Goal: Task Accomplishment & Management: Manage account settings

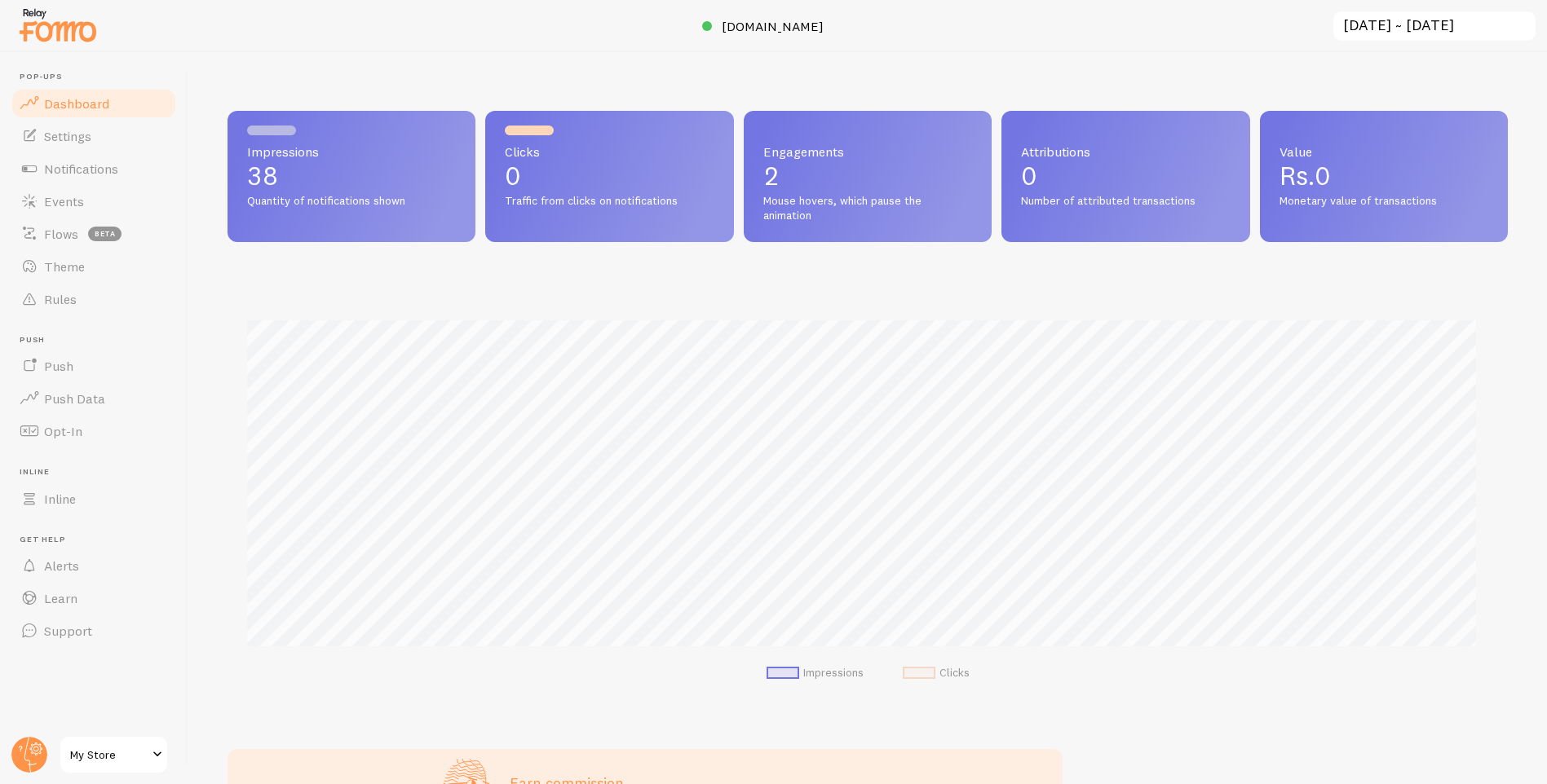
scroll to position [428, 1268]
drag, startPoint x: 311, startPoint y: 198, endPoint x: 380, endPoint y: 209, distance: 69.9
click at [380, 209] on div "Impressions 38 Quantity of notifications shown" at bounding box center [351, 177] width 248 height 131
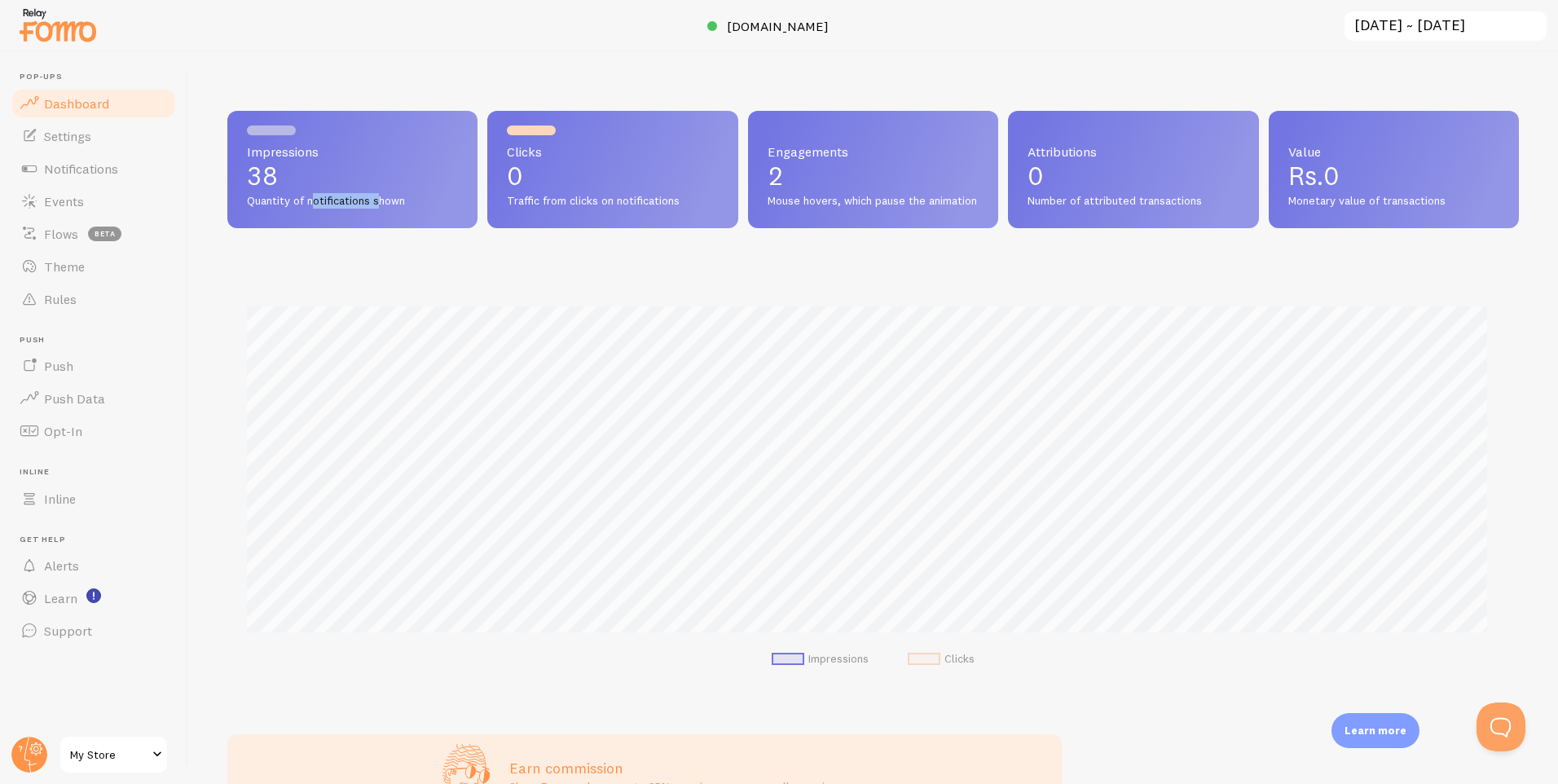
scroll to position [0, 0]
click at [379, 209] on div "Impressions 38 Quantity of notifications shown" at bounding box center [352, 170] width 250 height 118
click at [1441, 205] on span "Monetary value of transactions" at bounding box center [1394, 201] width 211 height 14
click at [106, 174] on span "Notifications" at bounding box center [81, 168] width 74 height 16
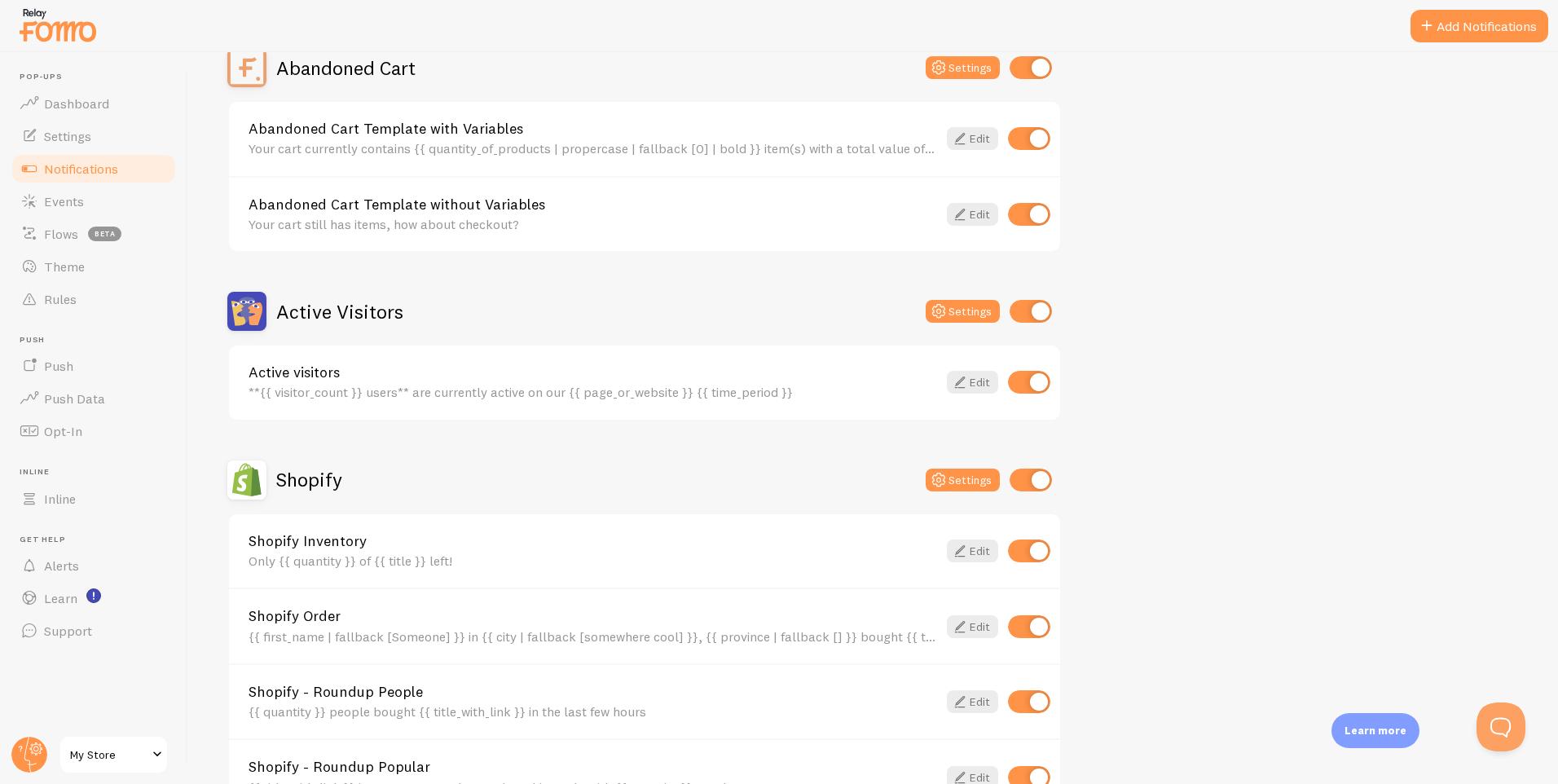
scroll to position [163, 0]
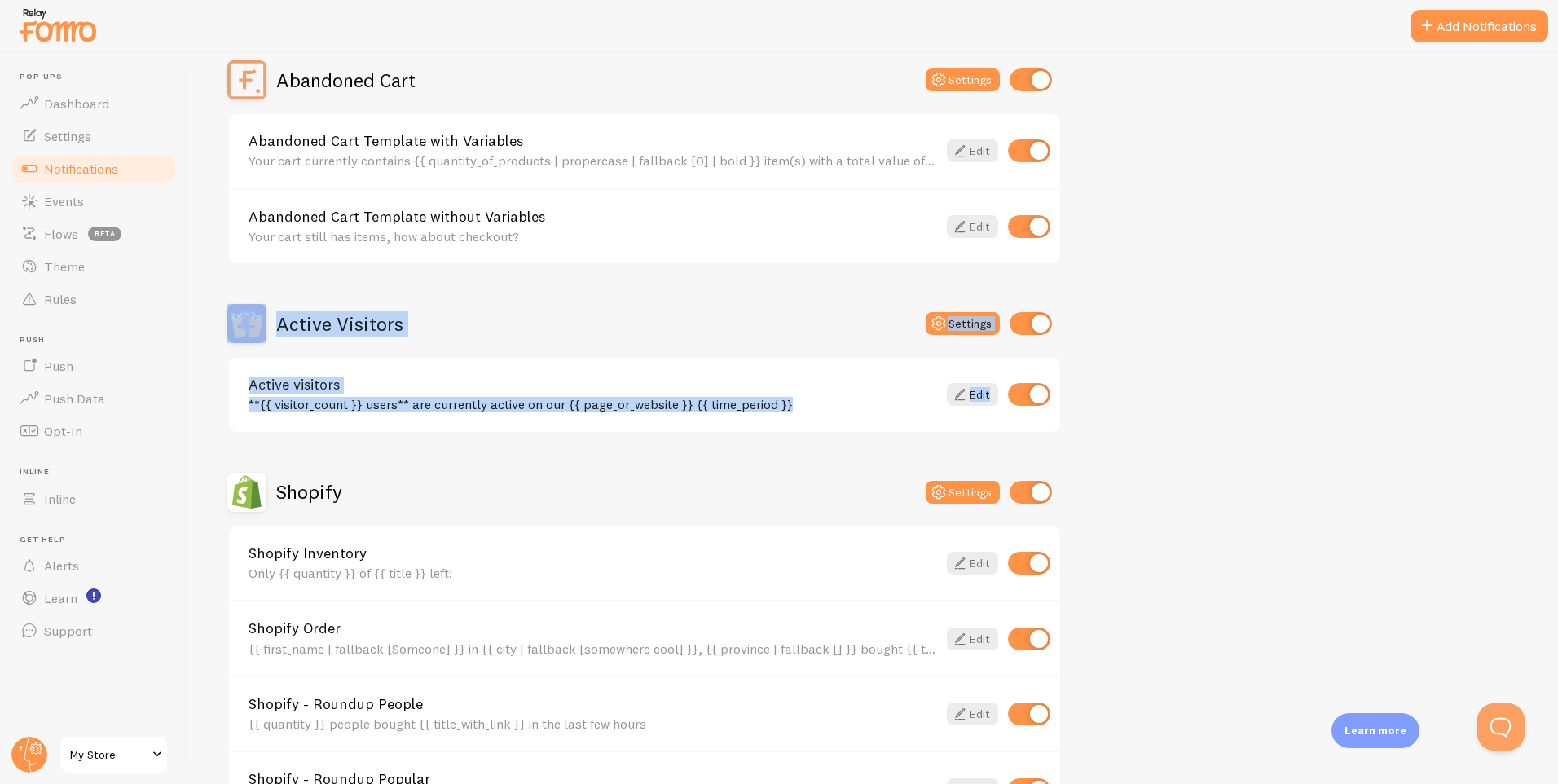
drag, startPoint x: 586, startPoint y: 358, endPoint x: 1105, endPoint y: 386, distance: 519.8
click at [1105, 386] on div "Notifications Your Connections and their Notifications Help Article Abandoned C…" at bounding box center [873, 418] width 1370 height 732
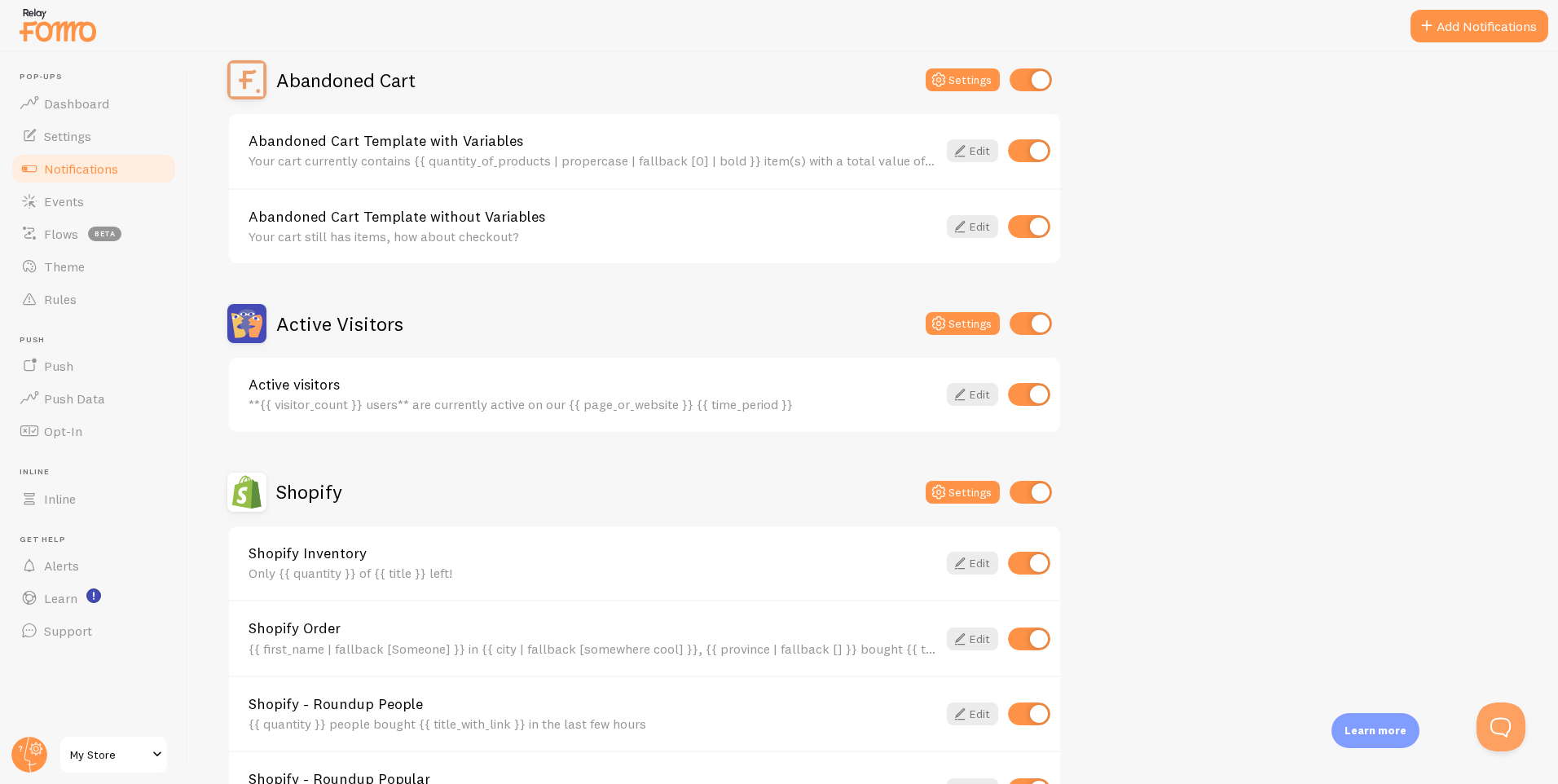
click at [1105, 386] on div "Abandoned Cart Settings Abandoned Cart Template with Variables Your cart curren…" at bounding box center [873, 566] width 1292 height 1011
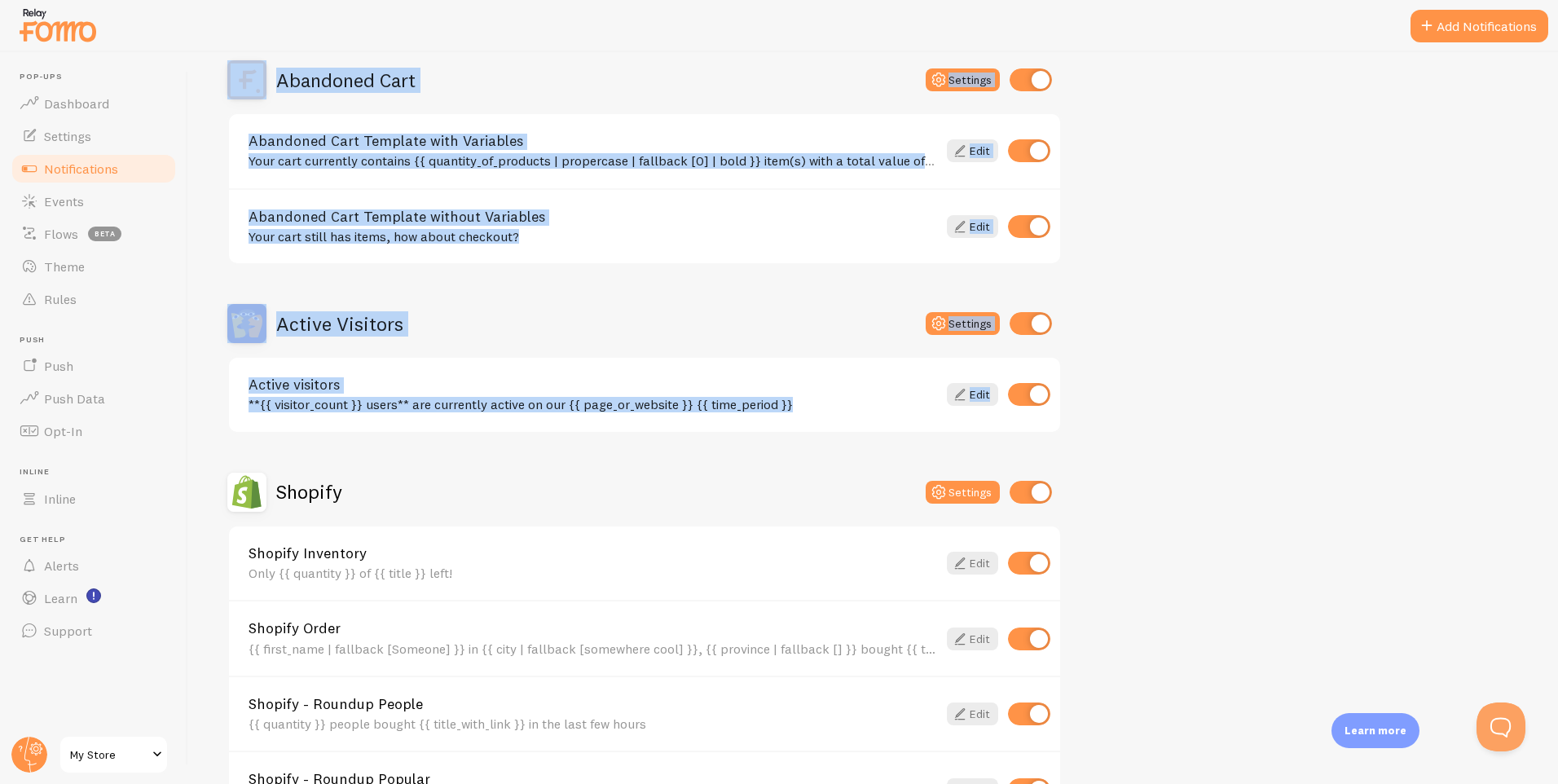
drag, startPoint x: 1122, startPoint y: 397, endPoint x: 222, endPoint y: 69, distance: 957.9
click at [222, 69] on div "Notifications Your Connections and their Notifications Help Article Abandoned C…" at bounding box center [873, 418] width 1370 height 732
drag, startPoint x: 222, startPoint y: 69, endPoint x: 202, endPoint y: 69, distance: 20.0
click at [202, 69] on div "Notifications Your Connections and their Notifications Help Article Abandoned C…" at bounding box center [873, 418] width 1370 height 732
drag, startPoint x: 202, startPoint y: 69, endPoint x: 1164, endPoint y: 474, distance: 1043.8
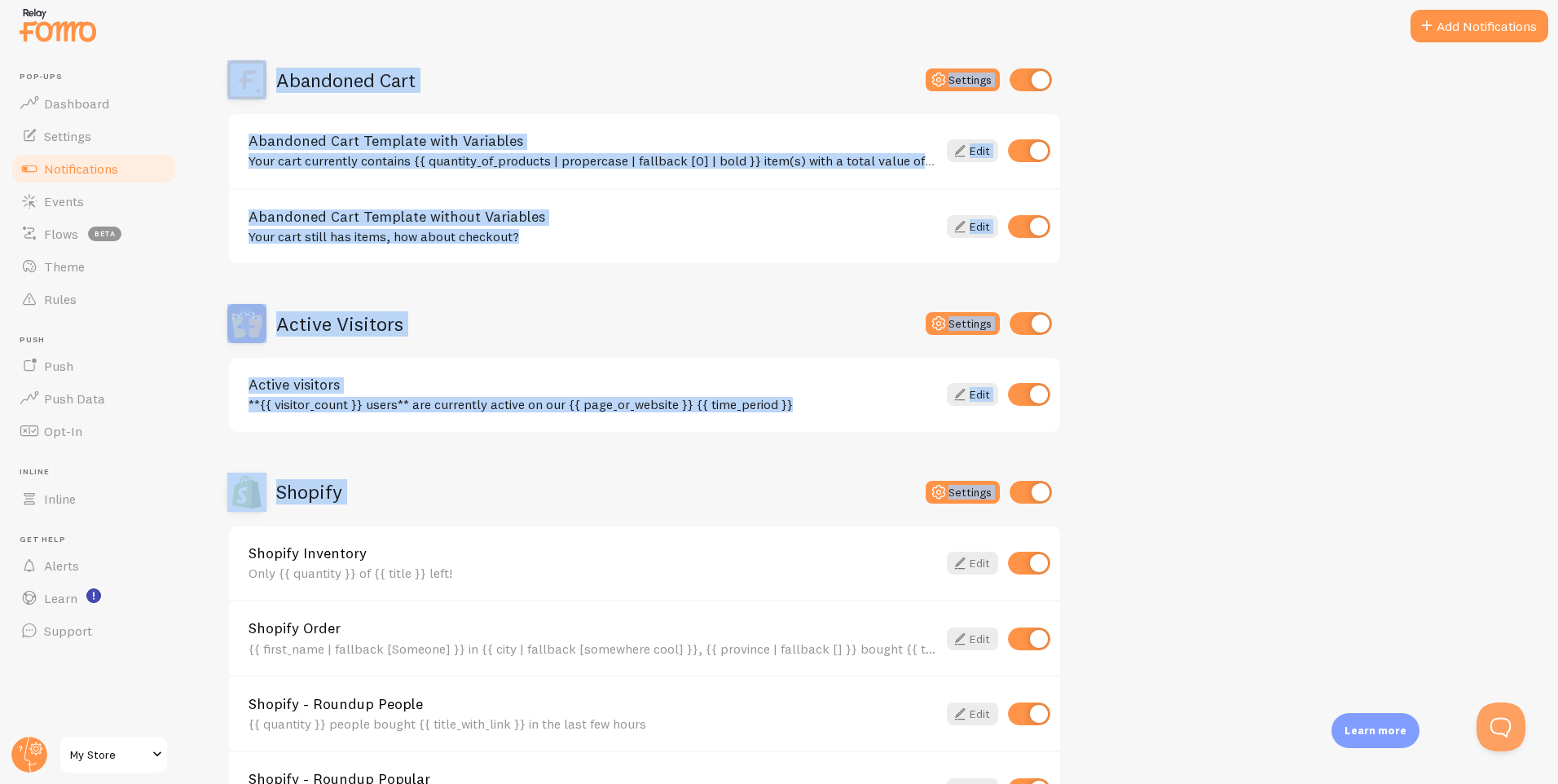
click at [1164, 474] on div "Notifications Your Connections and their Notifications Help Article Abandoned C…" at bounding box center [873, 418] width 1370 height 732
click at [1164, 474] on div "Abandoned Cart Settings Abandoned Cart Template with Variables Your cart curren…" at bounding box center [873, 566] width 1292 height 1011
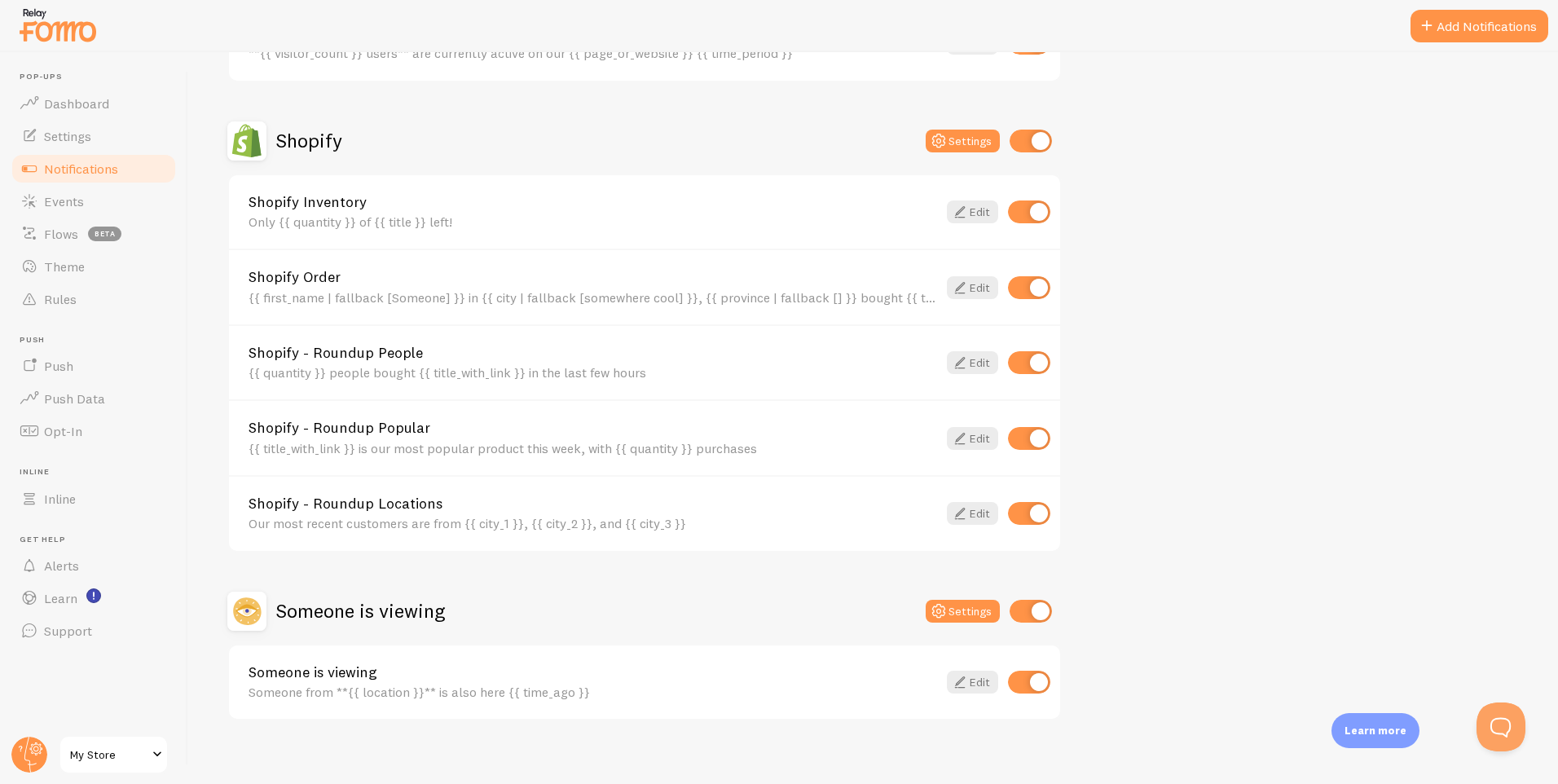
scroll to position [529, 0]
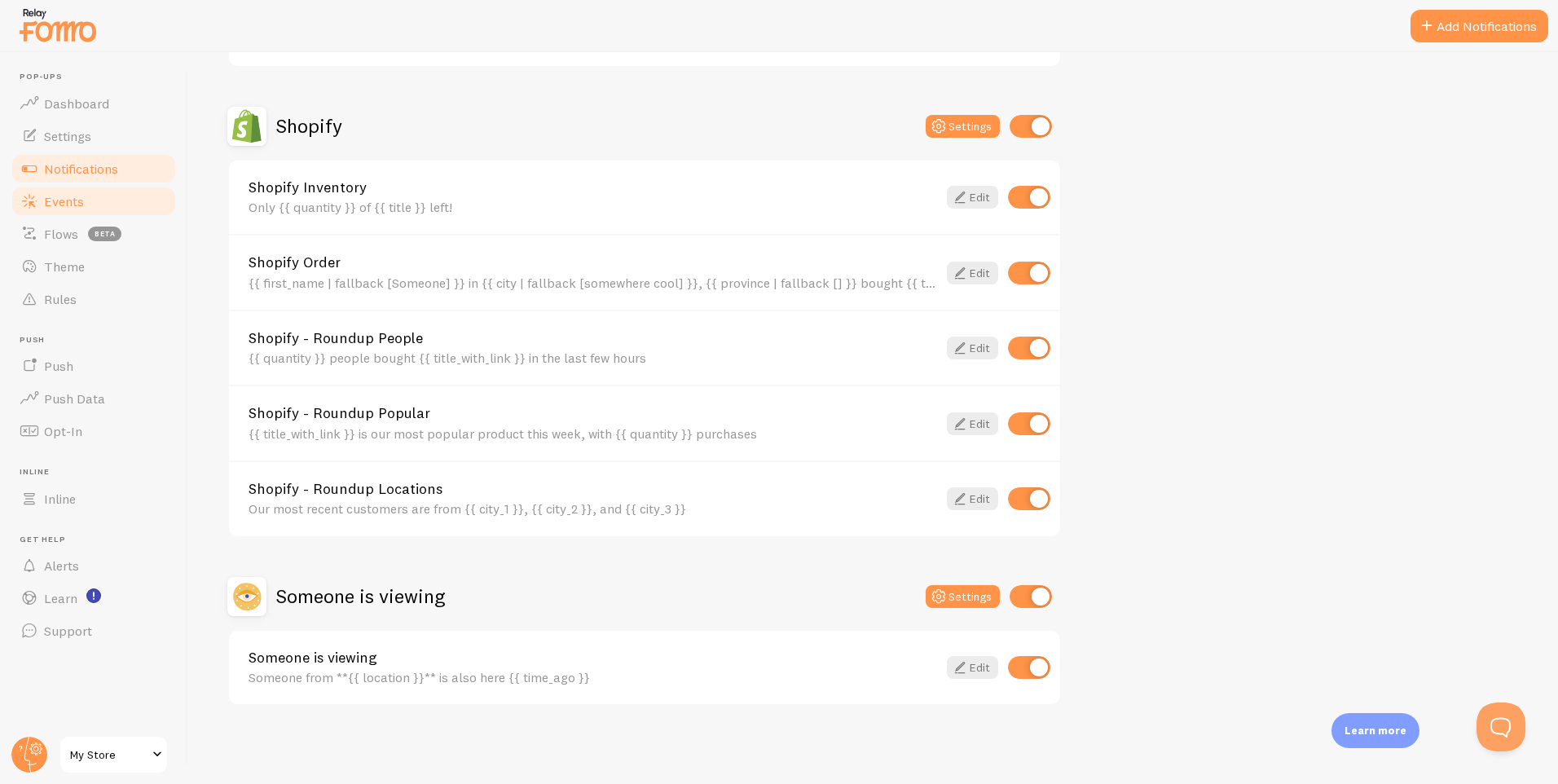
click at [49, 188] on link "Events" at bounding box center [94, 201] width 168 height 33
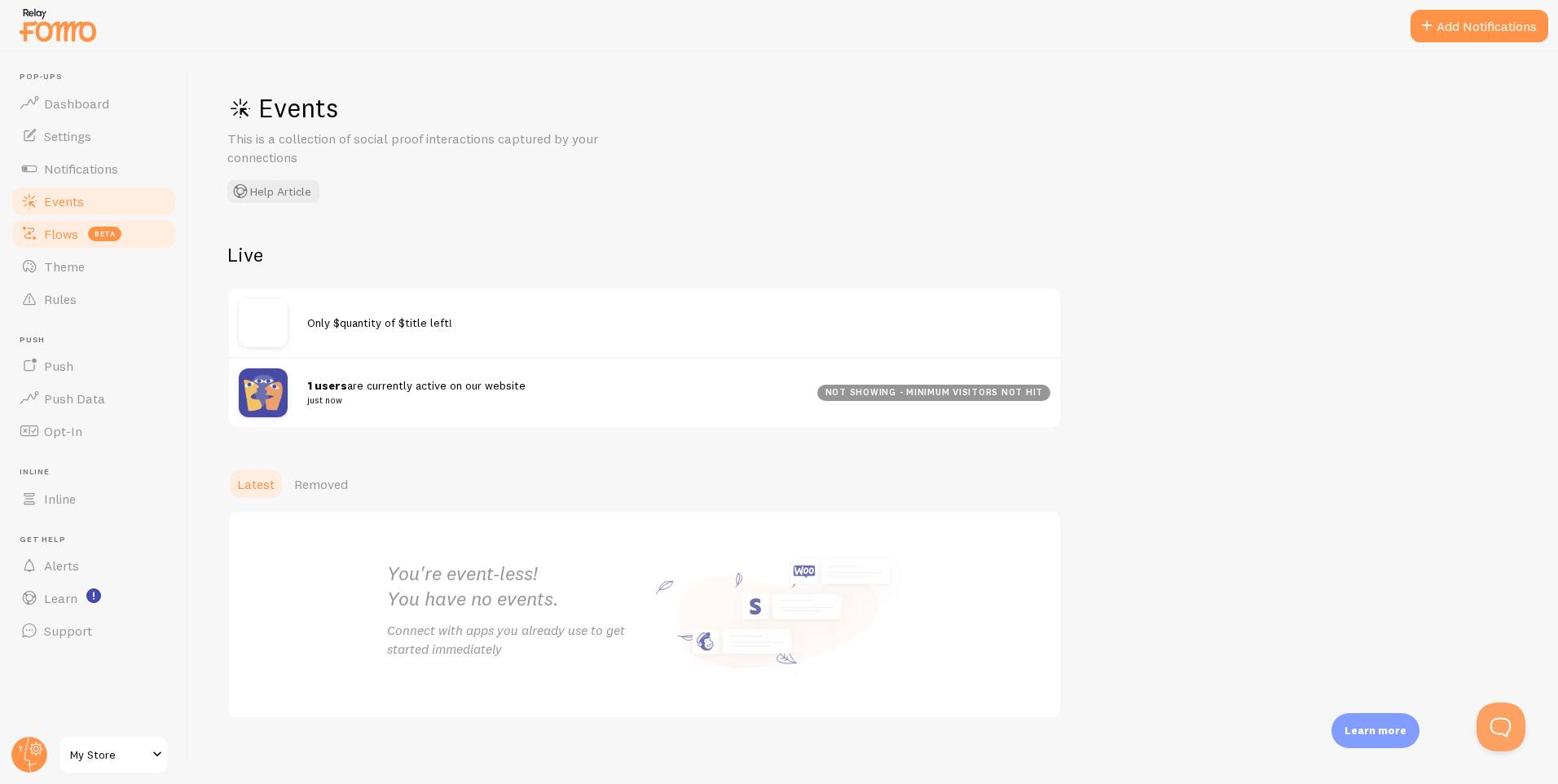
click at [41, 226] on link "Flows beta" at bounding box center [94, 234] width 168 height 33
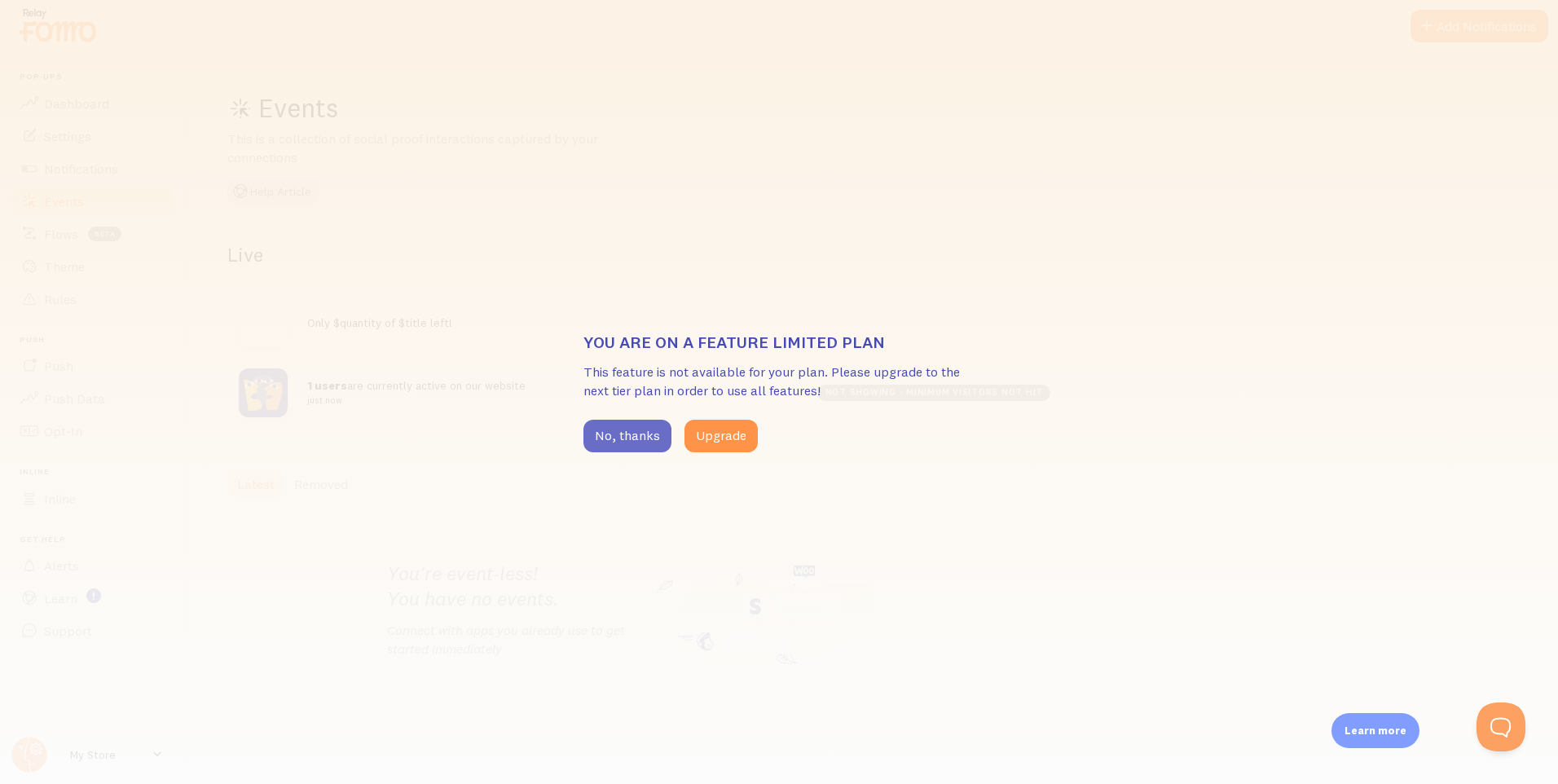
click at [633, 440] on button "No, thanks" at bounding box center [628, 436] width 88 height 33
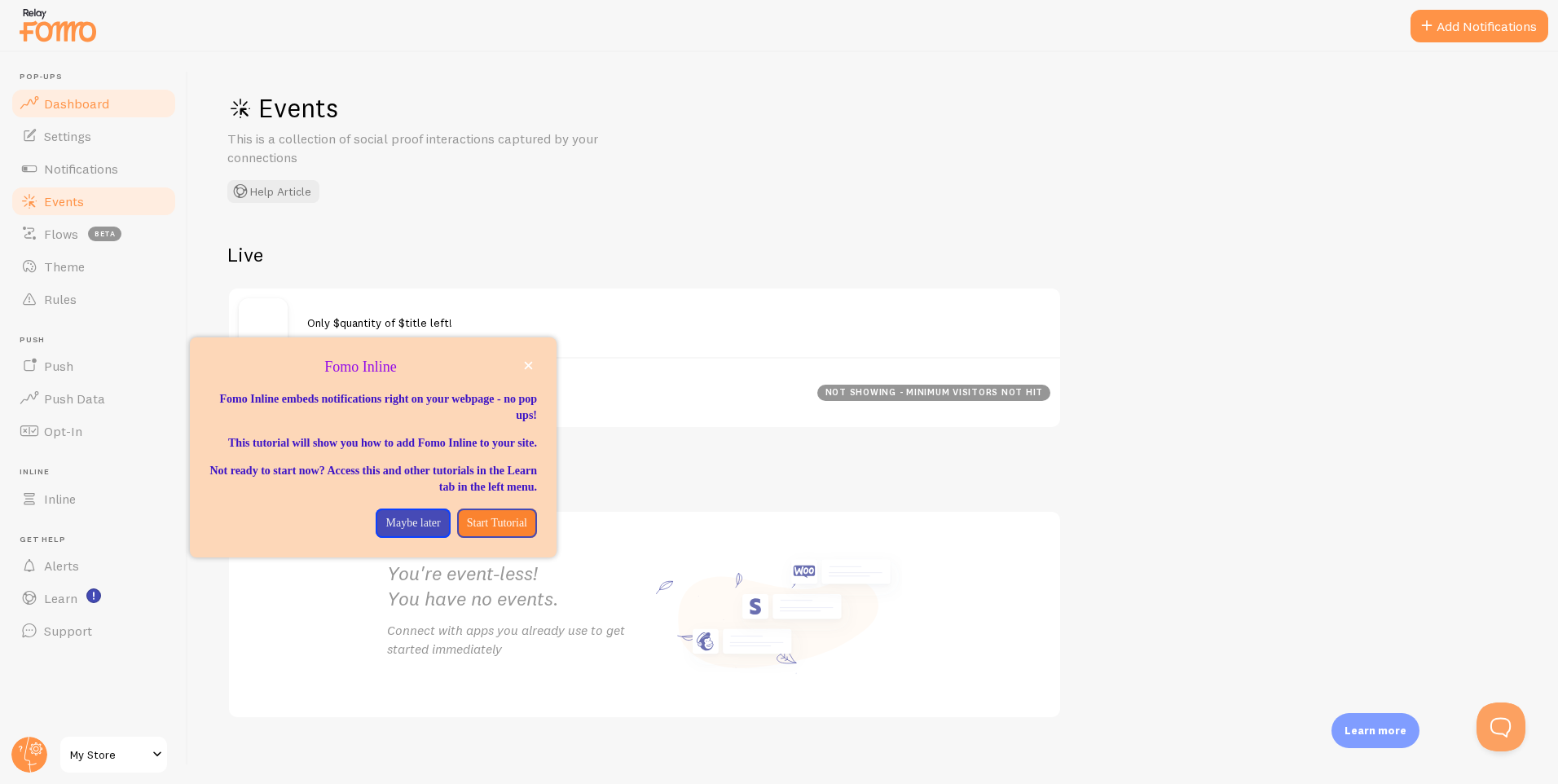
click at [104, 109] on span "Dashboard" at bounding box center [77, 103] width 66 height 16
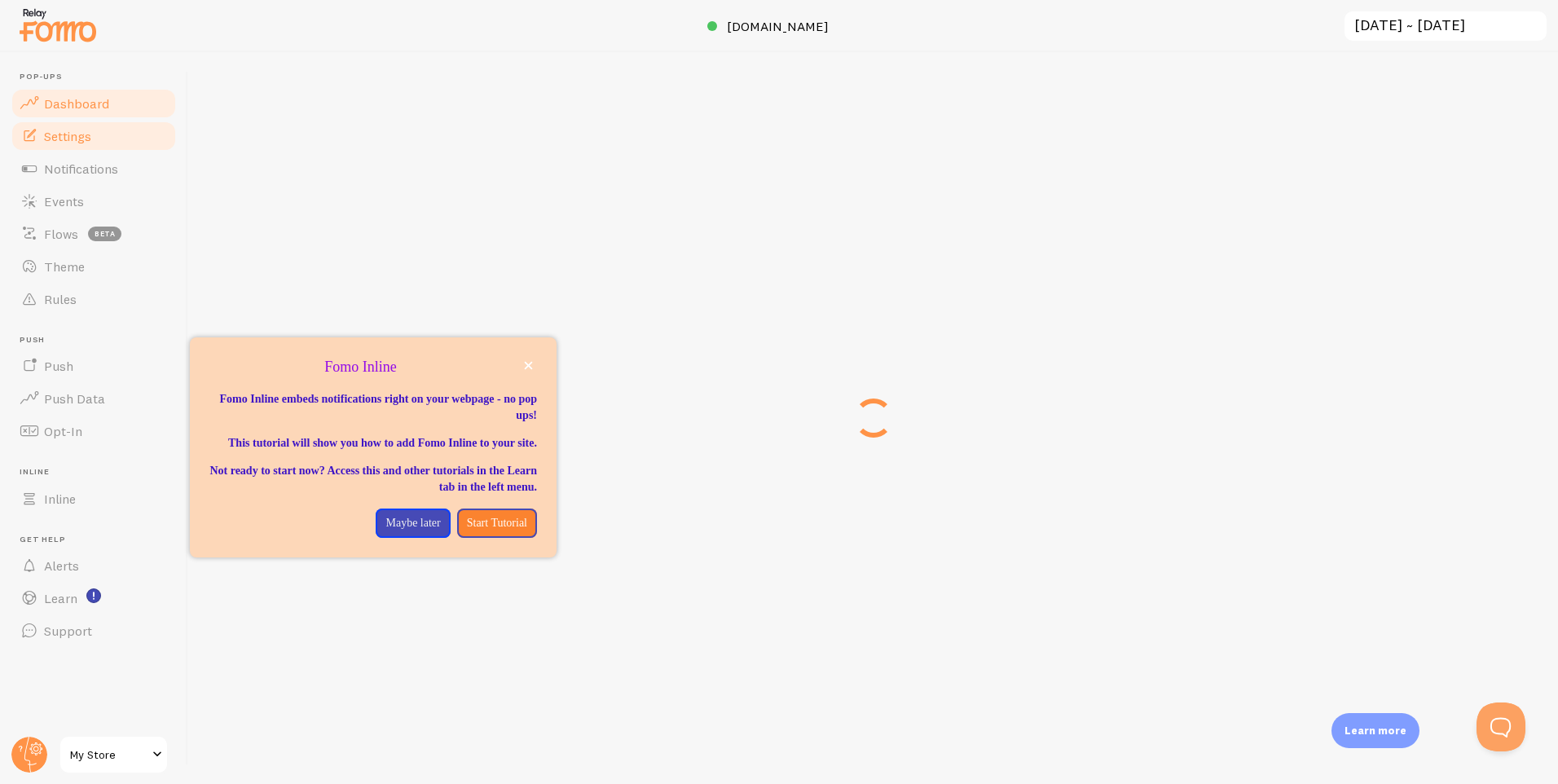
click at [94, 144] on link "Settings" at bounding box center [94, 135] width 168 height 33
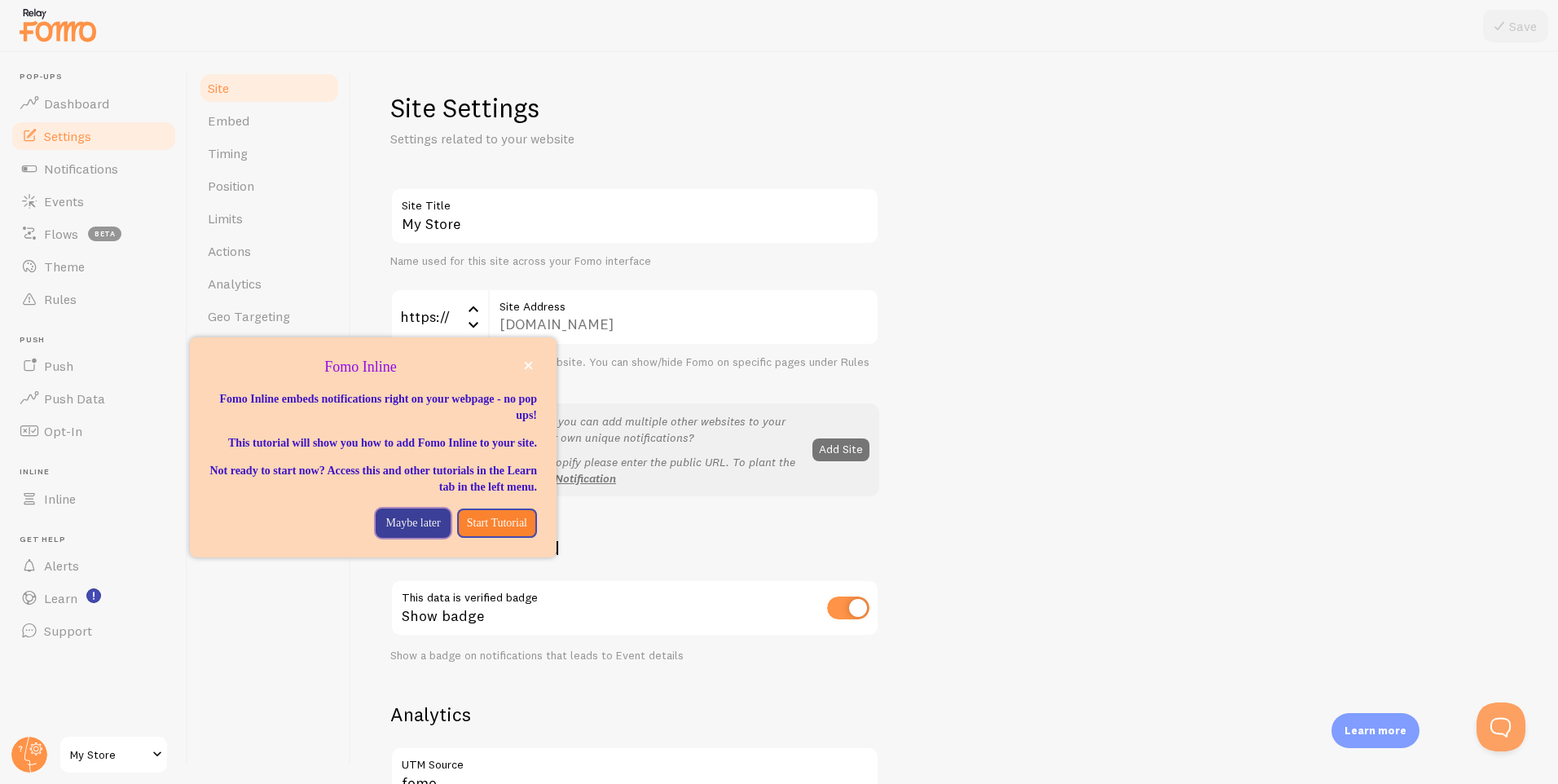
click at [401, 531] on p "Maybe later" at bounding box center [412, 522] width 55 height 16
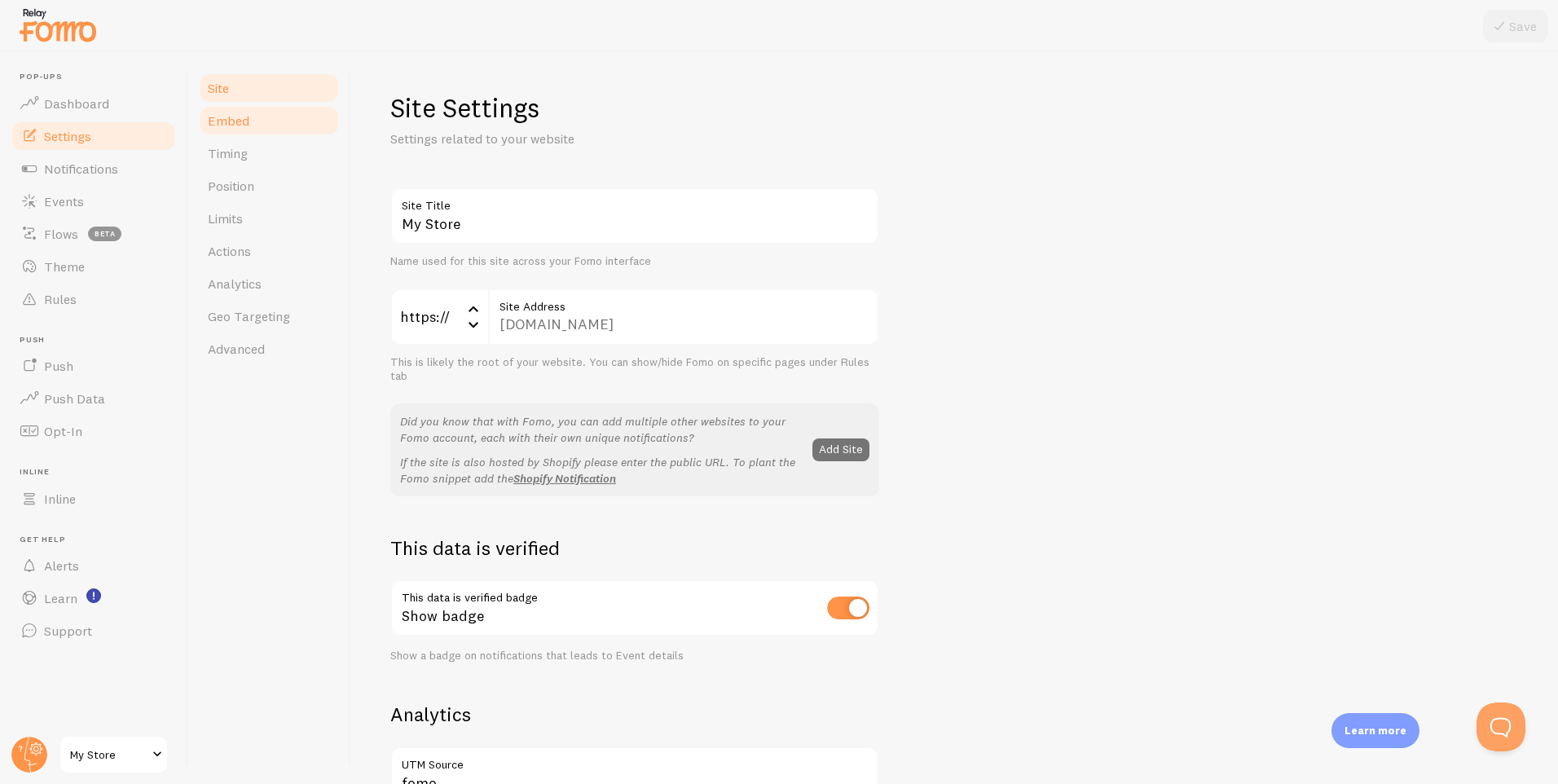
click at [255, 135] on link "Embed" at bounding box center [269, 120] width 143 height 33
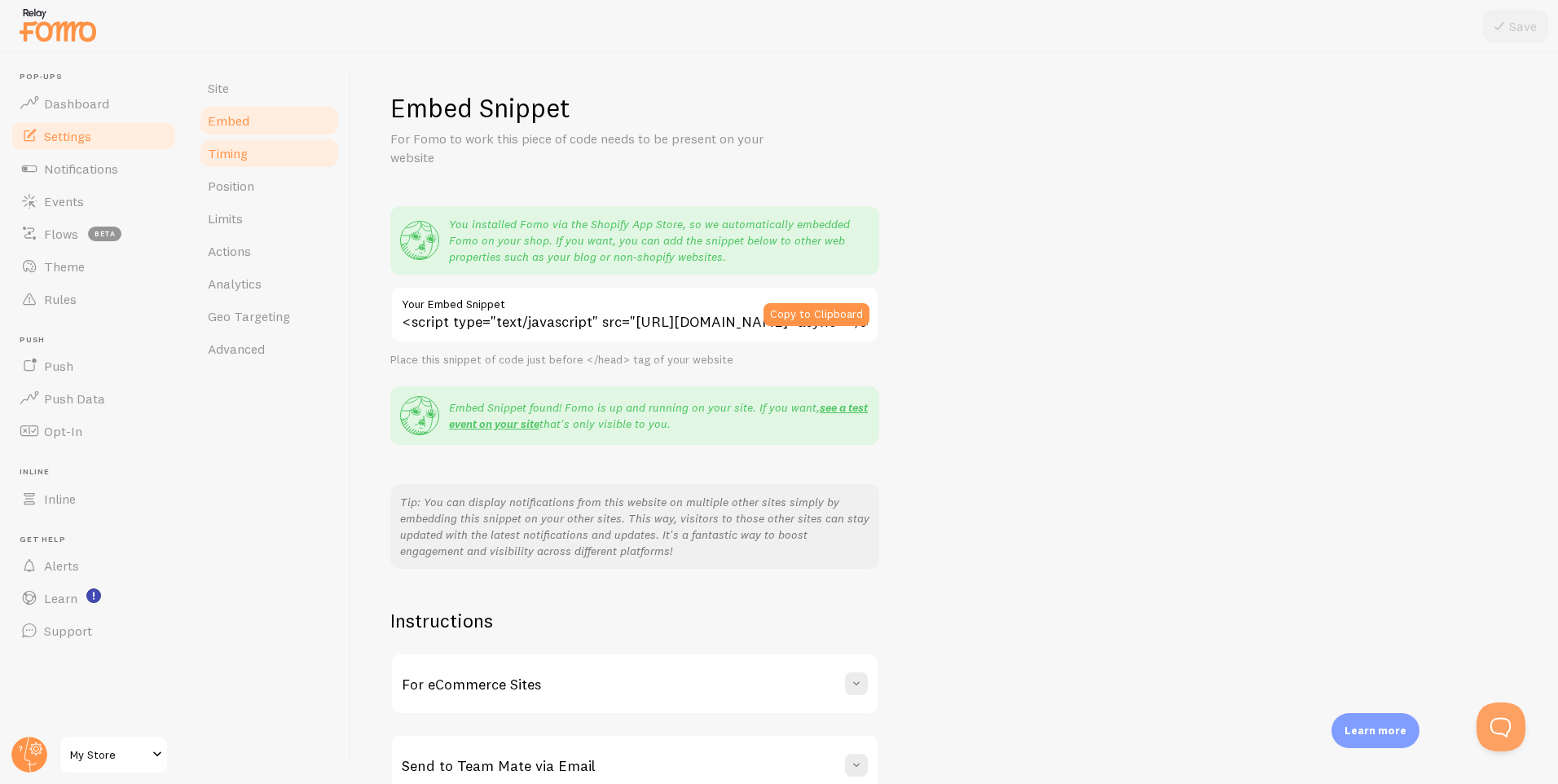
click at [256, 165] on link "Timing" at bounding box center [269, 153] width 143 height 33
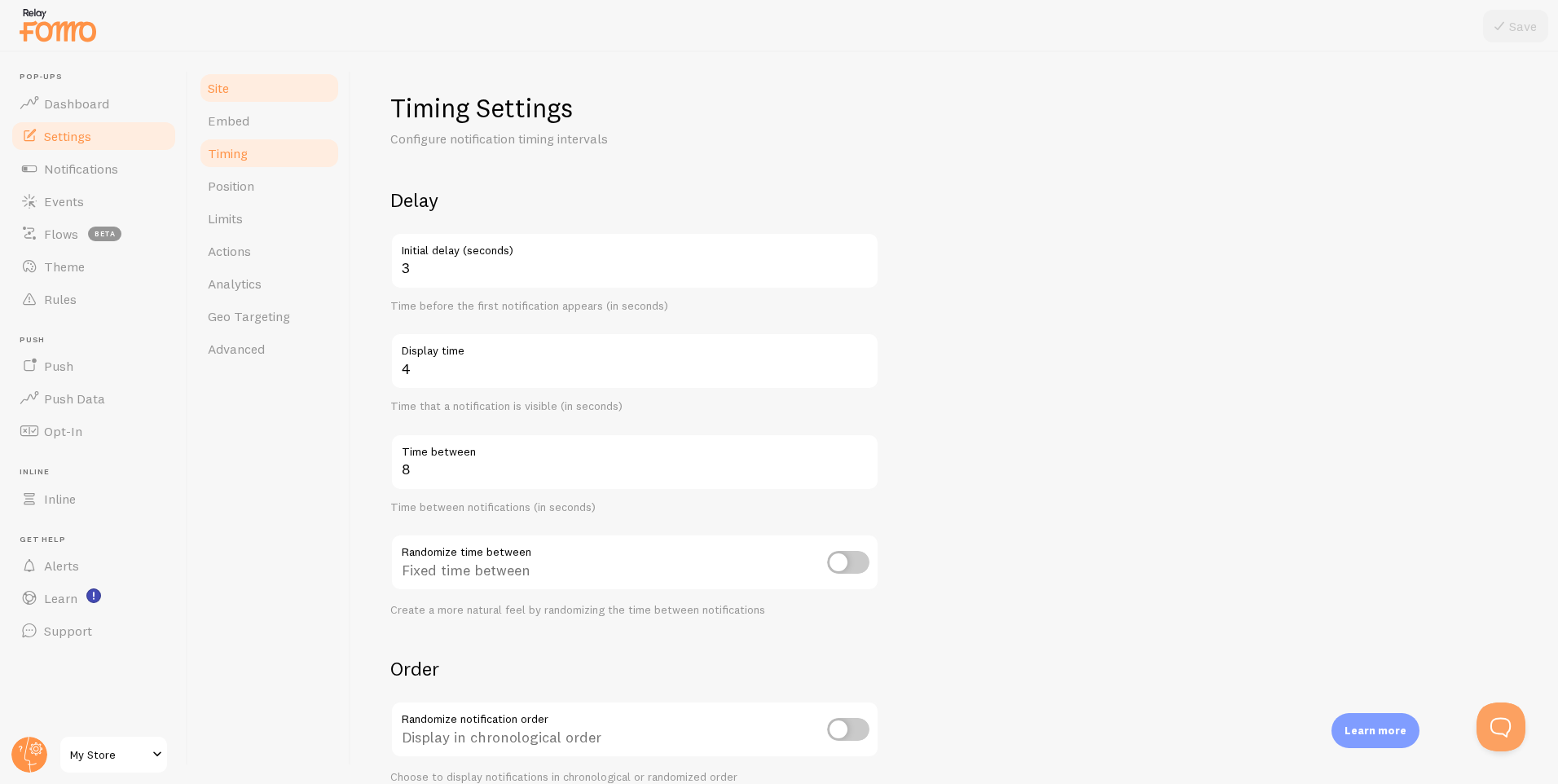
click at [246, 74] on link "Site" at bounding box center [269, 87] width 143 height 33
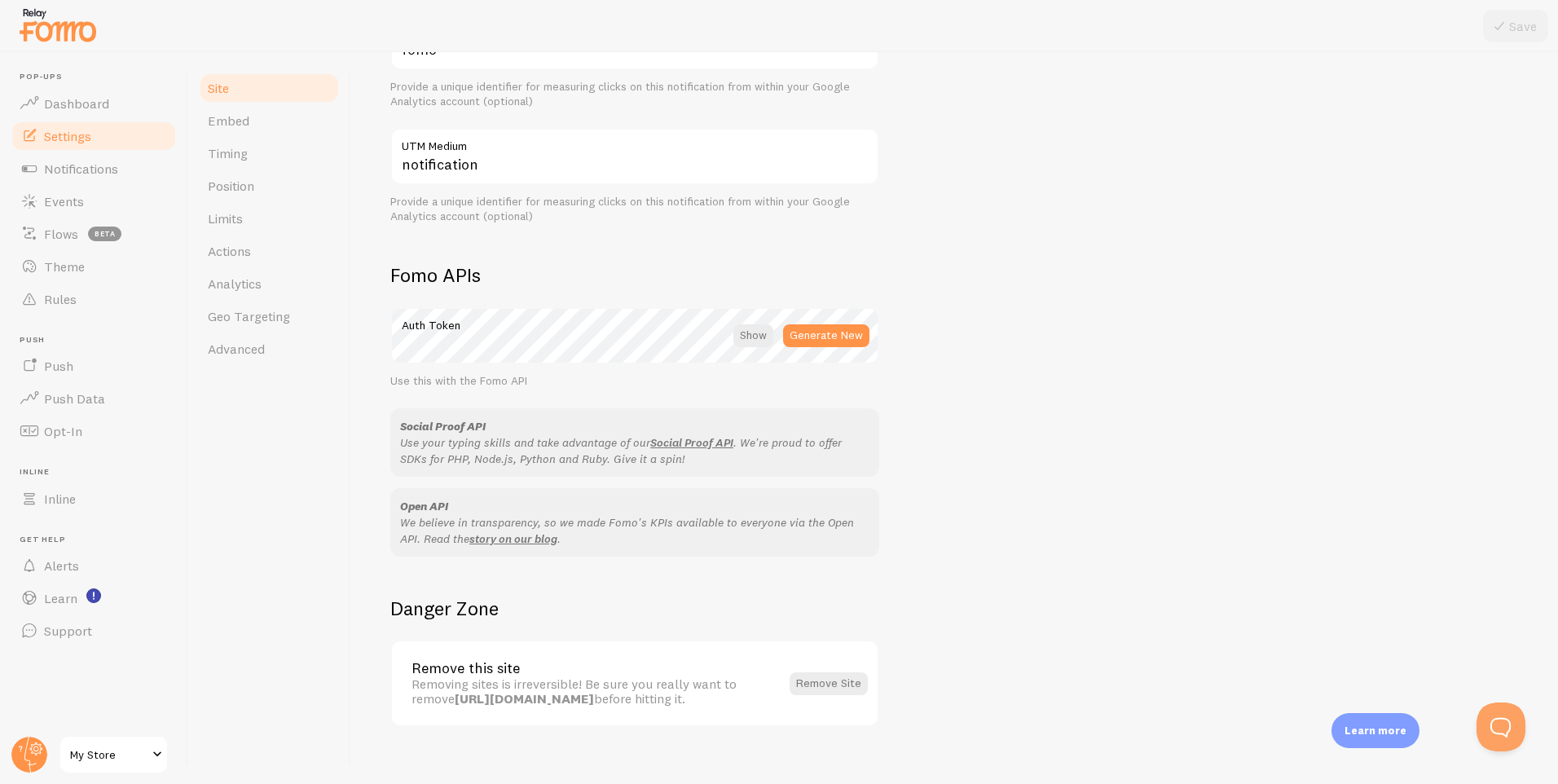
scroll to position [755, 0]
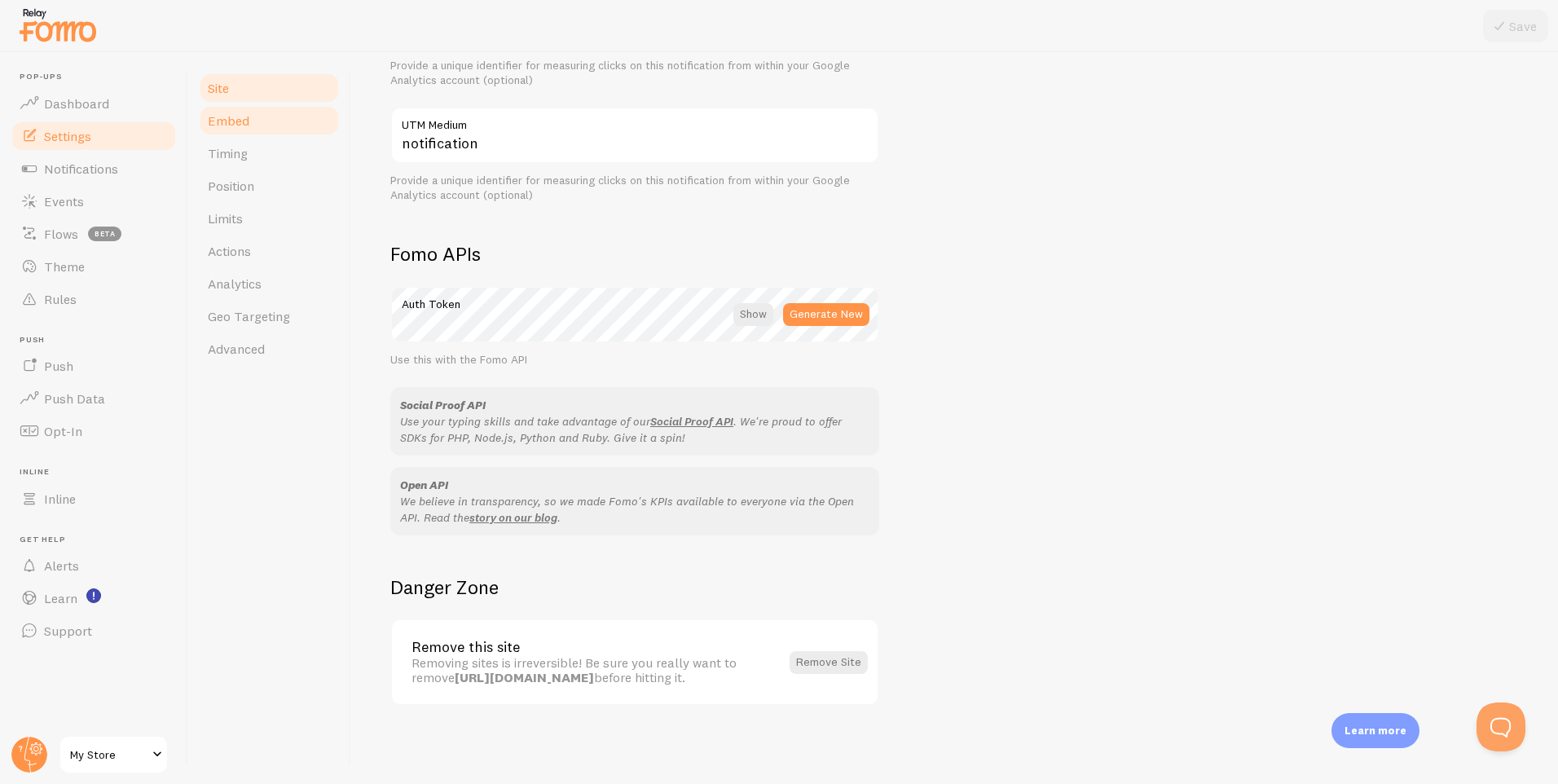
click at [278, 119] on link "Embed" at bounding box center [269, 120] width 143 height 33
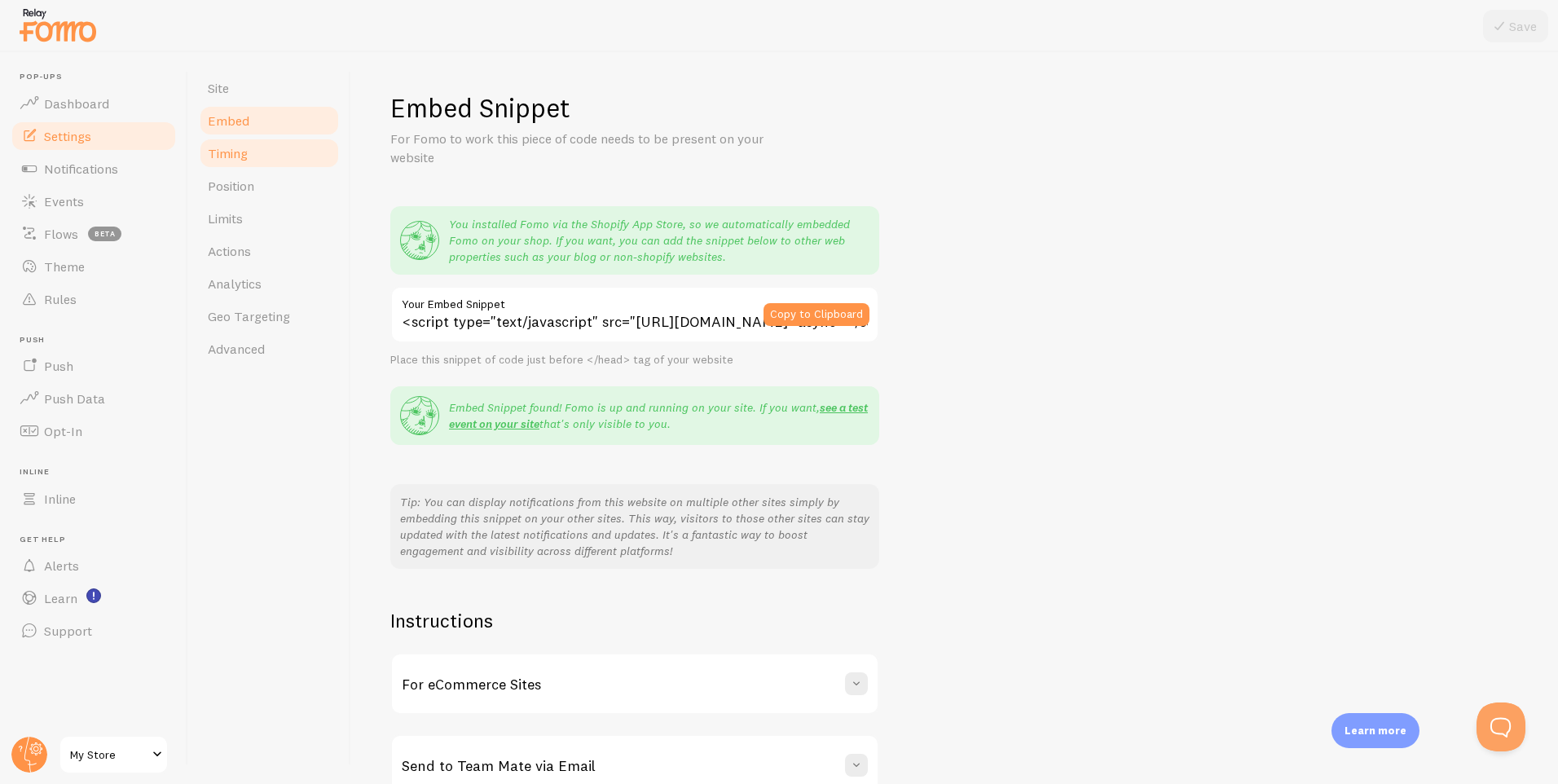
click at [275, 151] on link "Timing" at bounding box center [269, 153] width 143 height 33
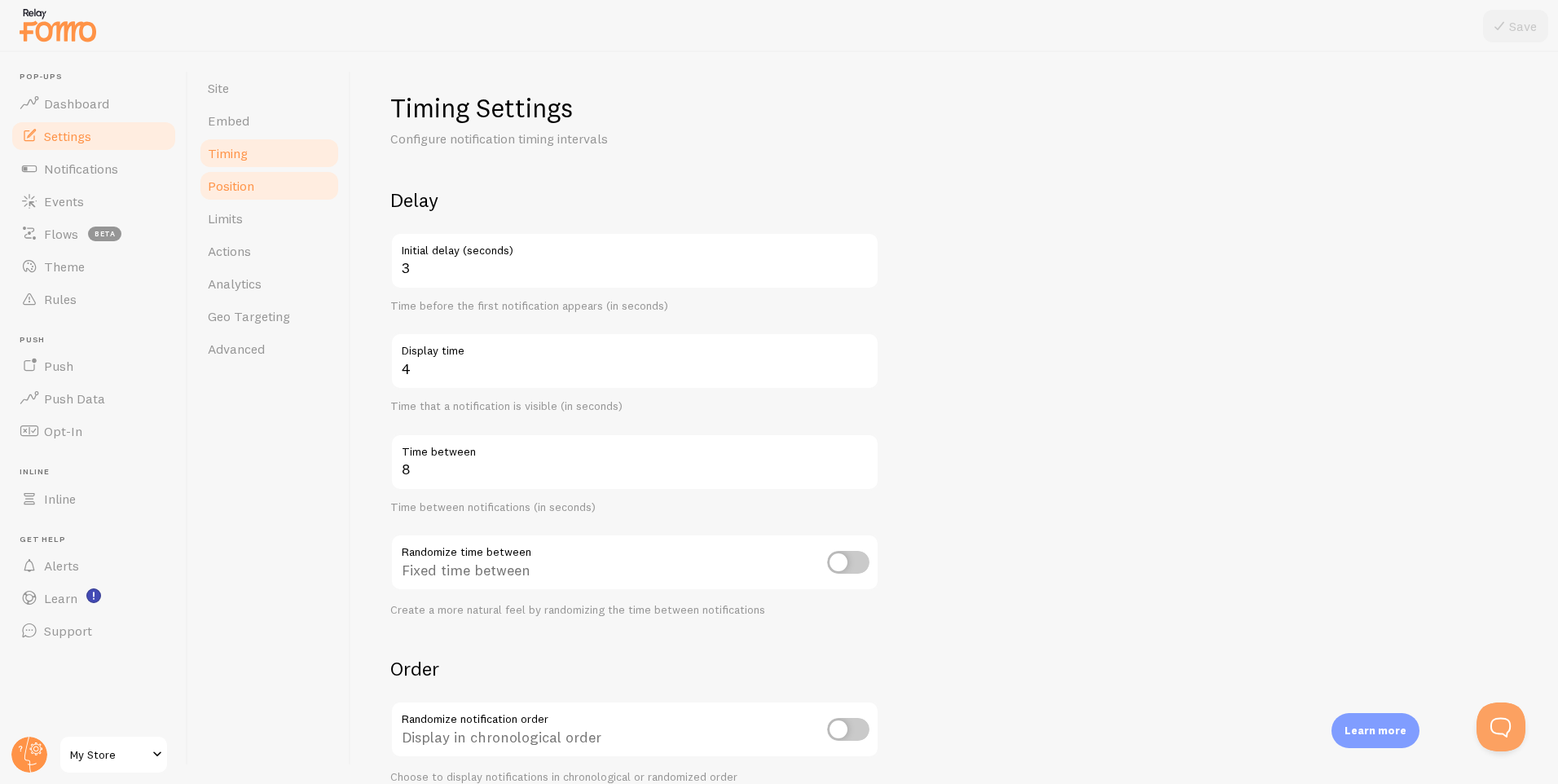
click at [270, 172] on link "Position" at bounding box center [269, 186] width 143 height 33
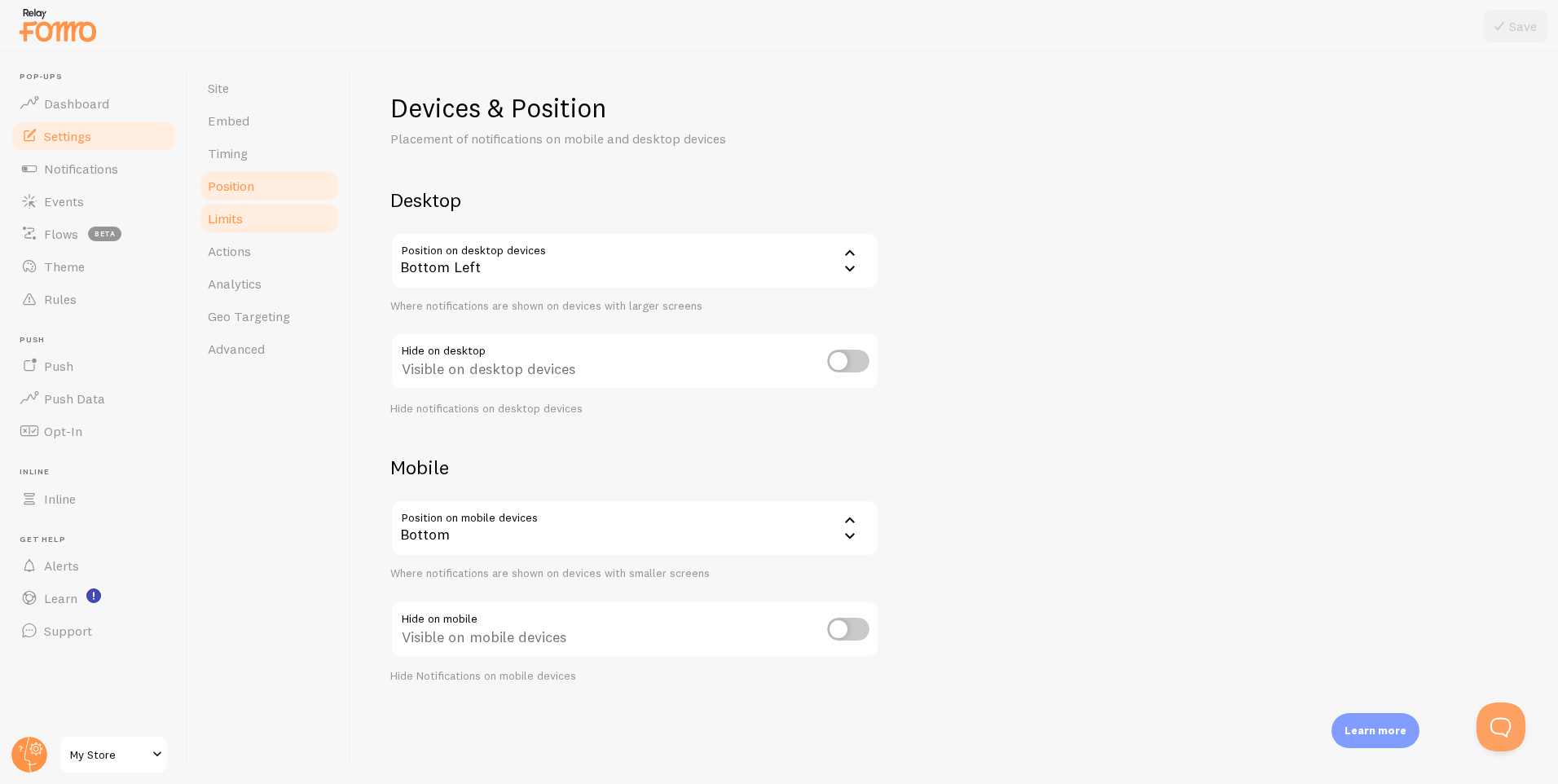
click at [278, 214] on link "Limits" at bounding box center [269, 218] width 143 height 33
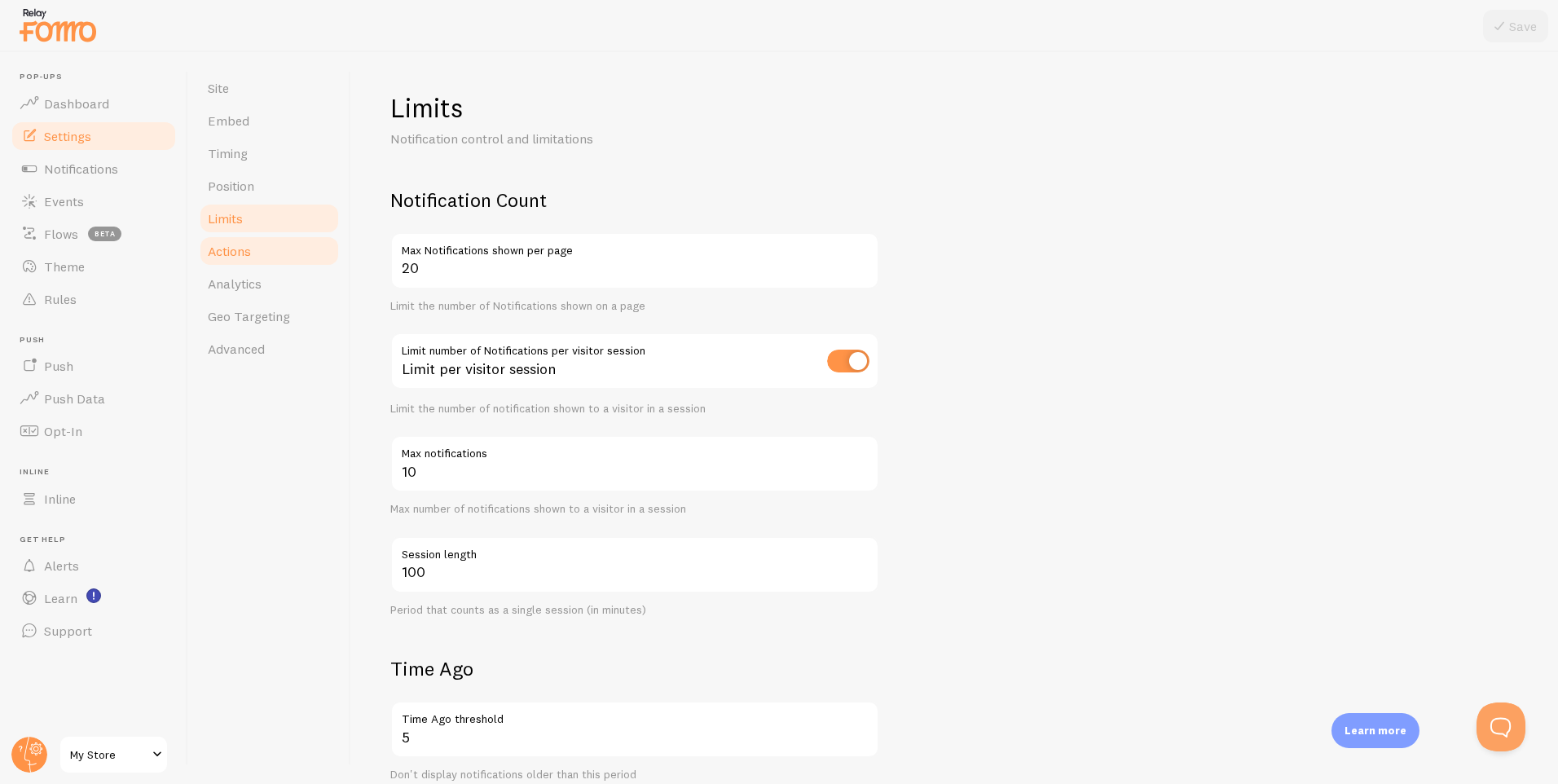
click at [280, 251] on link "Actions" at bounding box center [269, 251] width 143 height 33
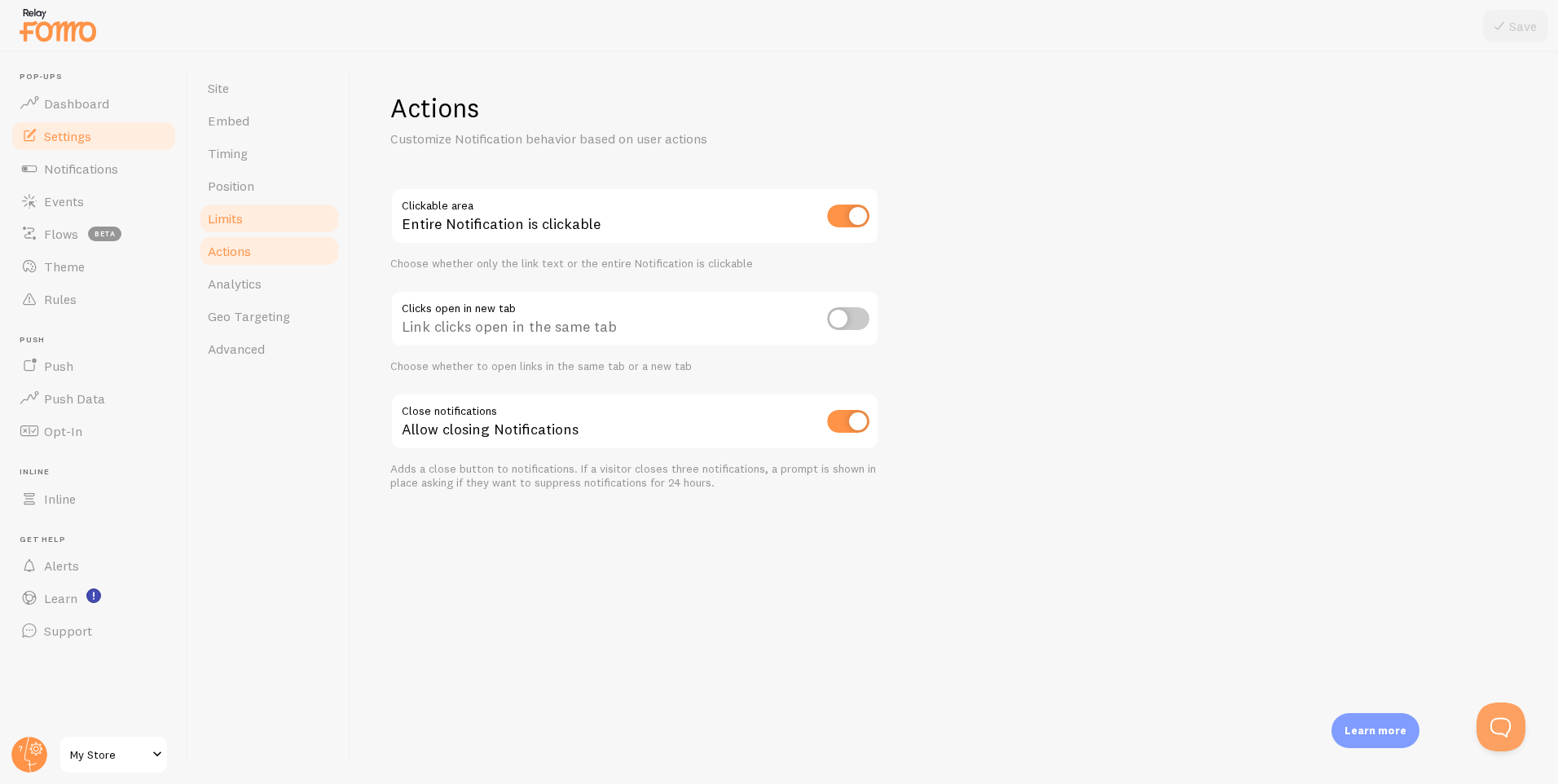
click at [273, 225] on link "Limits" at bounding box center [269, 218] width 143 height 33
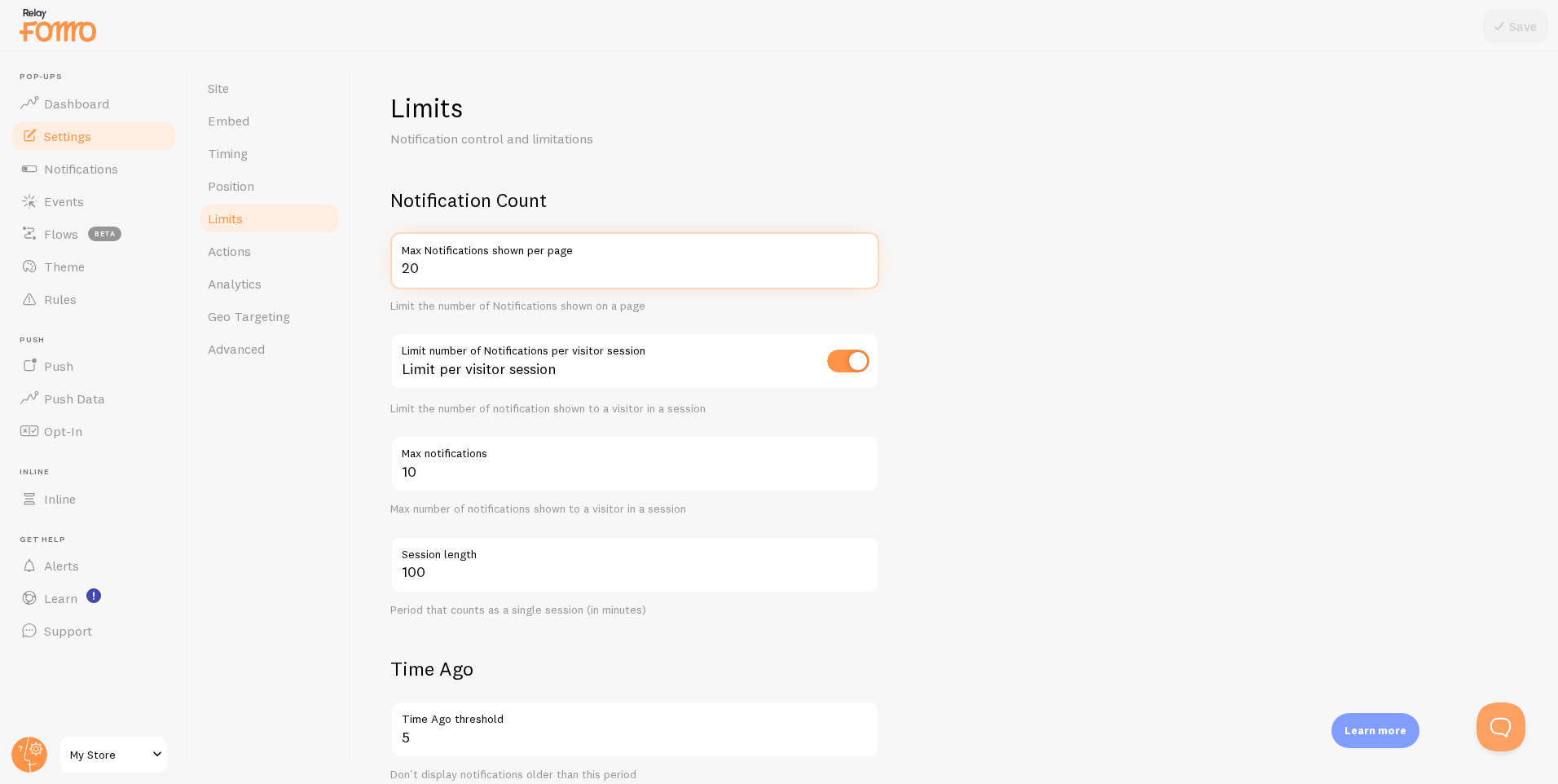
click at [542, 266] on input "20" at bounding box center [634, 261] width 489 height 57
drag, startPoint x: 538, startPoint y: 267, endPoint x: 263, endPoint y: 277, distance: 275.2
click at [265, 276] on div "Site Embed Timing Position Limits Actions Analytics Geo Targeting Advanced Limi…" at bounding box center [873, 418] width 1370 height 732
type input "10"
click at [267, 251] on link "Actions" at bounding box center [269, 251] width 143 height 33
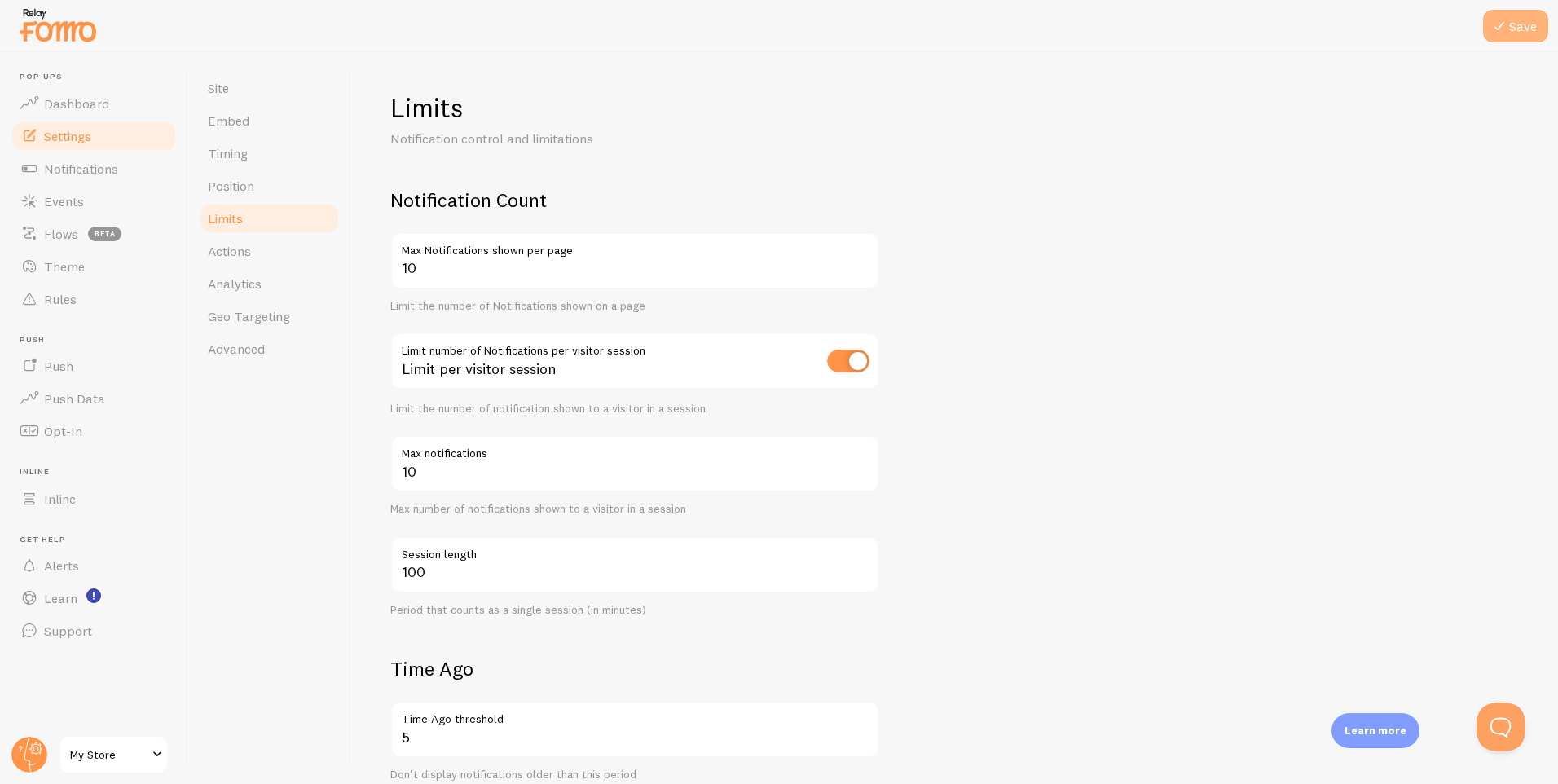
click at [1506, 14] on button "Save" at bounding box center [1516, 26] width 66 height 33
click at [226, 245] on span "Actions" at bounding box center [229, 251] width 43 height 16
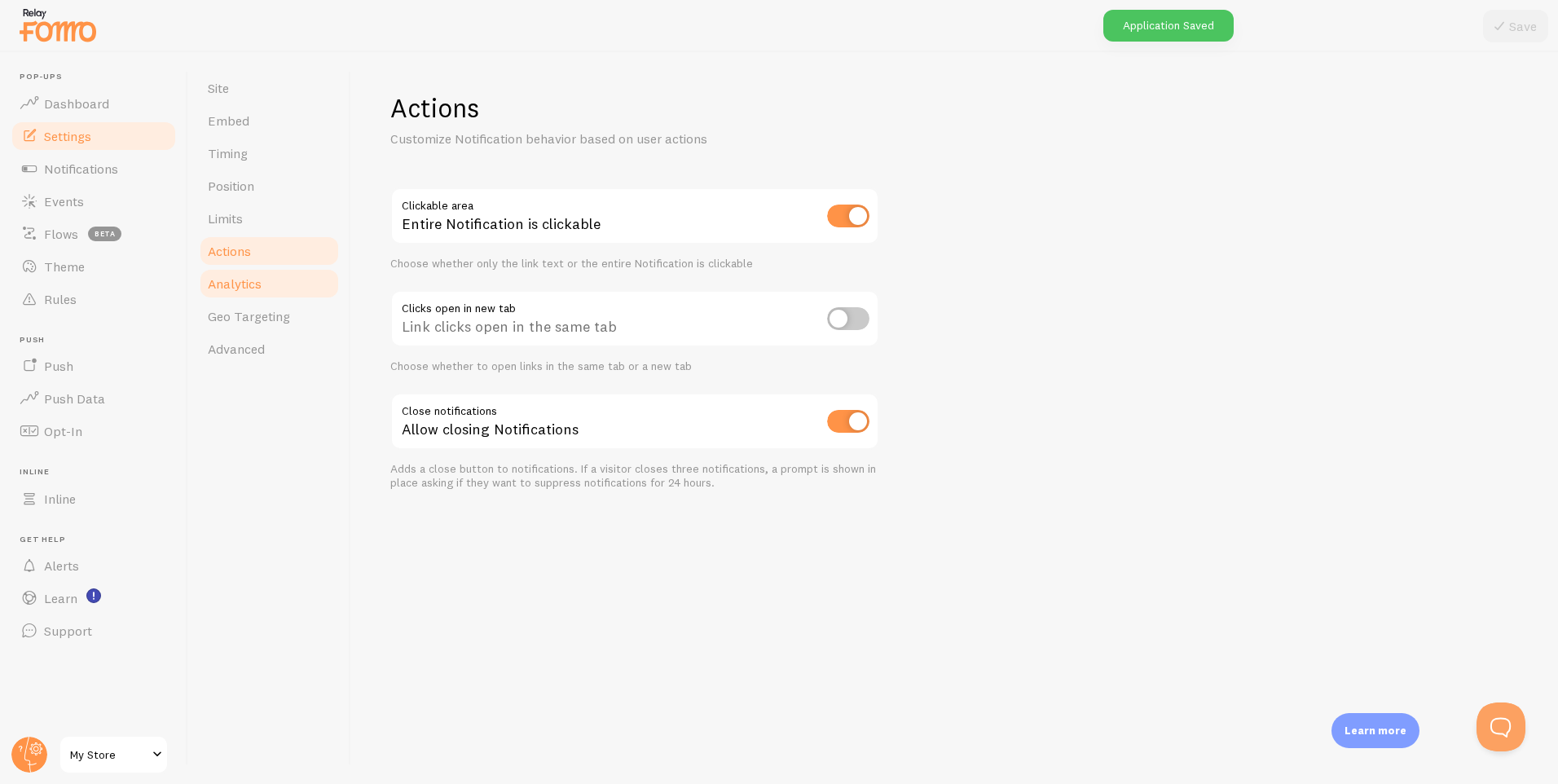
click at [247, 291] on span "Analytics" at bounding box center [235, 283] width 54 height 16
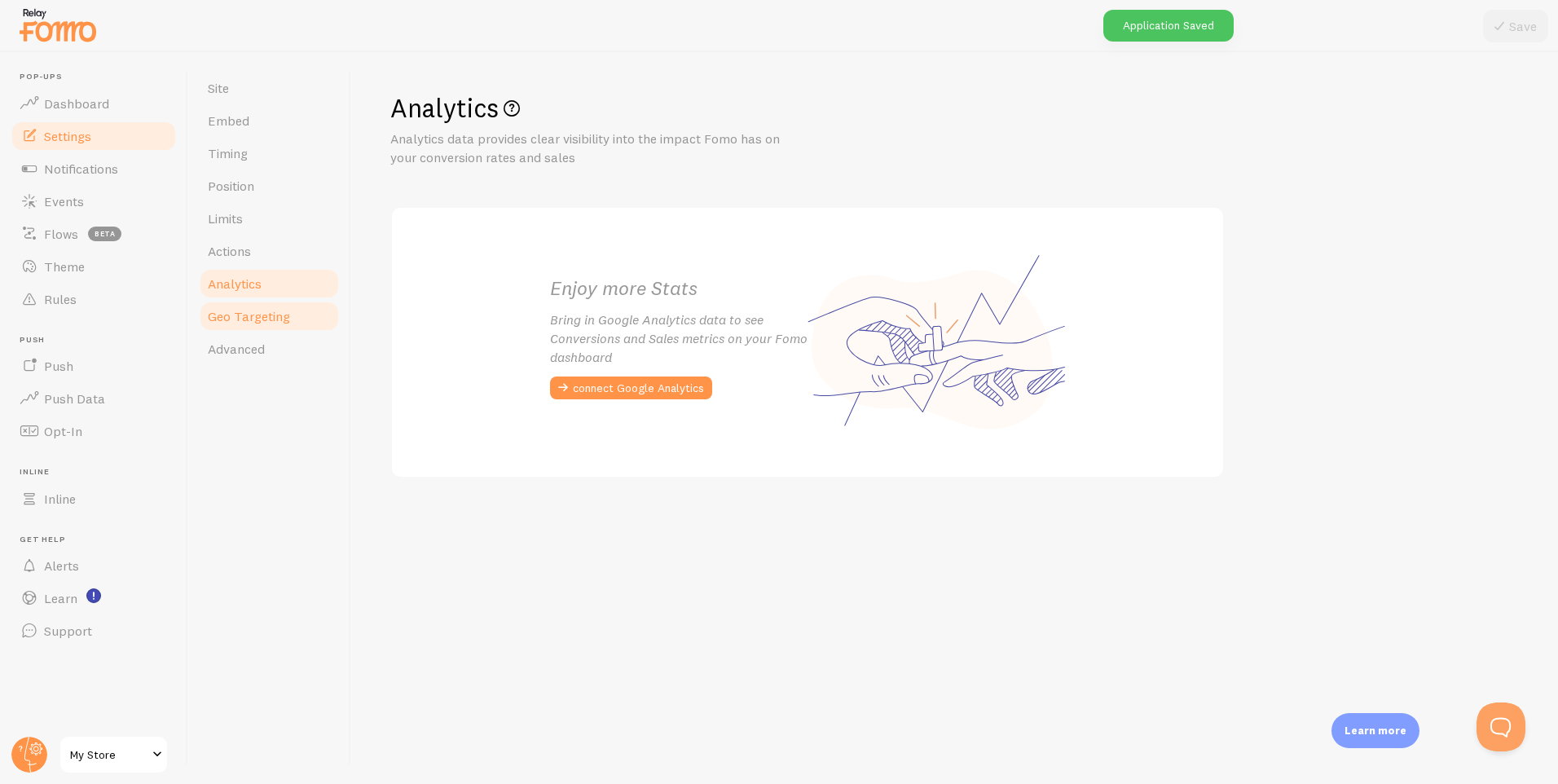
click at [246, 320] on span "Geo Targeting" at bounding box center [249, 315] width 82 height 16
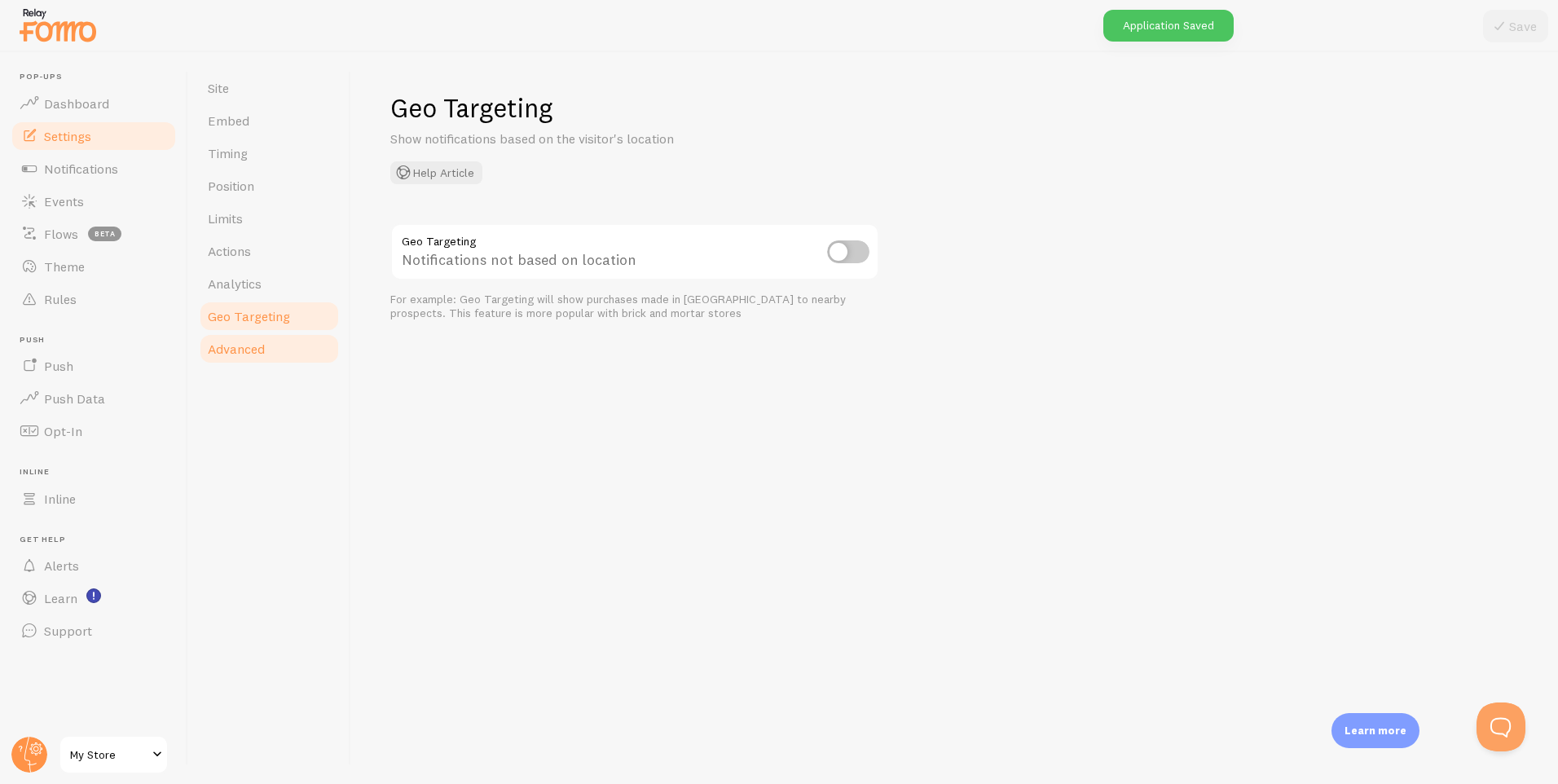
click at [246, 358] on link "Advanced" at bounding box center [269, 348] width 143 height 33
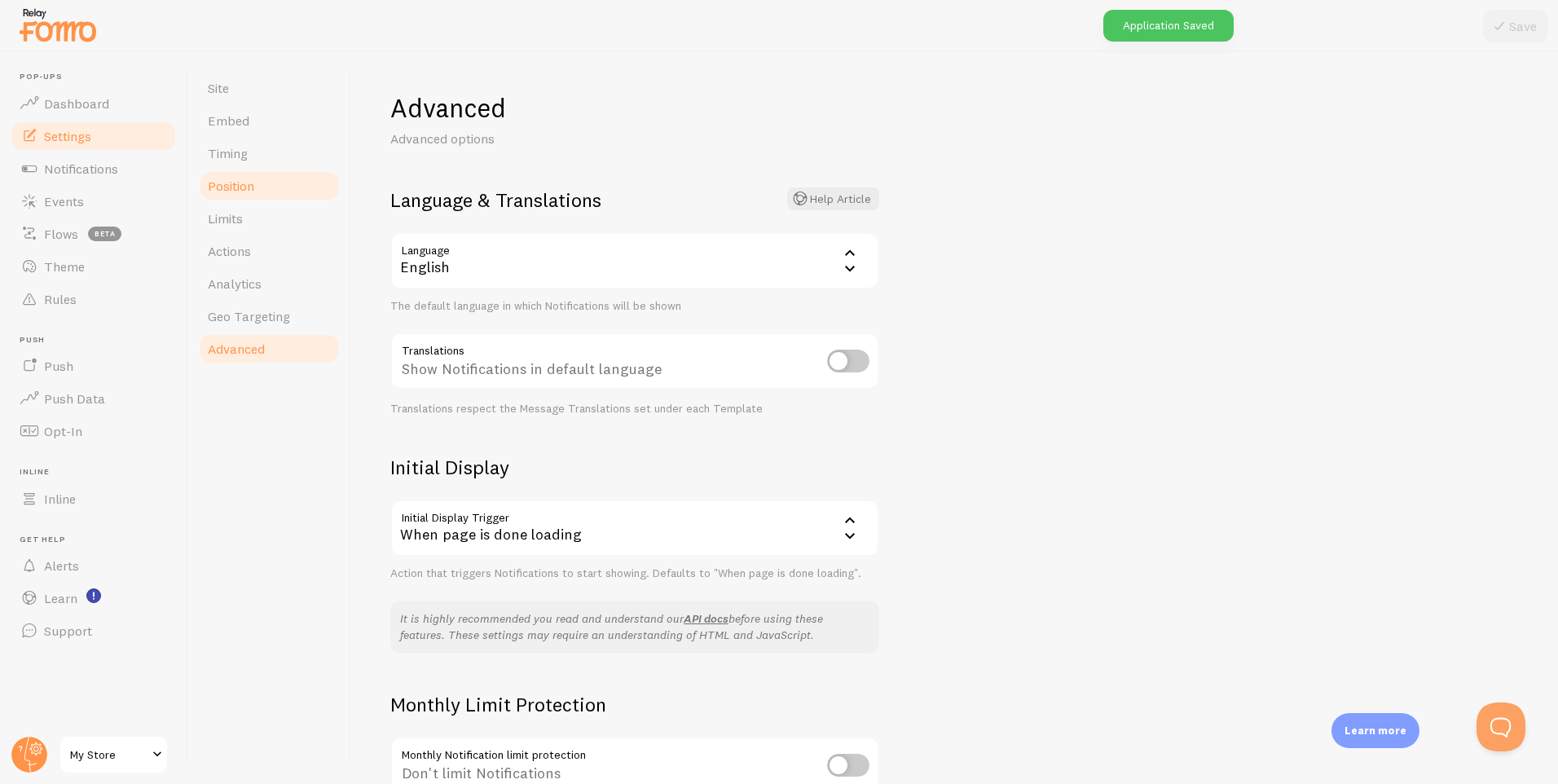
click at [267, 199] on link "Position" at bounding box center [269, 186] width 143 height 33
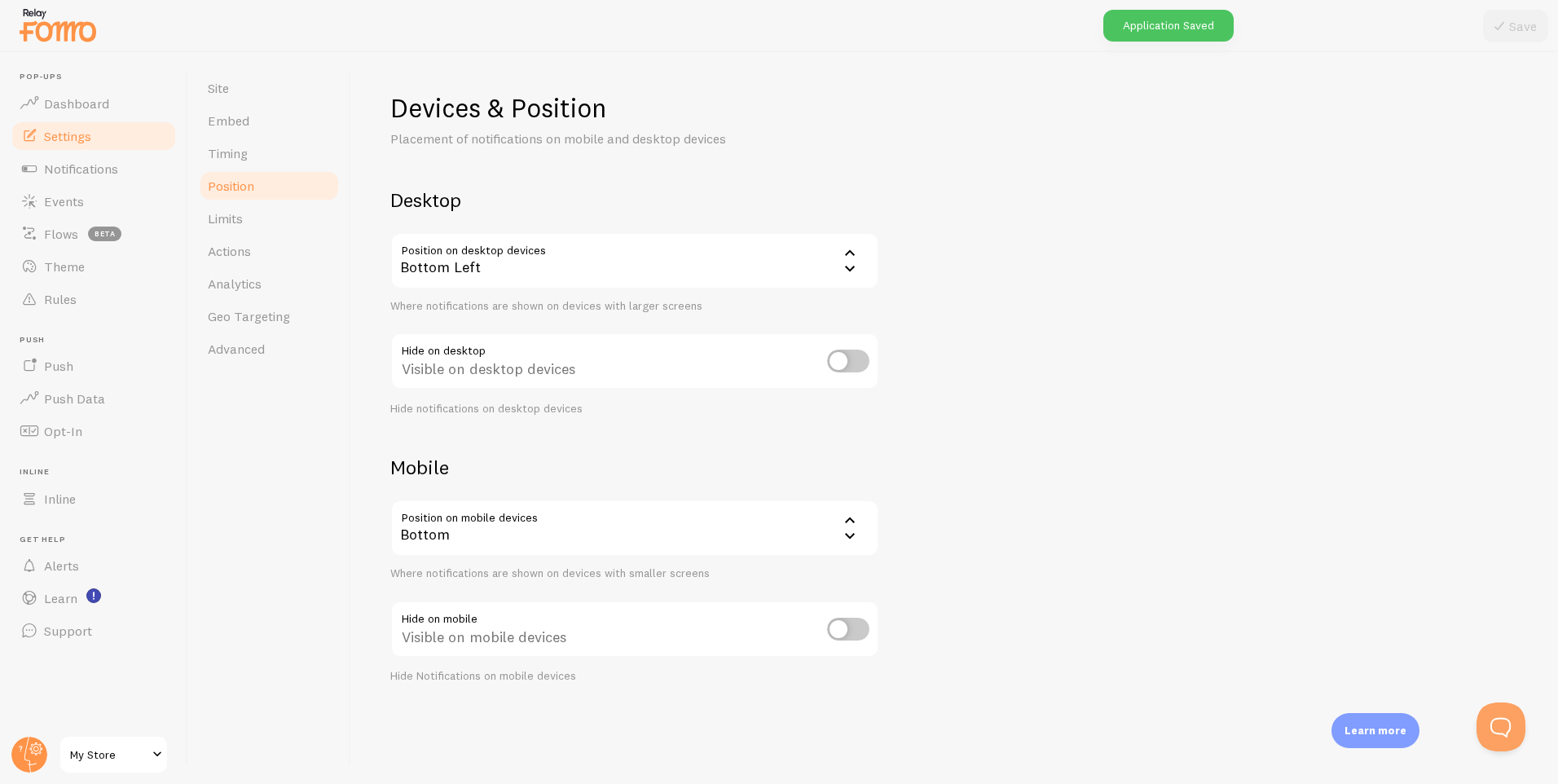
click at [272, 172] on link "Position" at bounding box center [269, 186] width 143 height 33
click at [273, 162] on link "Timing" at bounding box center [269, 153] width 143 height 33
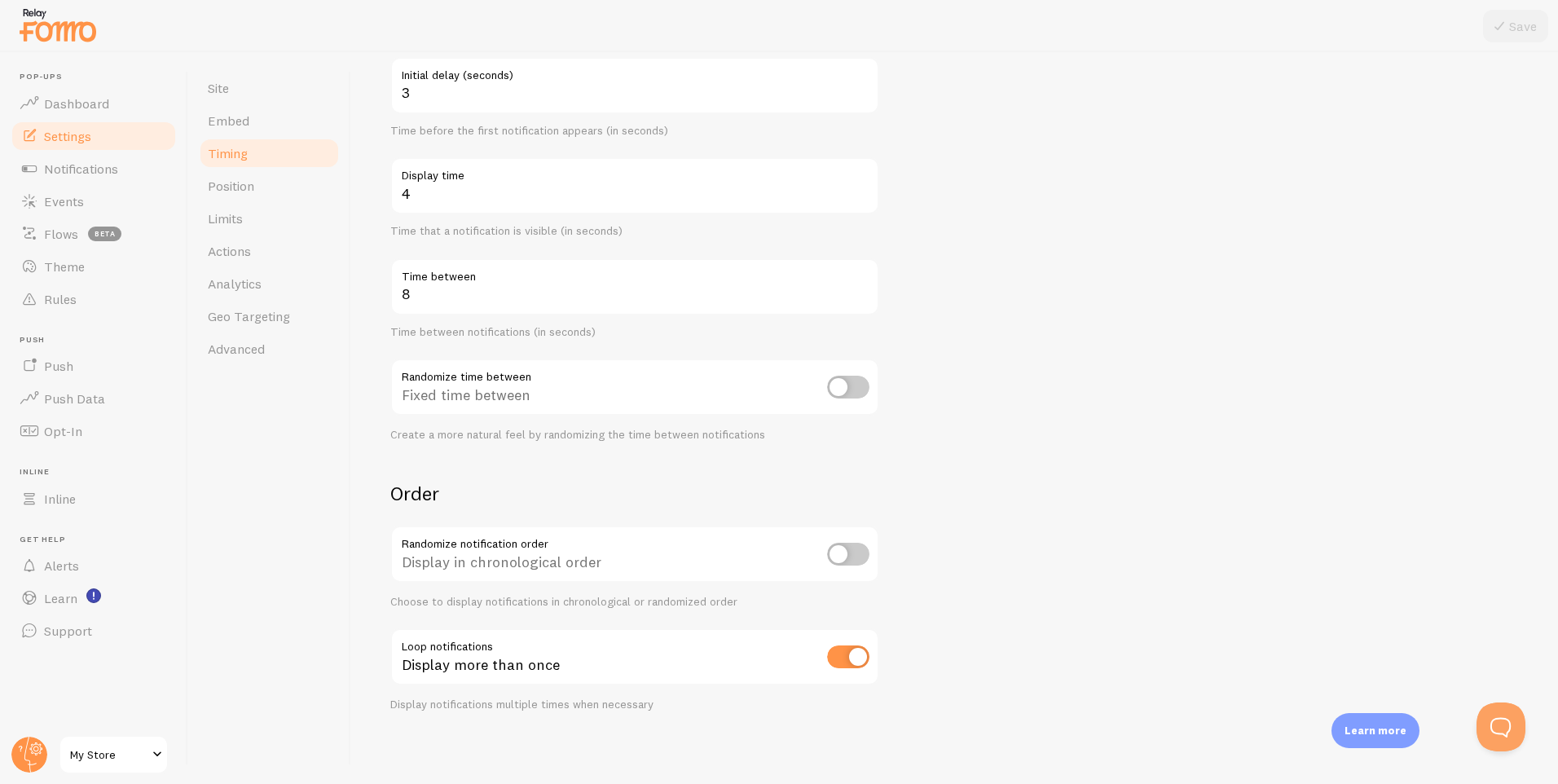
scroll to position [181, 0]
click at [284, 200] on link "Position" at bounding box center [269, 186] width 143 height 33
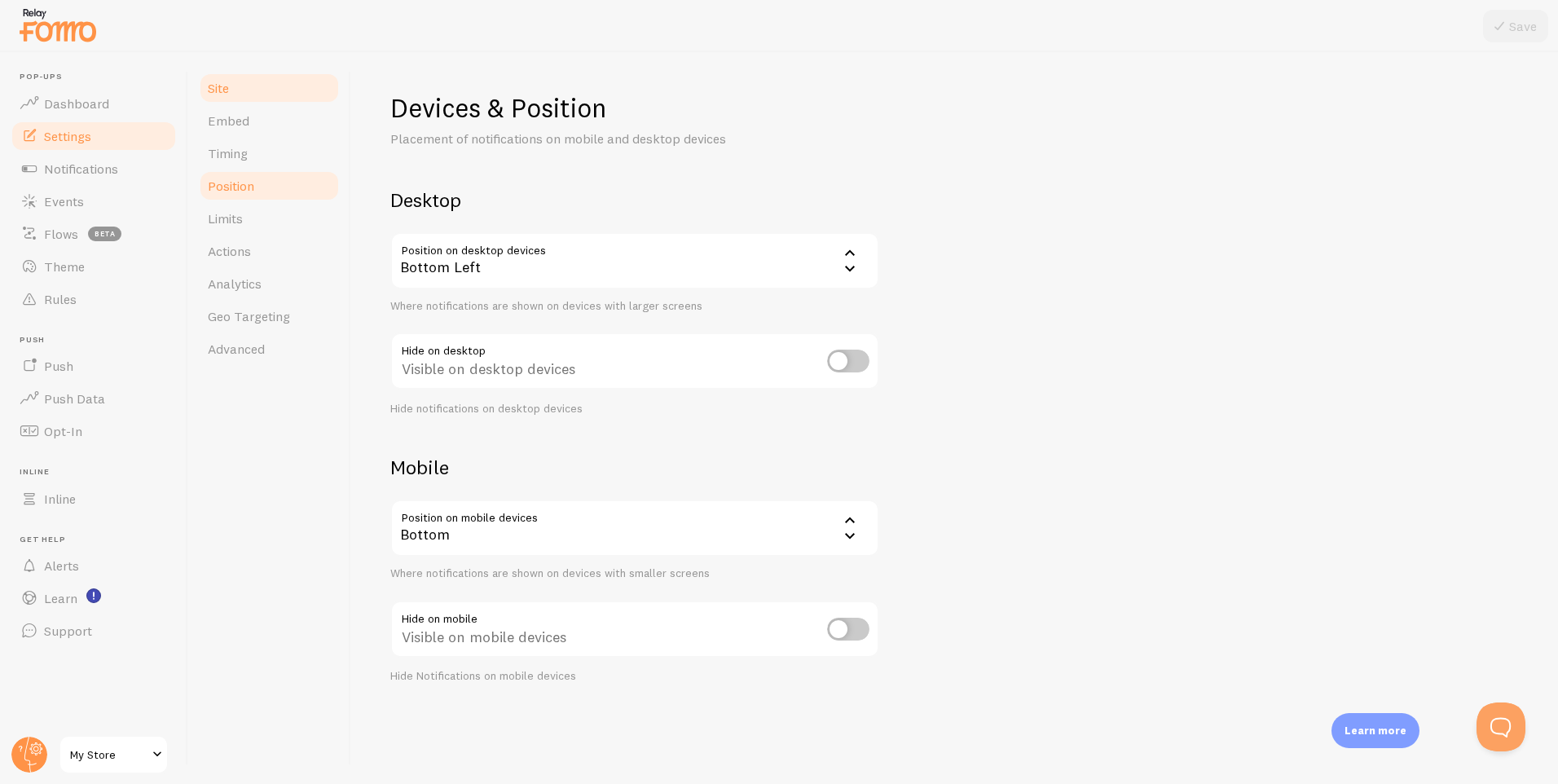
click at [268, 93] on link "Site" at bounding box center [269, 87] width 143 height 33
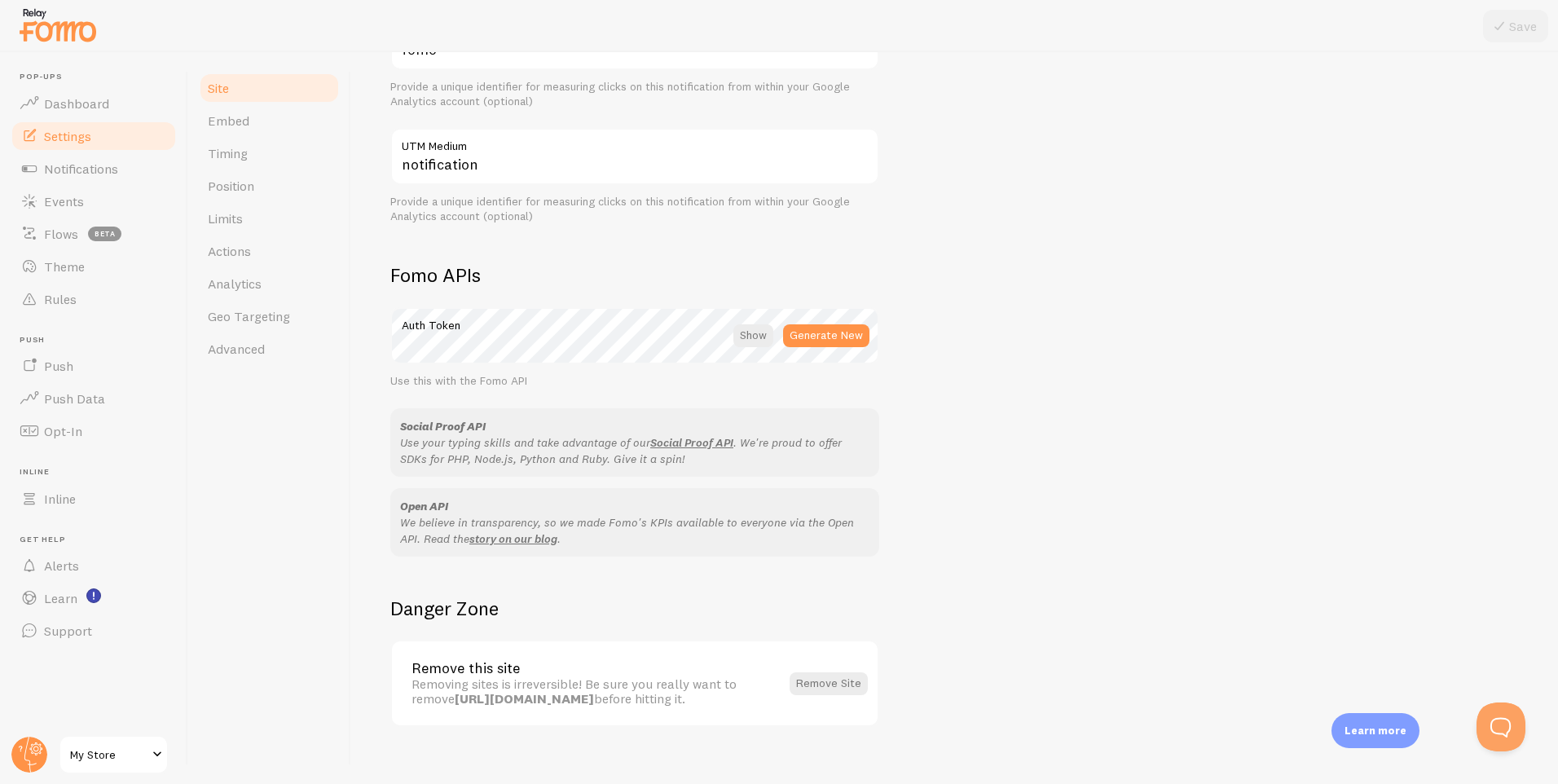
scroll to position [755, 0]
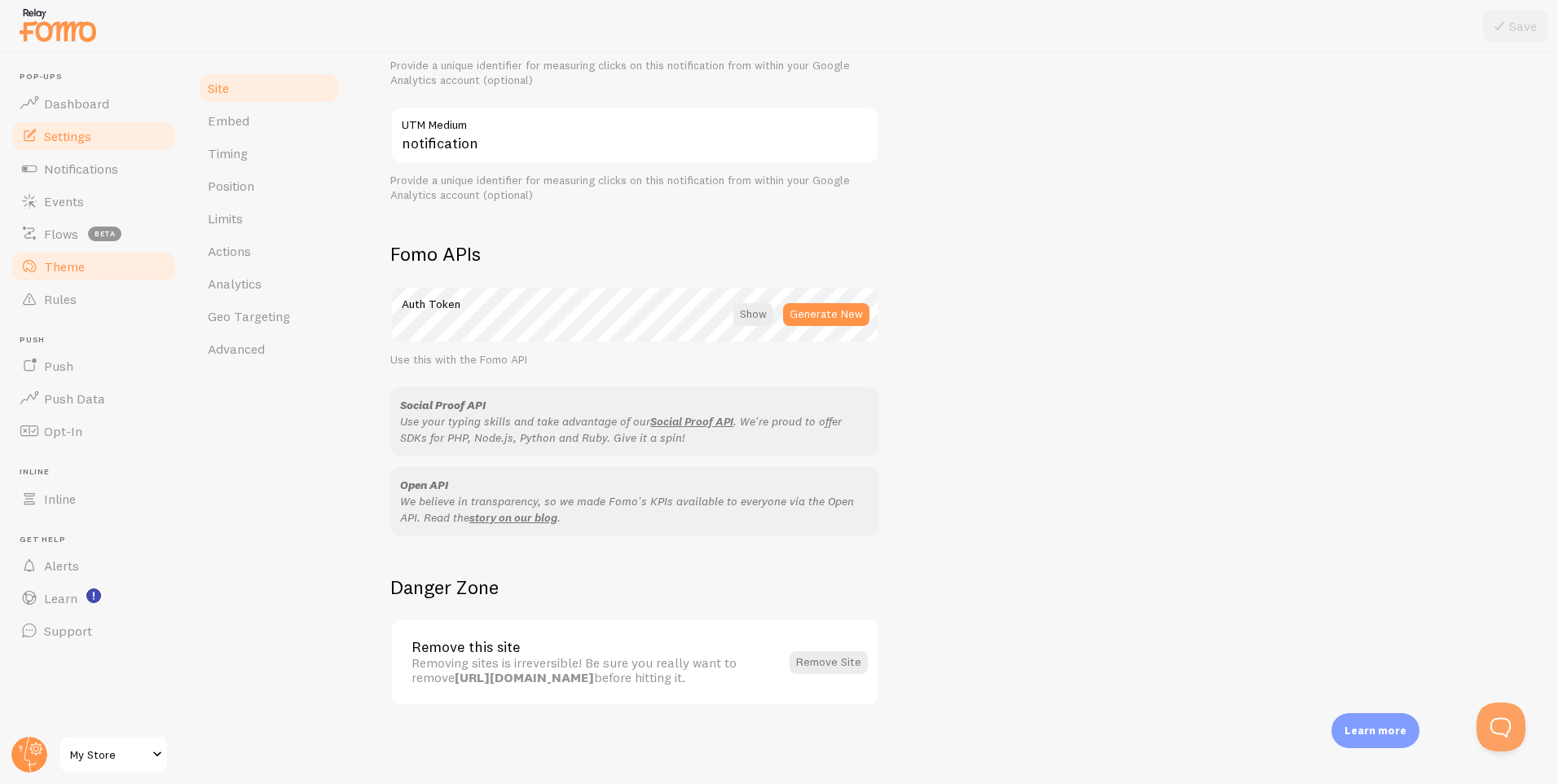
click at [146, 278] on link "Theme" at bounding box center [94, 266] width 168 height 33
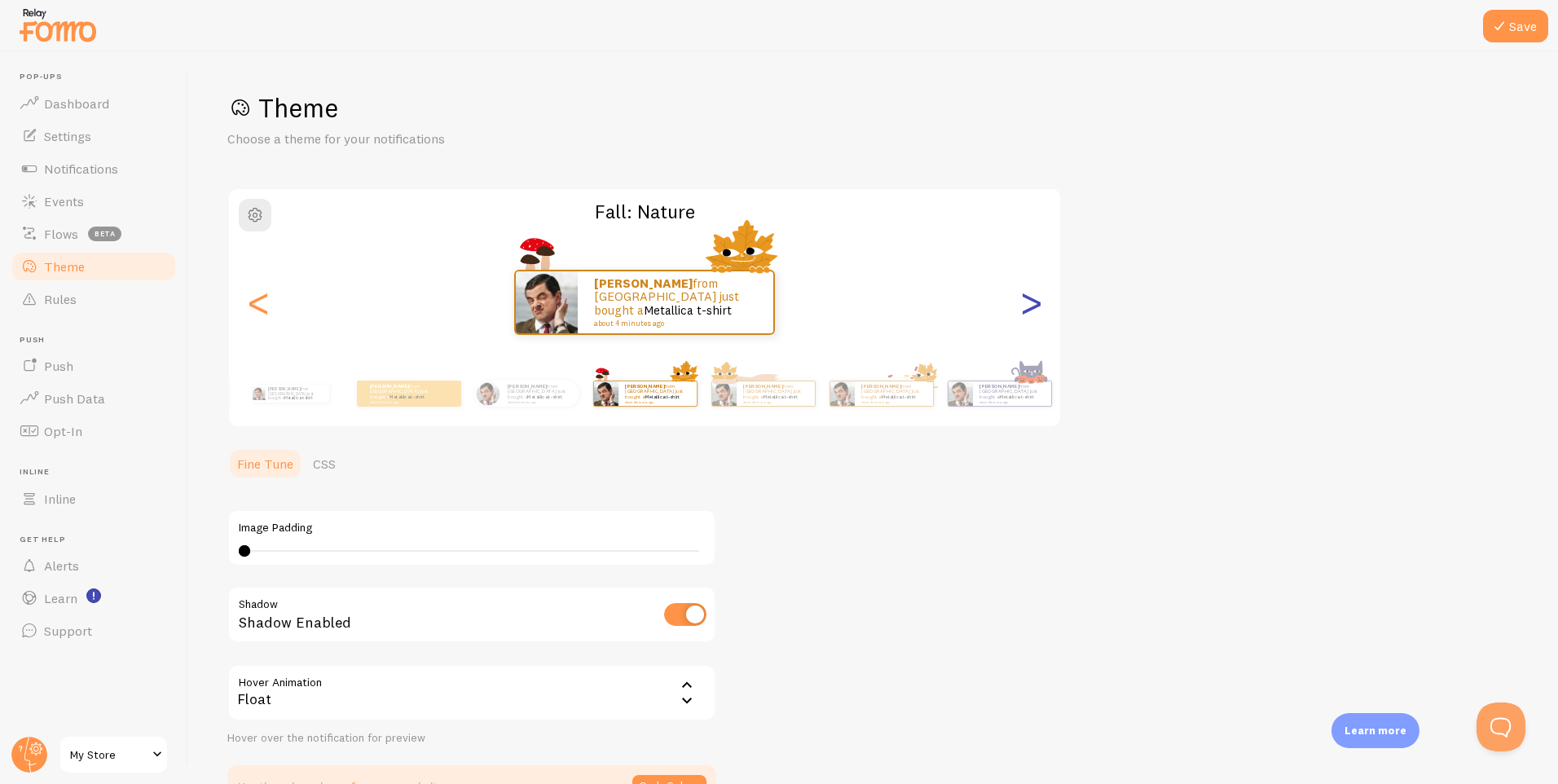
click at [1025, 320] on div ">" at bounding box center [1031, 303] width 19 height 118
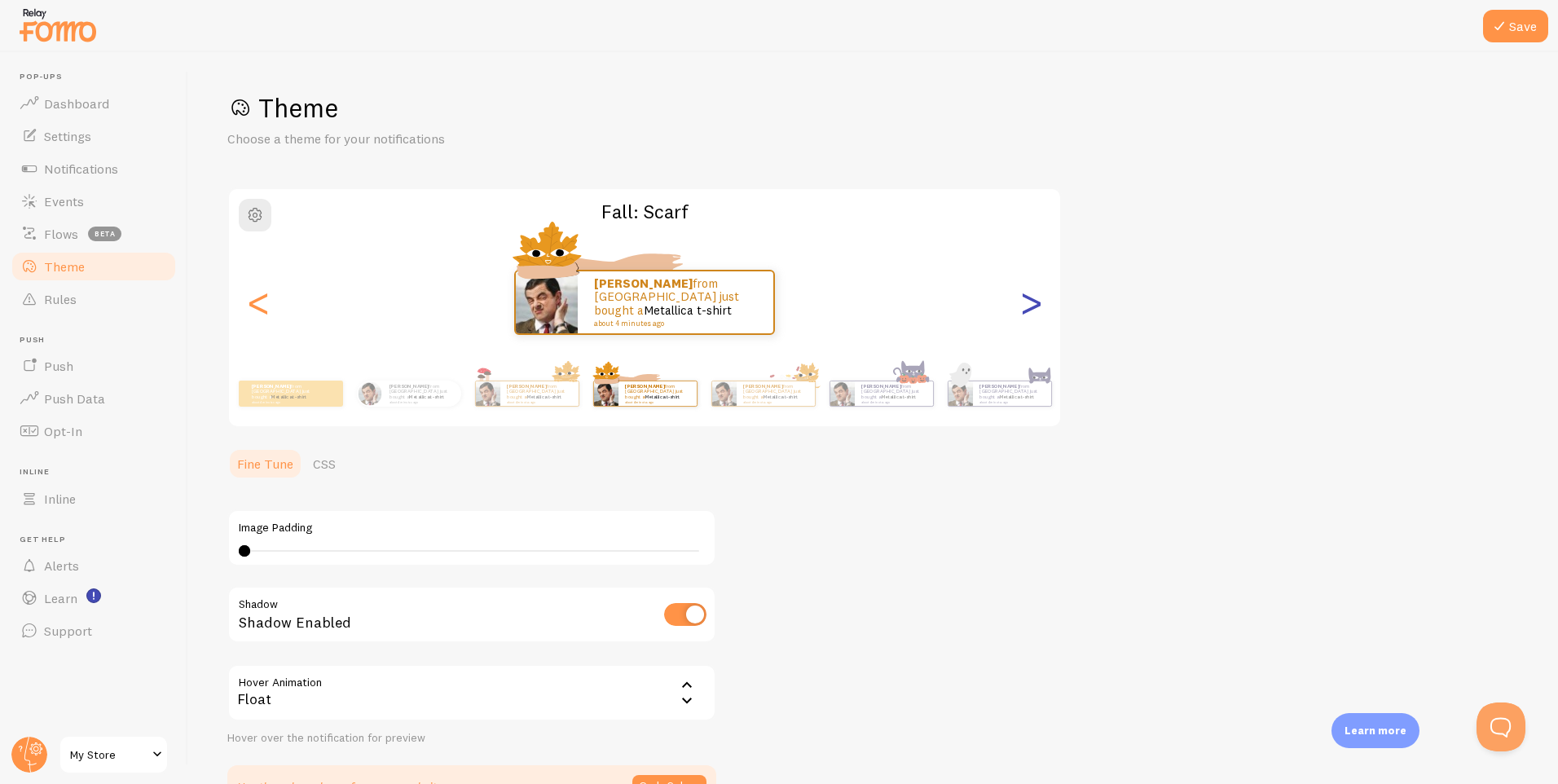
click at [1023, 324] on div ">" at bounding box center [1031, 303] width 19 height 118
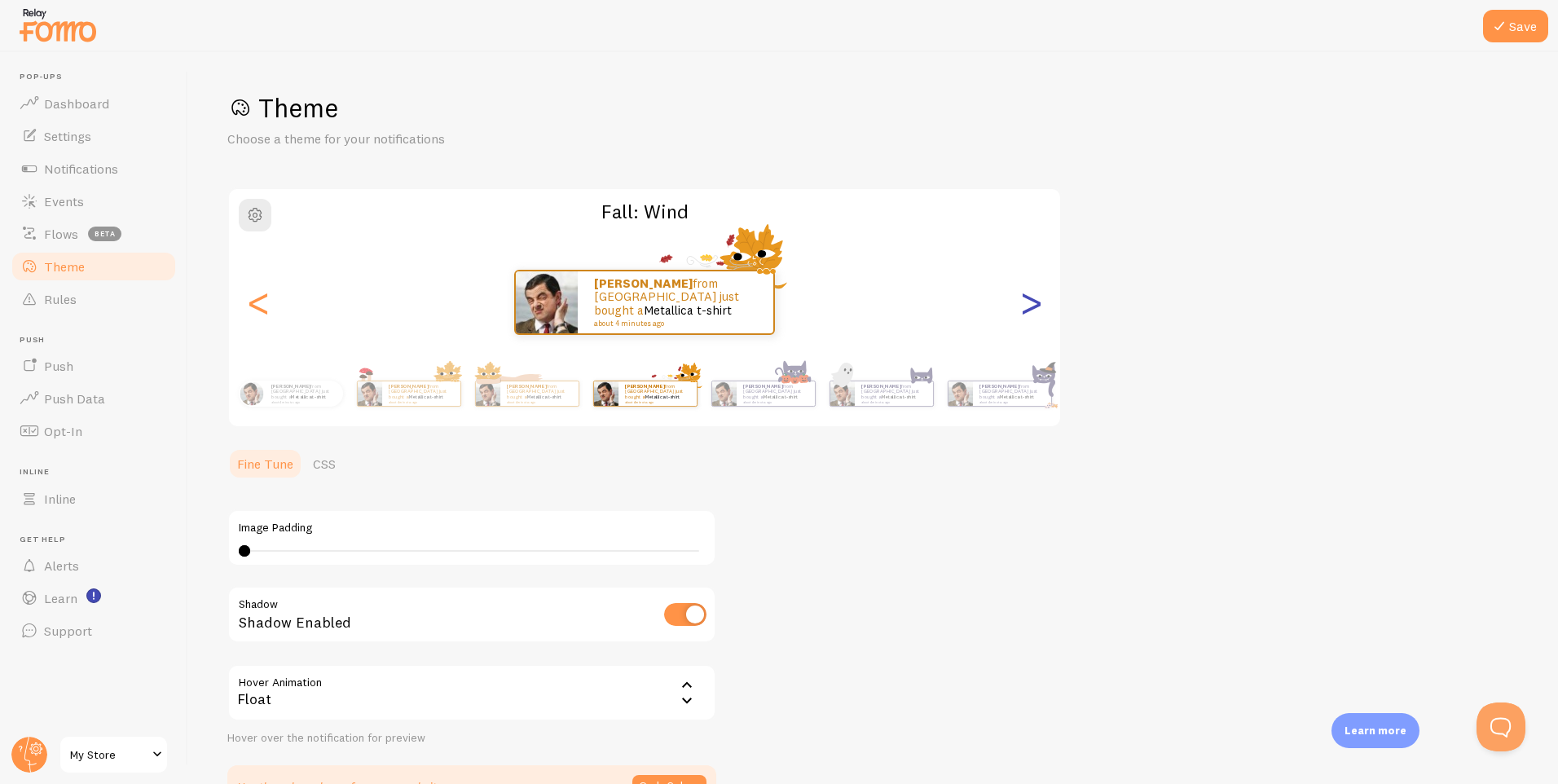
click at [1029, 320] on div ">" at bounding box center [1031, 303] width 19 height 118
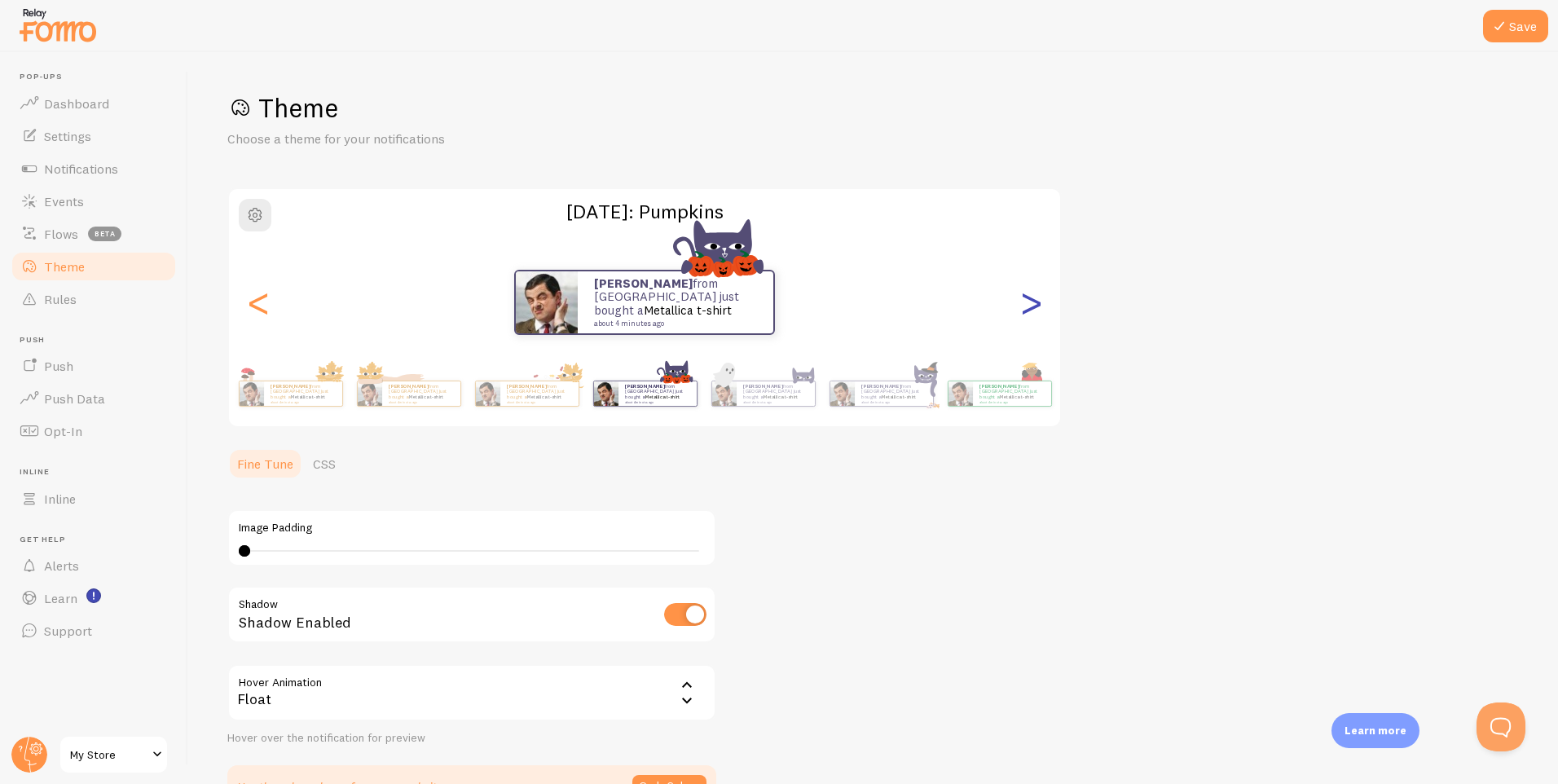
click at [1036, 317] on div ">" at bounding box center [1031, 303] width 19 height 118
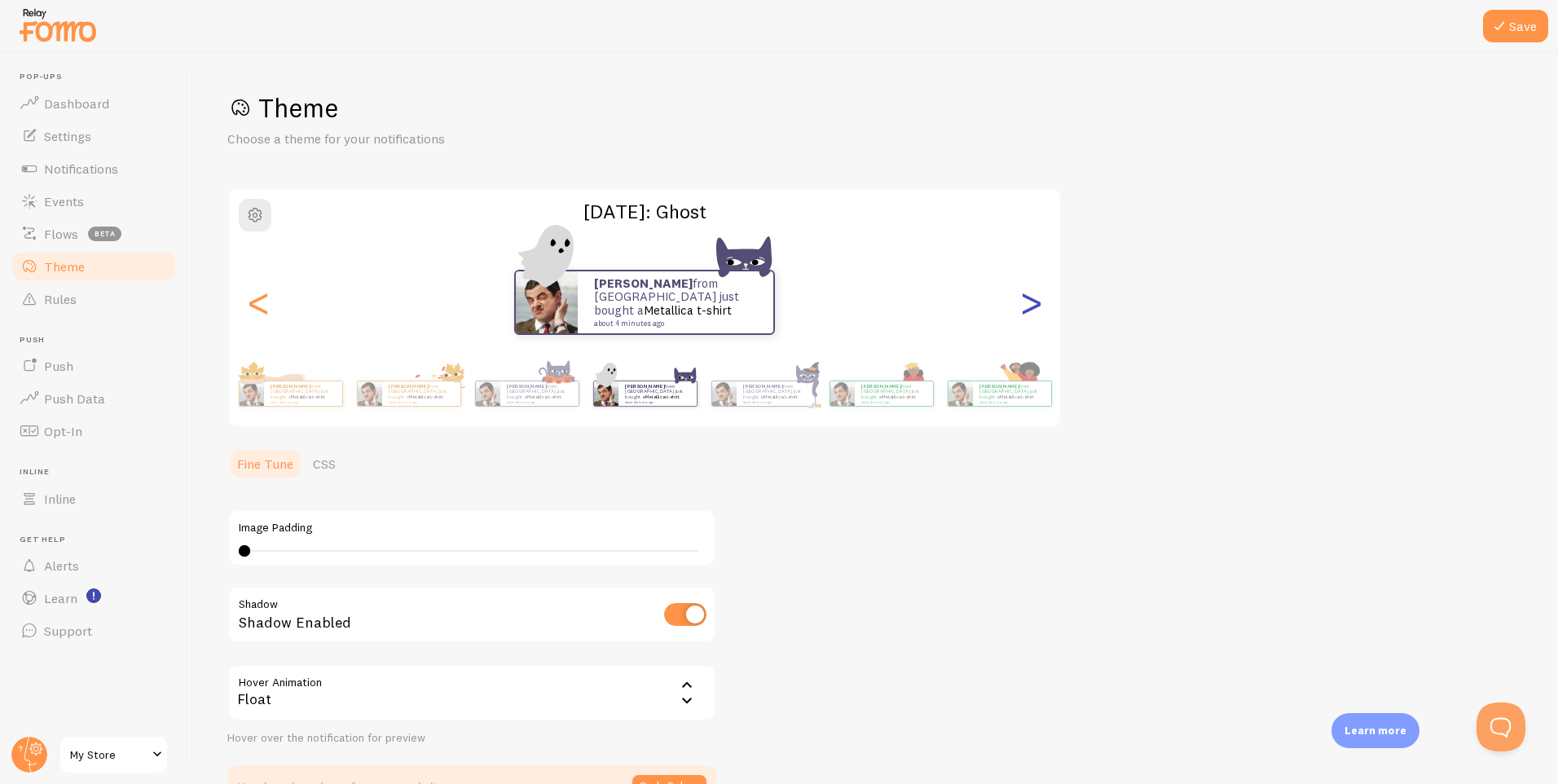
click at [1036, 317] on div ">" at bounding box center [1031, 303] width 19 height 118
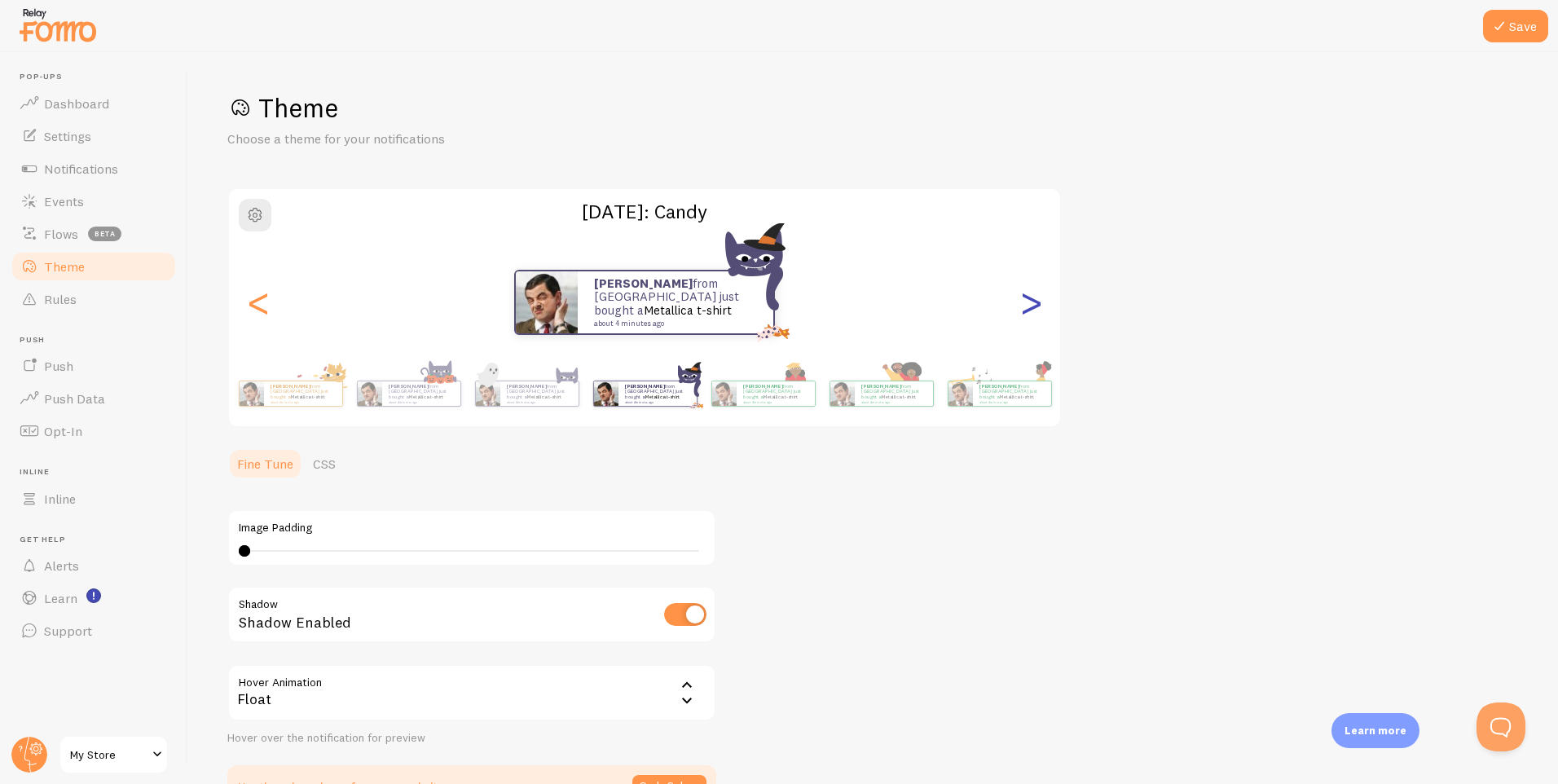
click at [1036, 317] on div ">" at bounding box center [1031, 303] width 19 height 118
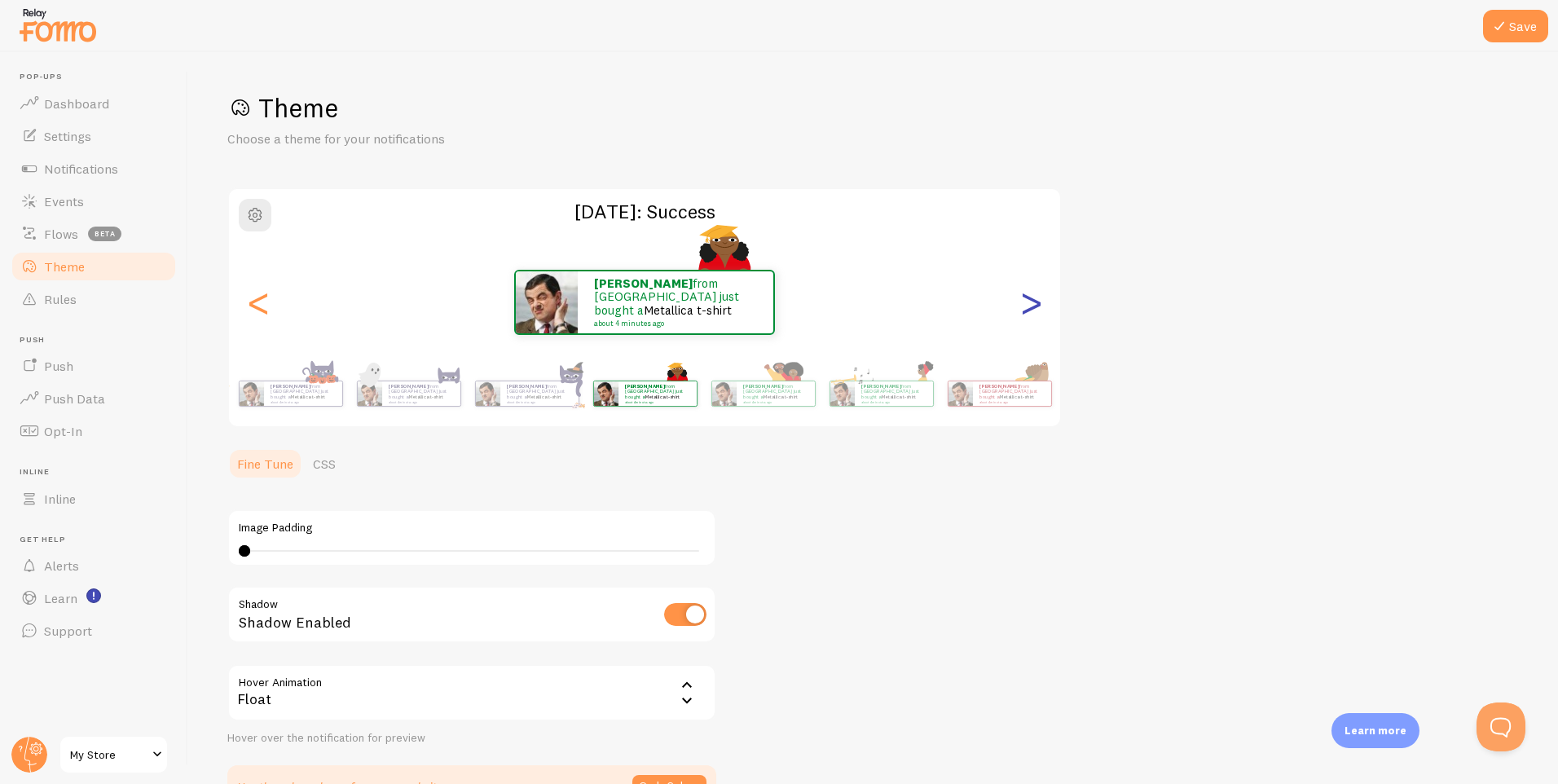
click at [1036, 317] on div ">" at bounding box center [1031, 303] width 19 height 118
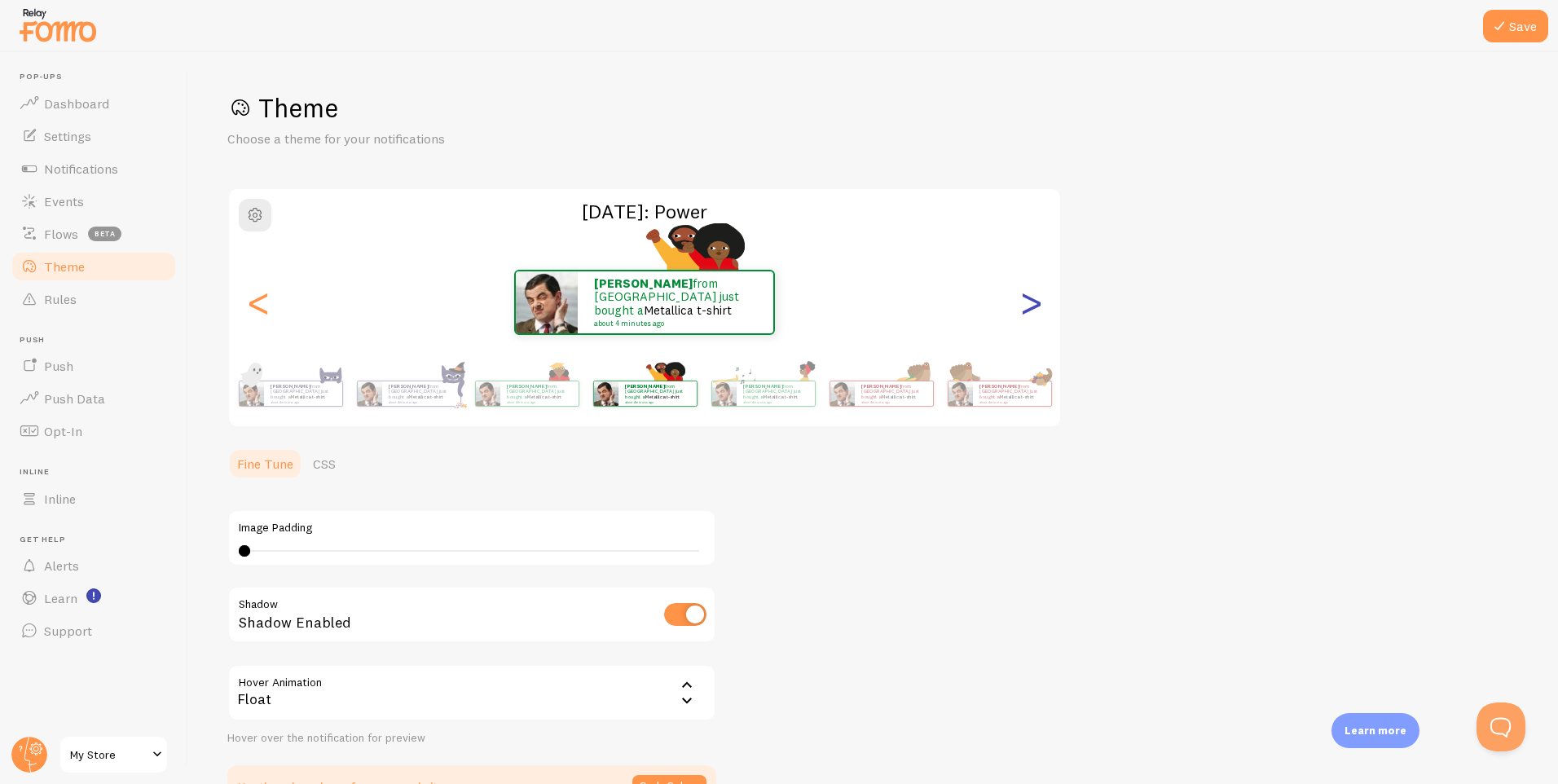
click at [1036, 317] on div ">" at bounding box center [1031, 303] width 19 height 118
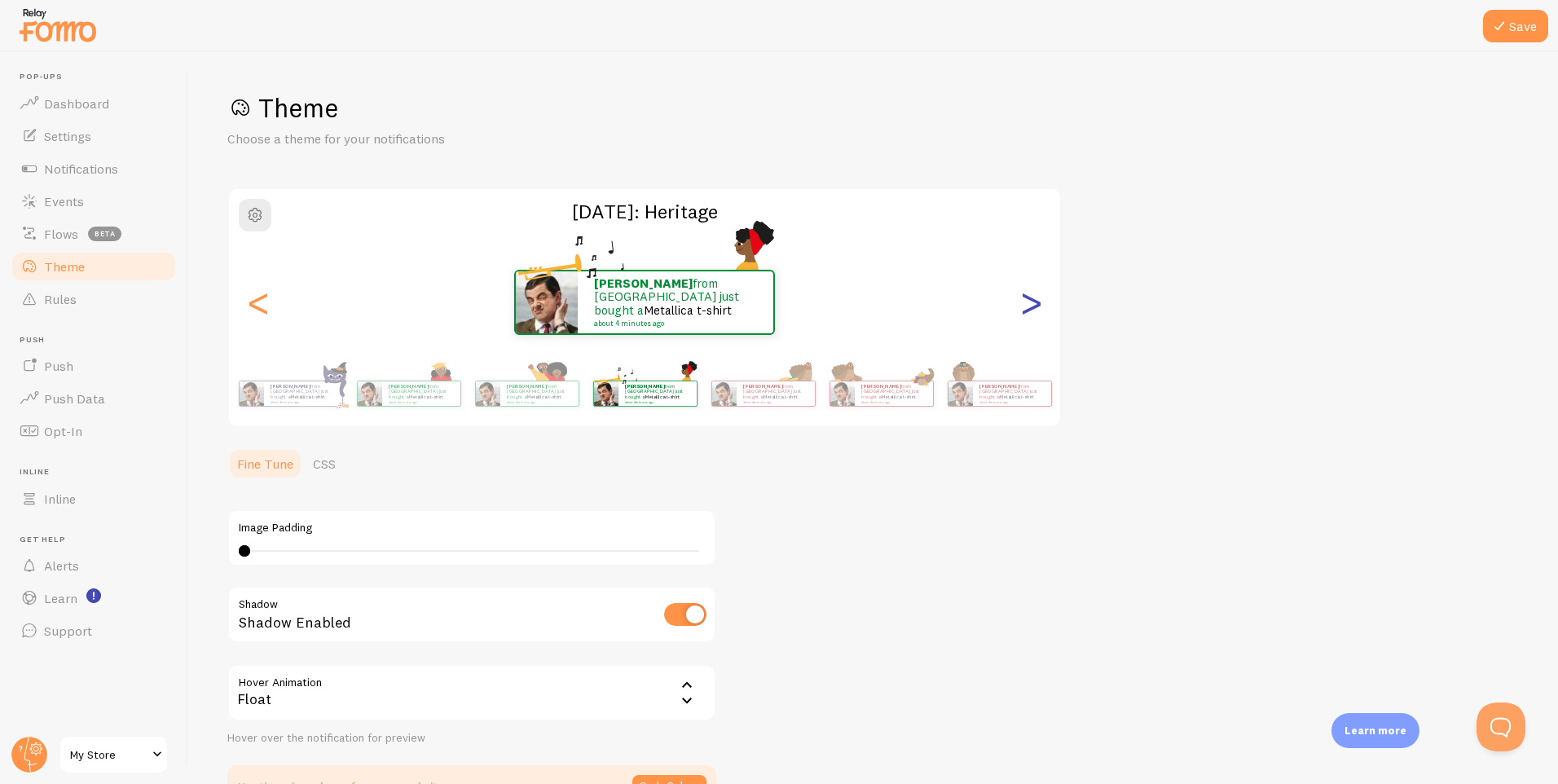
click at [1036, 317] on div ">" at bounding box center [1031, 303] width 19 height 118
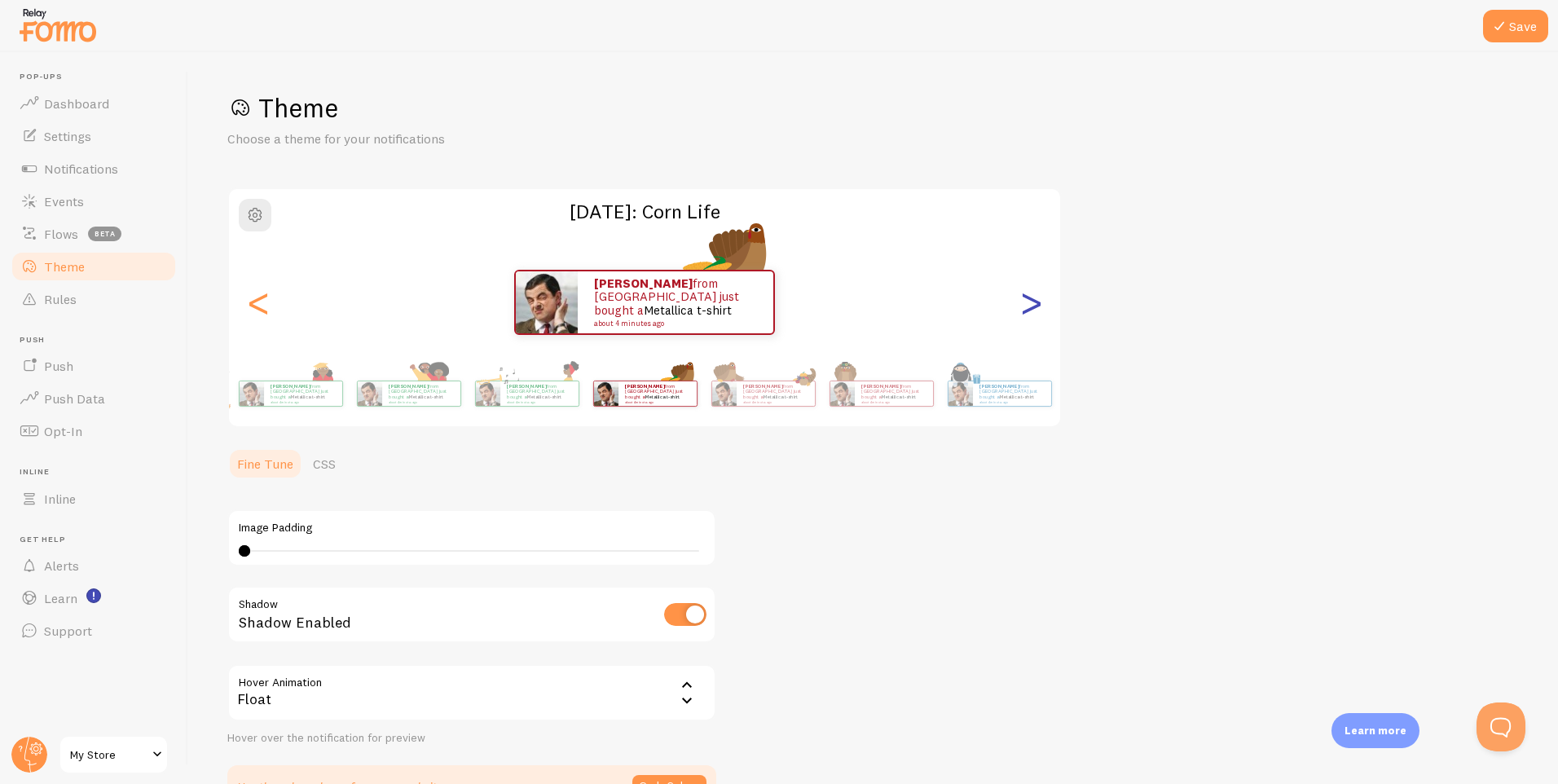
click at [1036, 317] on div ">" at bounding box center [1031, 303] width 19 height 118
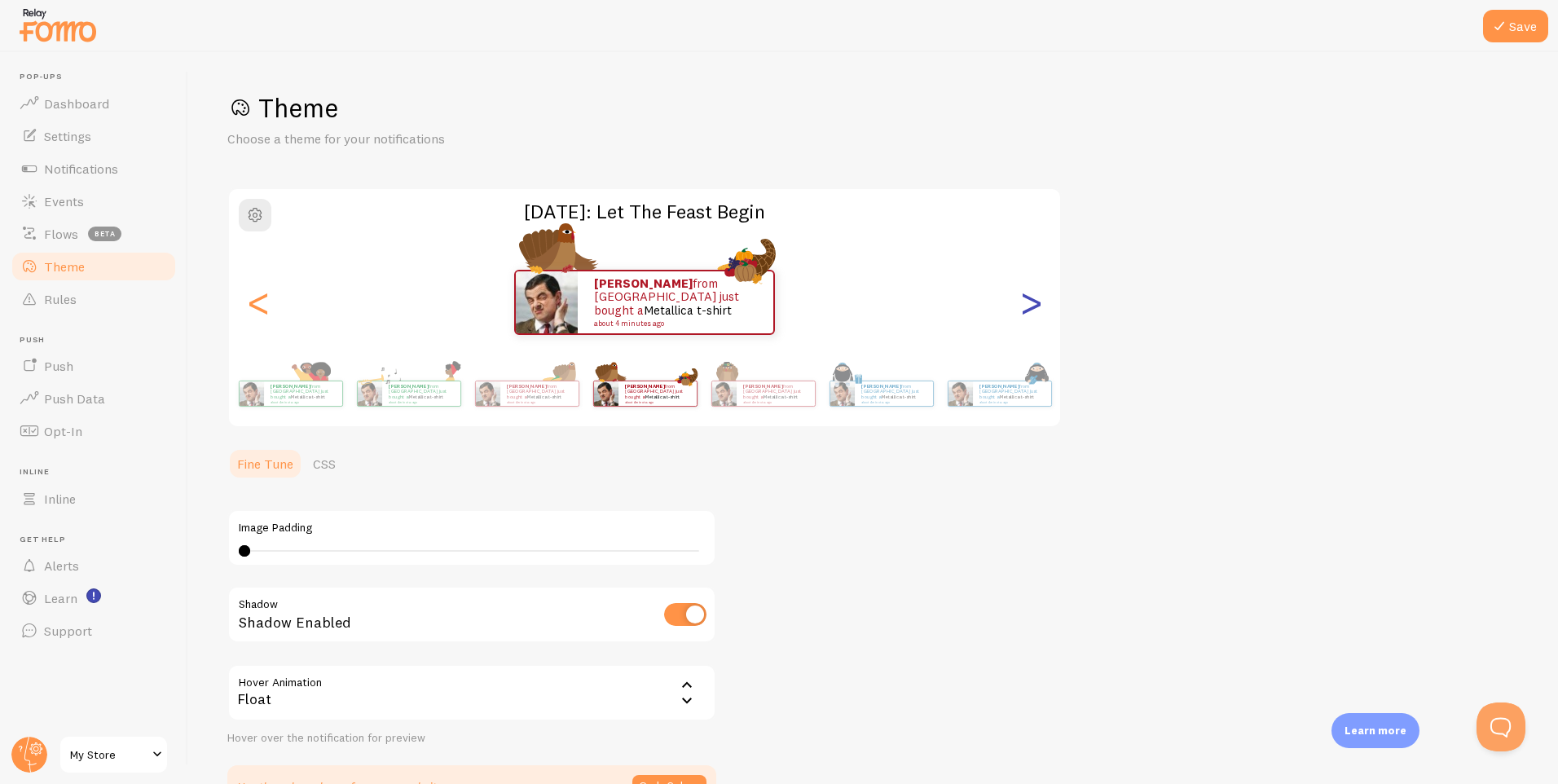
click at [1036, 317] on div ">" at bounding box center [1031, 303] width 19 height 118
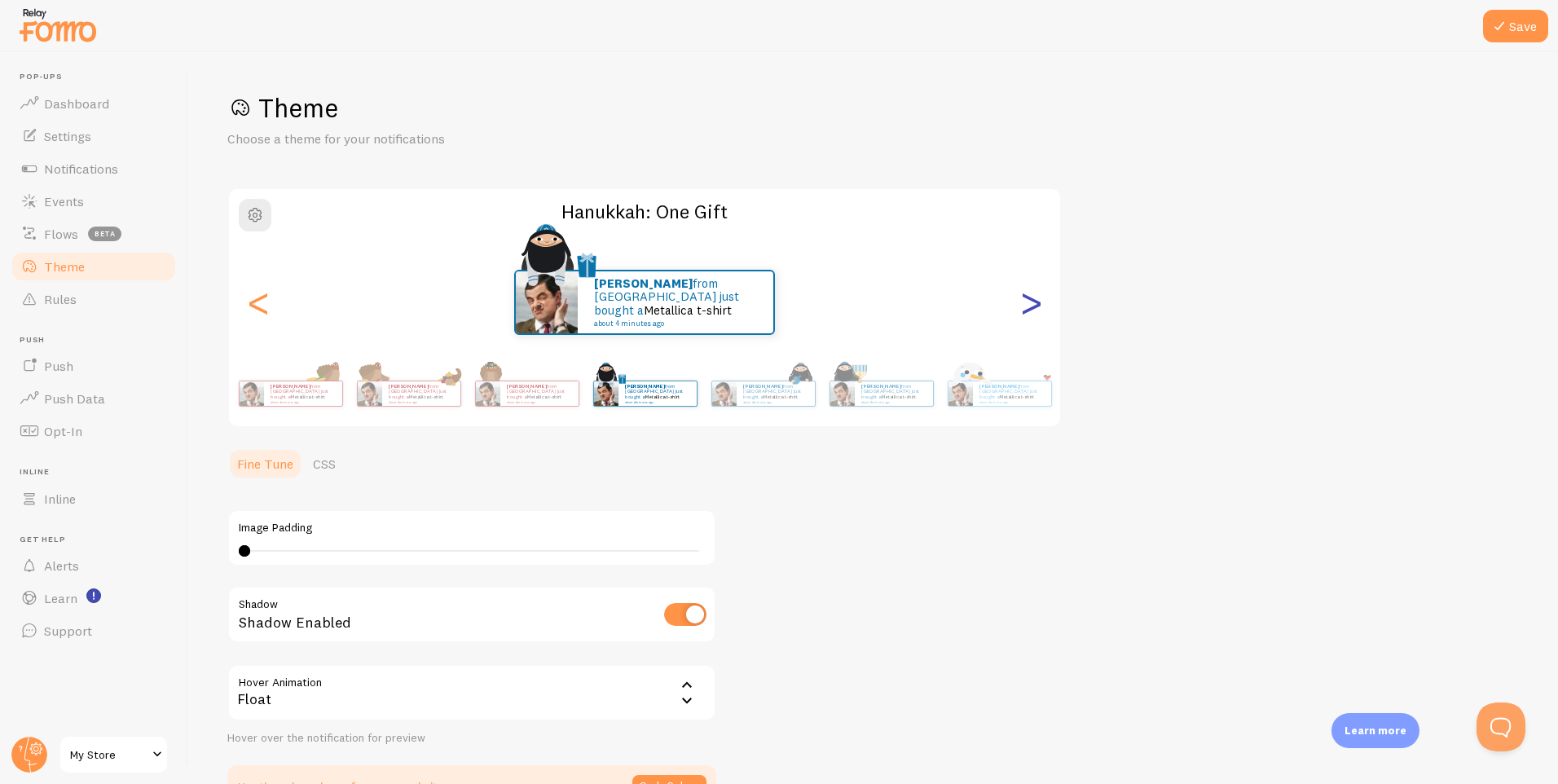
click at [1036, 317] on div ">" at bounding box center [1031, 303] width 19 height 118
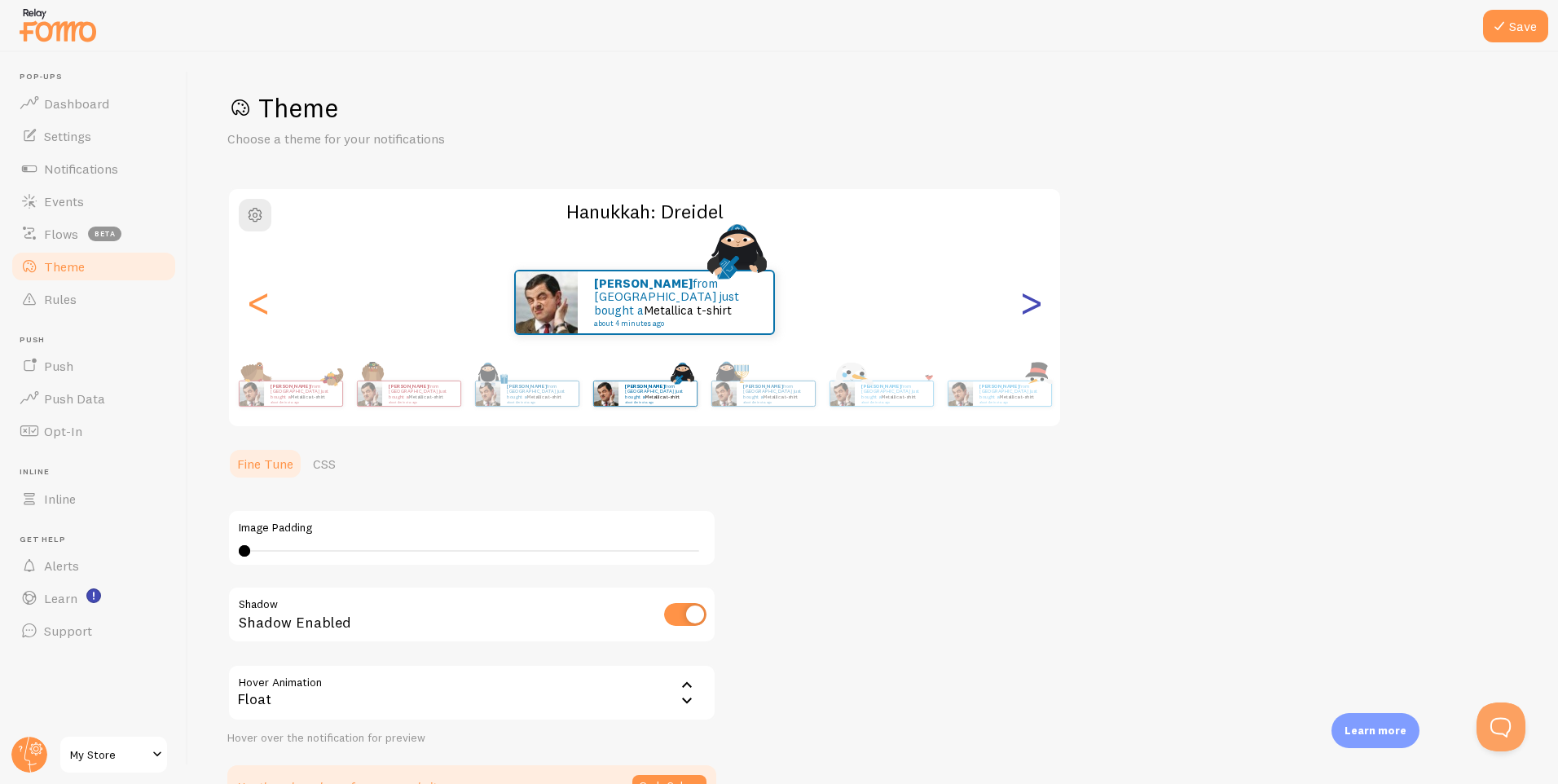
click at [1036, 317] on div ">" at bounding box center [1031, 303] width 19 height 118
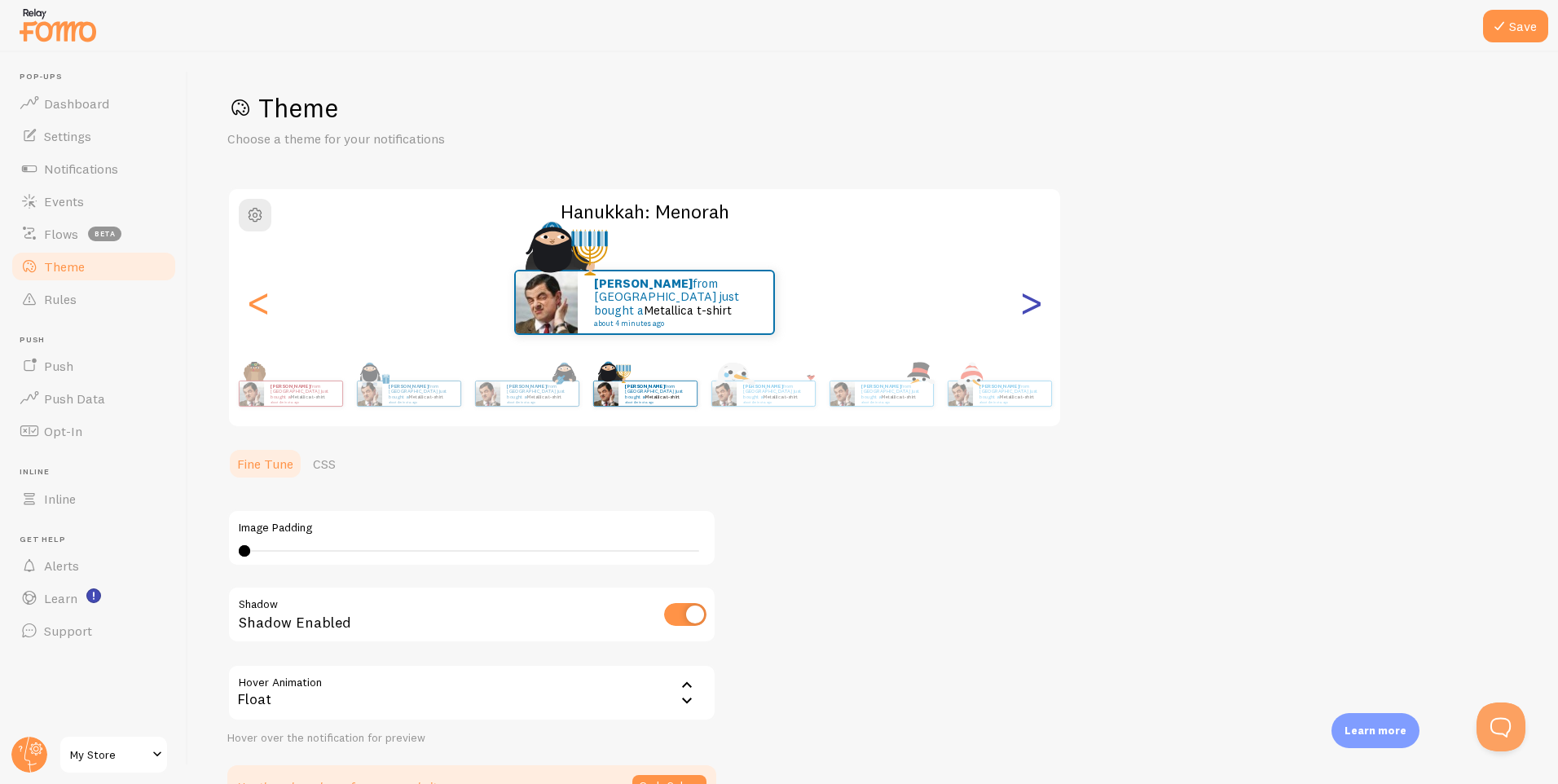
click at [1036, 317] on div ">" at bounding box center [1031, 303] width 19 height 118
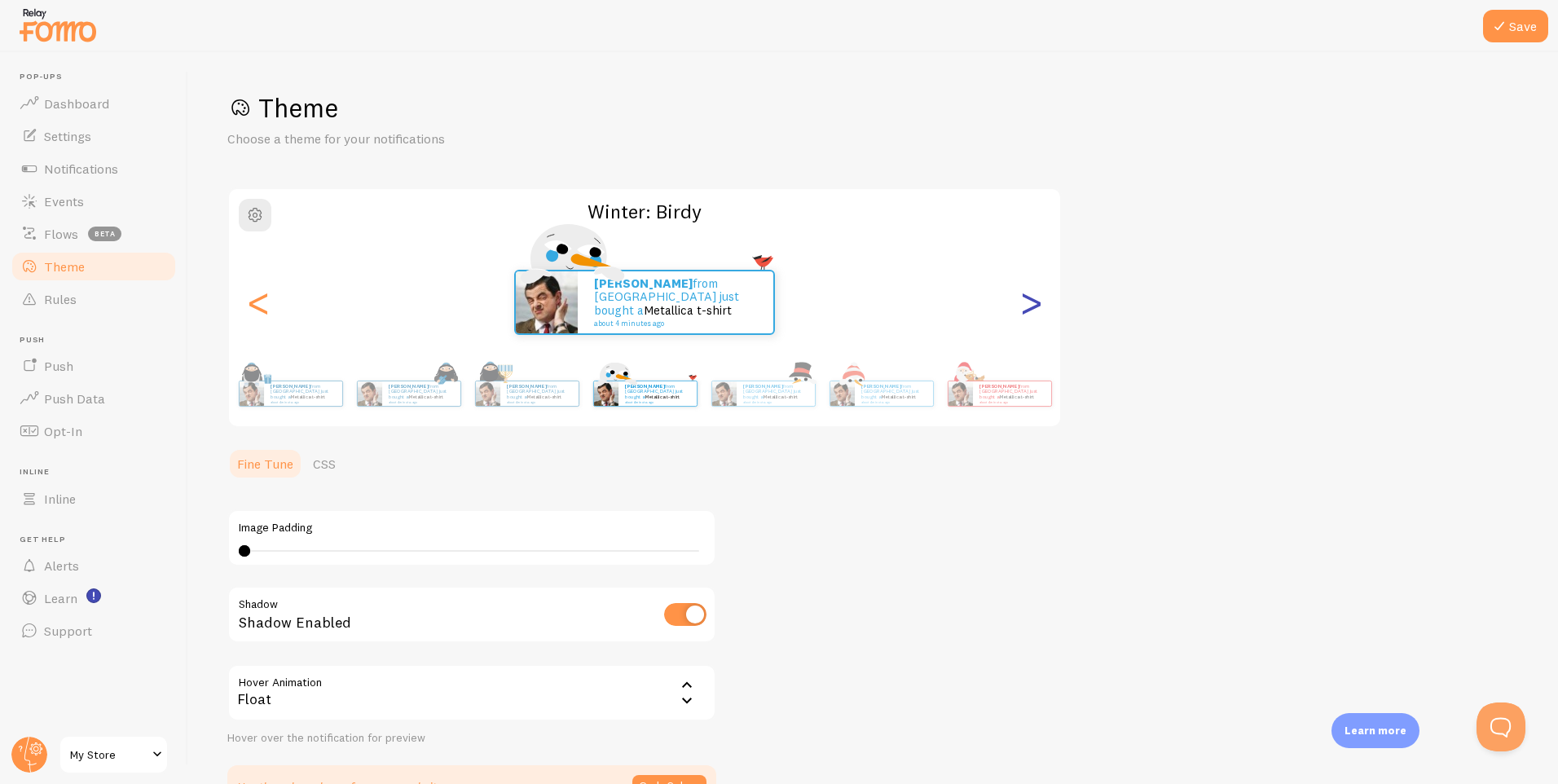
click at [1036, 317] on div ">" at bounding box center [1031, 303] width 19 height 118
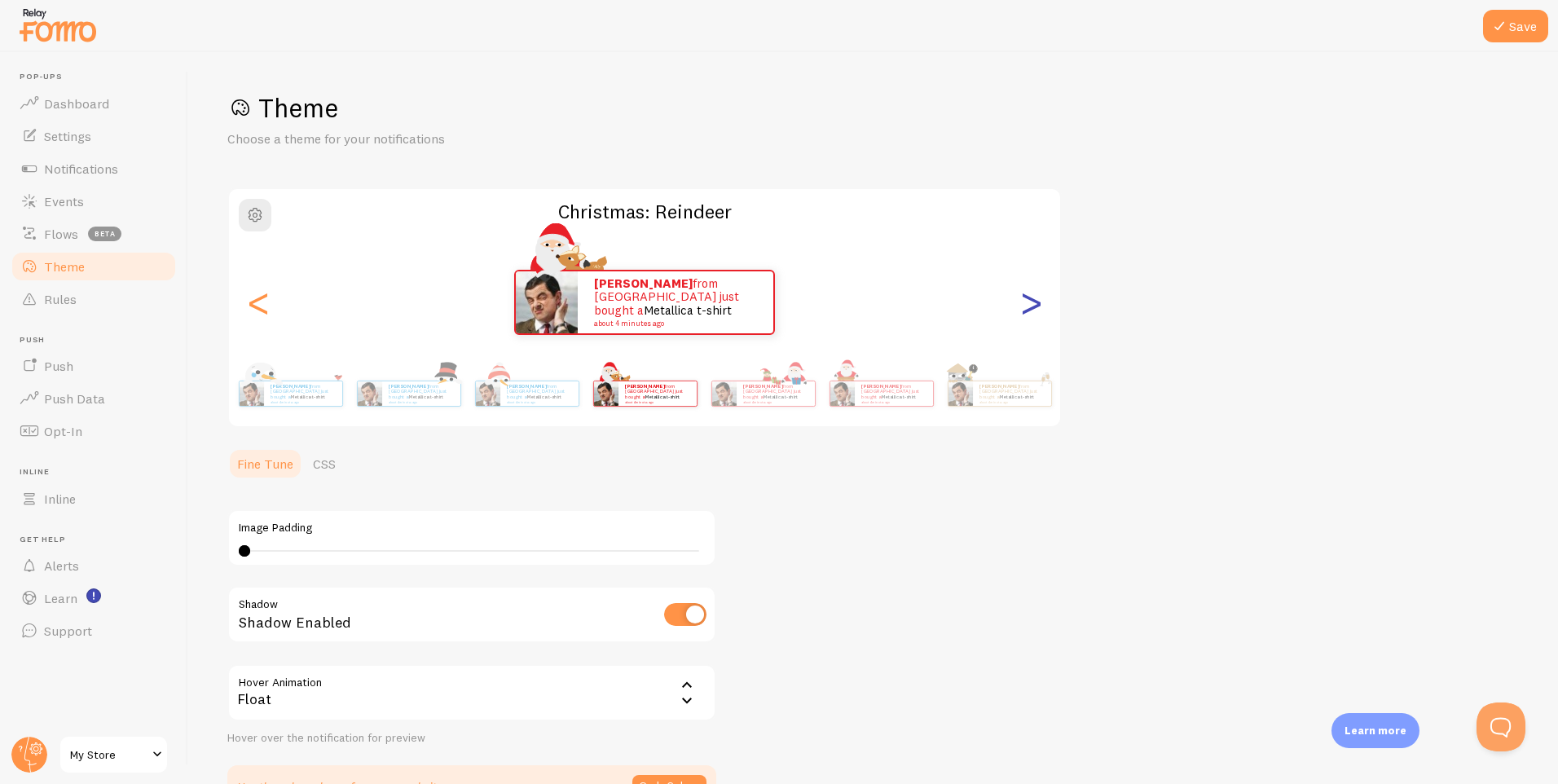
click at [1036, 317] on div ">" at bounding box center [1031, 303] width 19 height 118
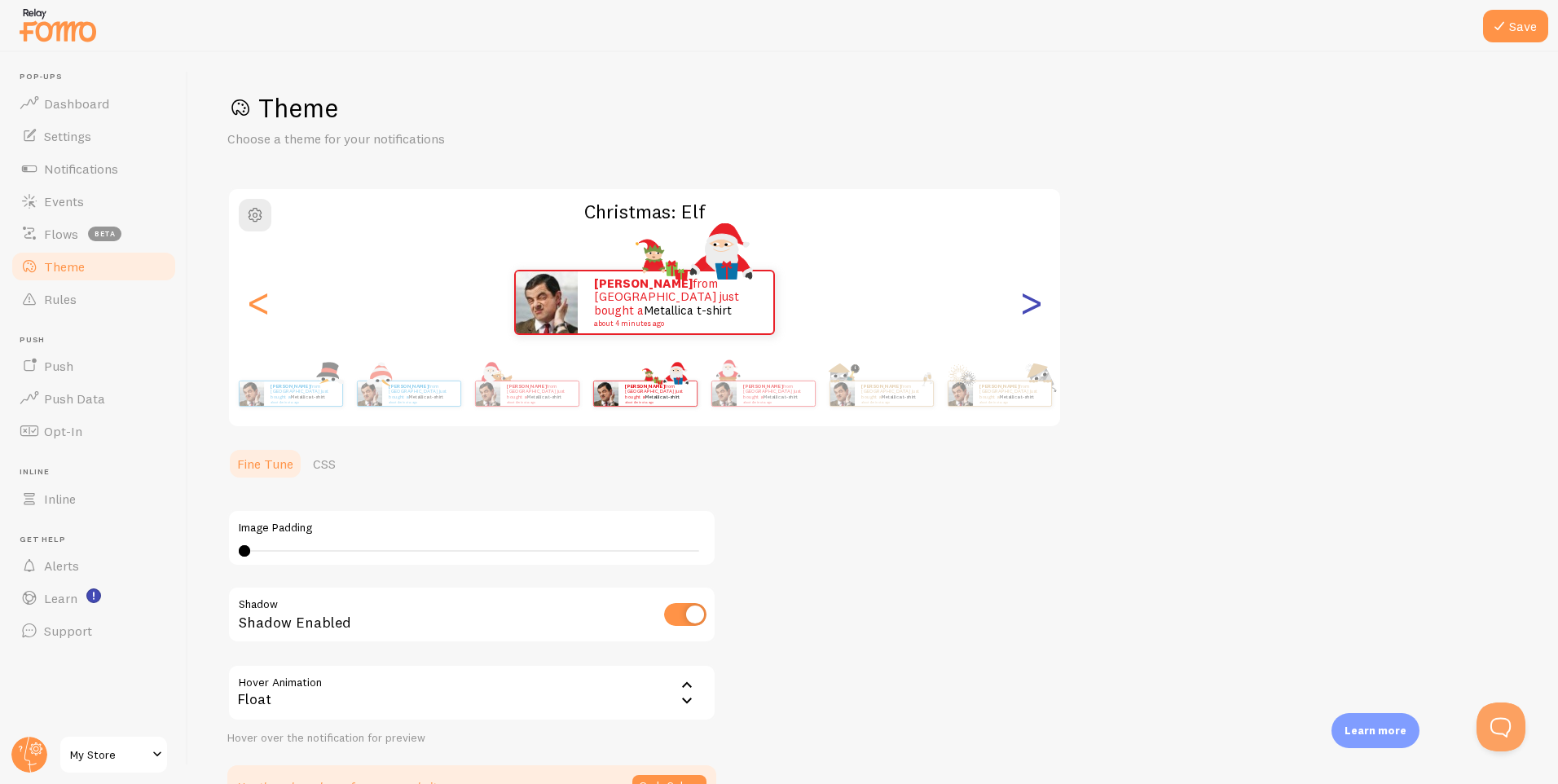
click at [1036, 317] on div ">" at bounding box center [1031, 303] width 19 height 118
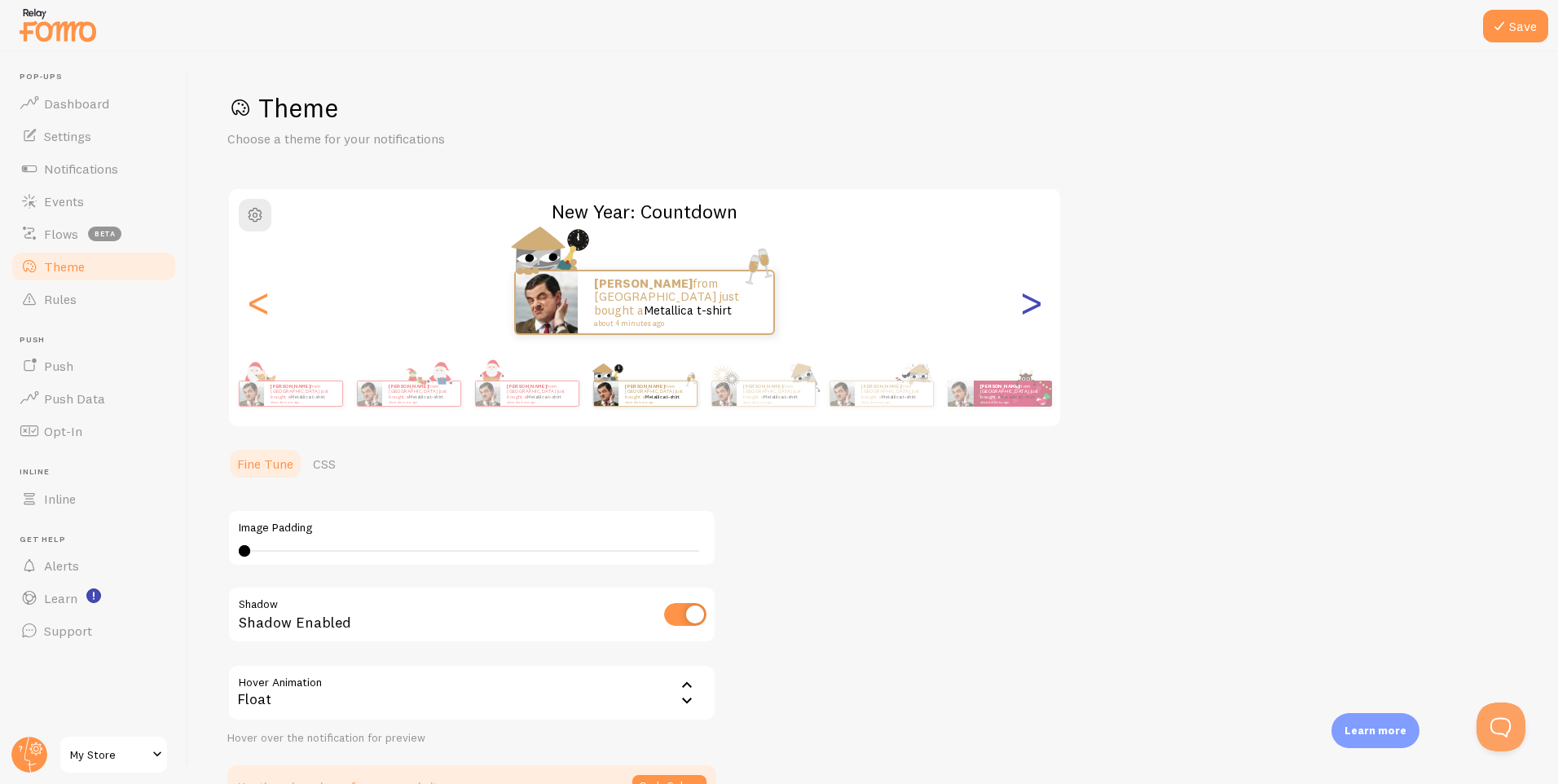
click at [1036, 317] on div ">" at bounding box center [1031, 303] width 19 height 118
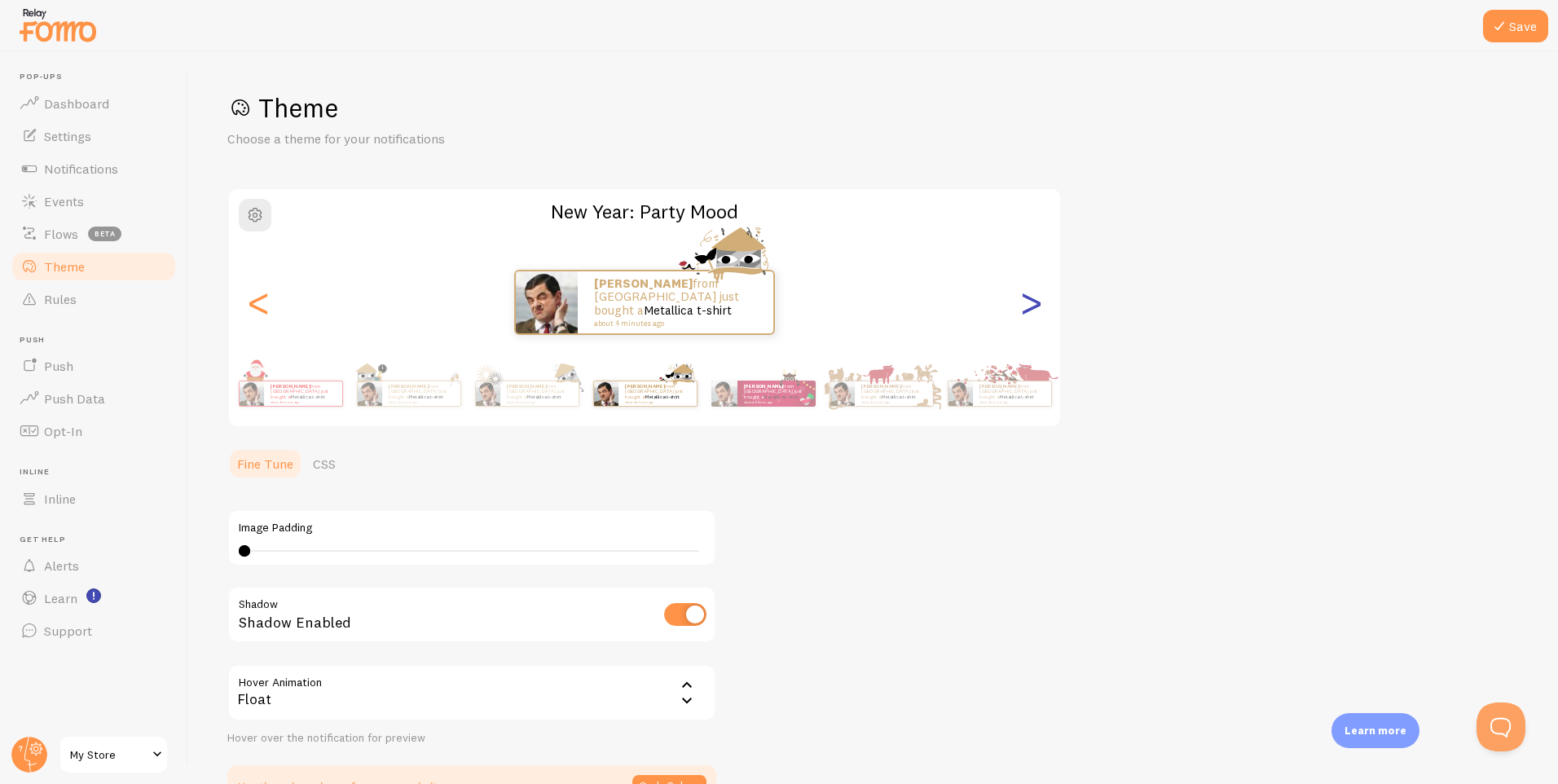
click at [1036, 317] on div ">" at bounding box center [1031, 303] width 19 height 118
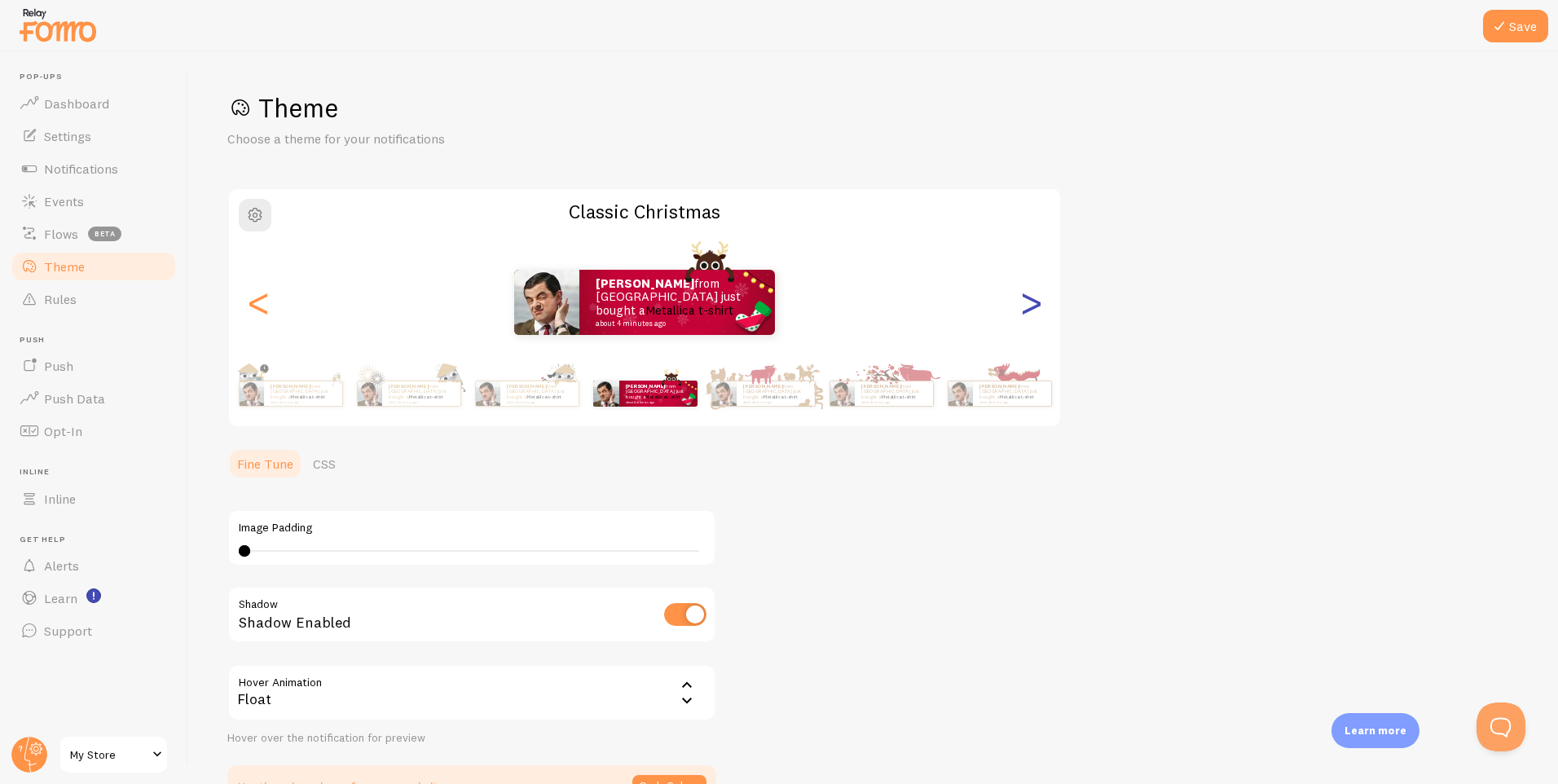
click at [1036, 317] on div ">" at bounding box center [1031, 303] width 19 height 118
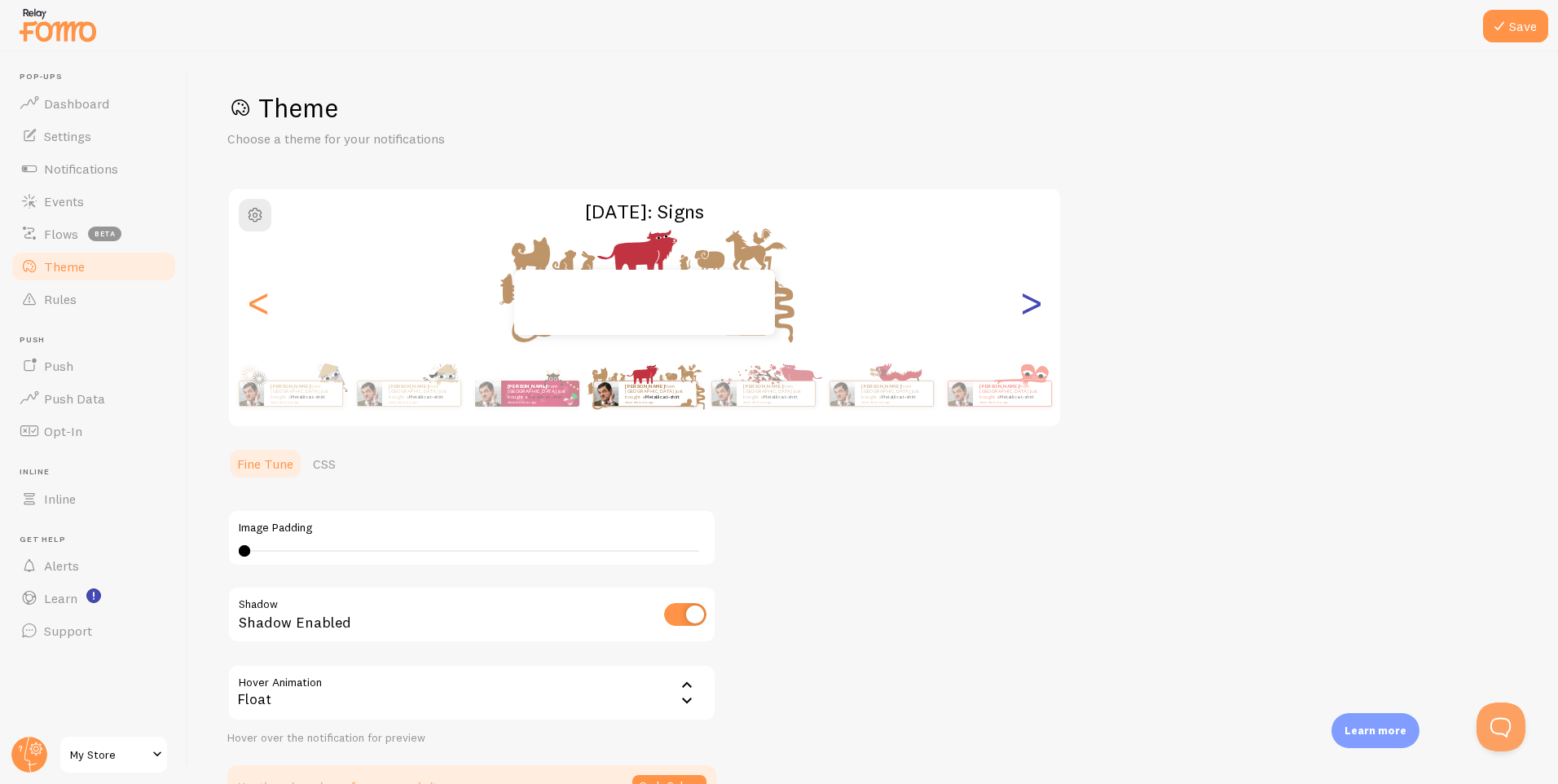
click at [1036, 317] on div ">" at bounding box center [1031, 303] width 19 height 118
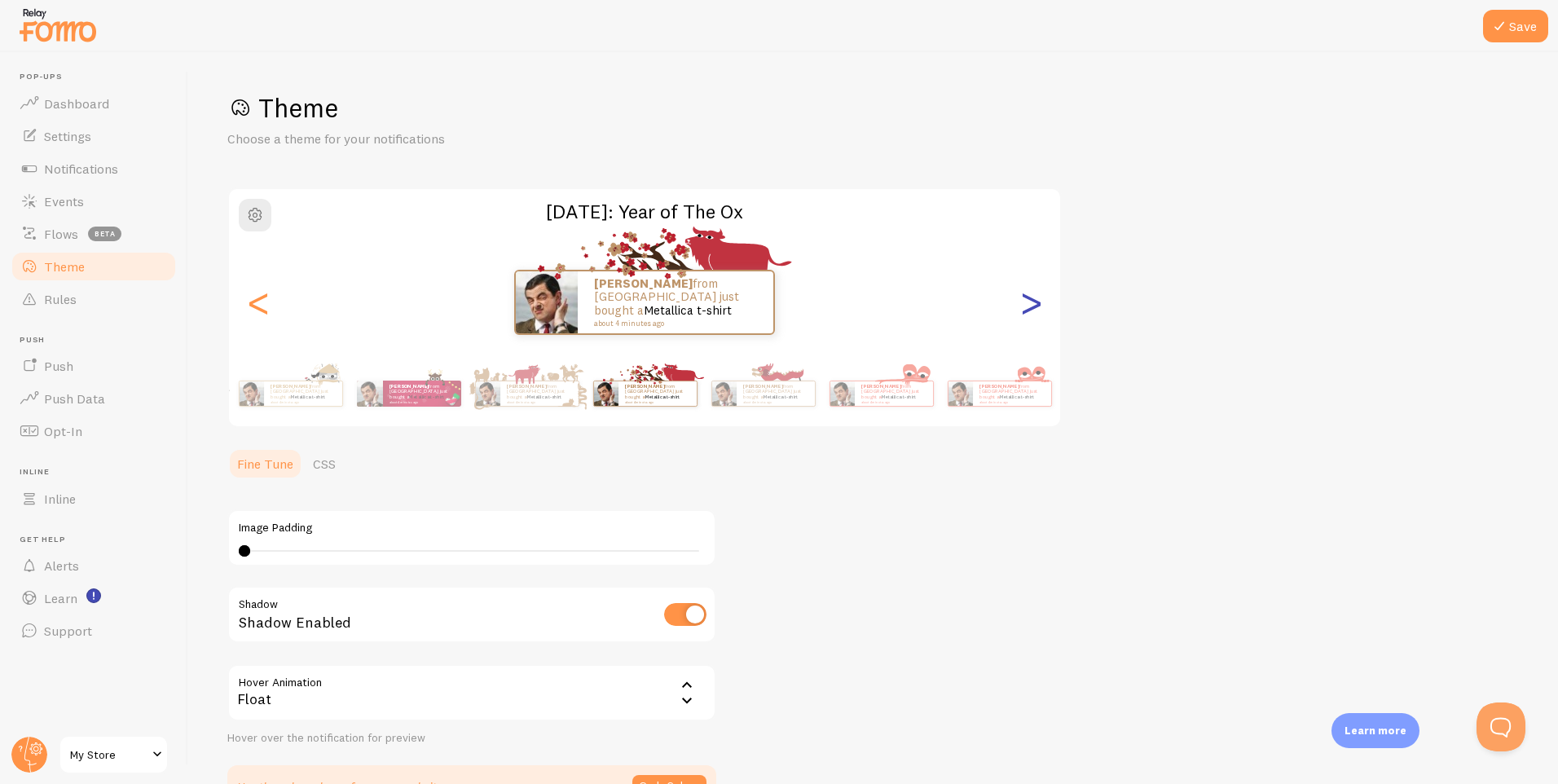
click at [1036, 317] on div ">" at bounding box center [1031, 303] width 19 height 118
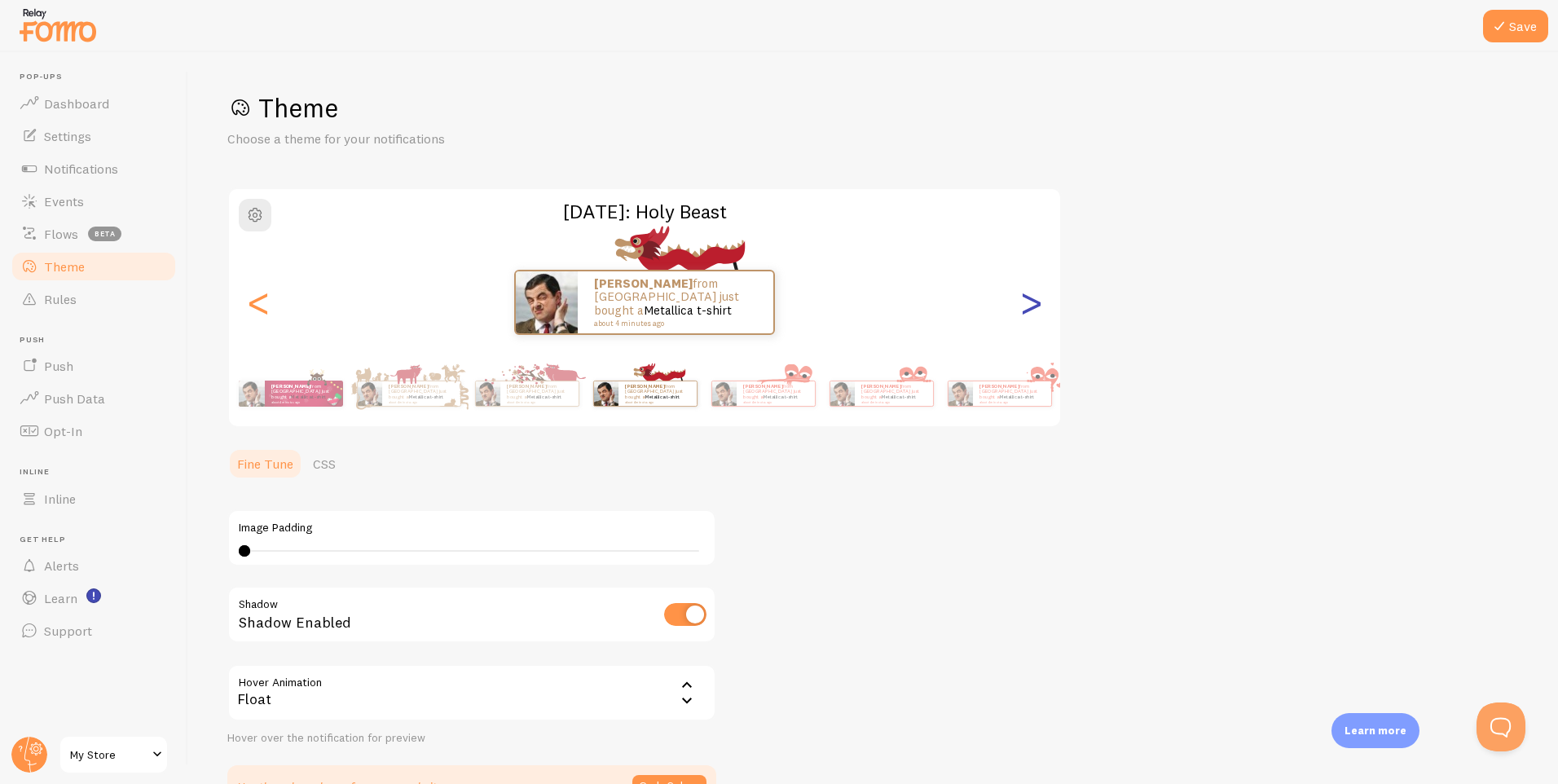
click at [1036, 317] on div ">" at bounding box center [1031, 303] width 19 height 118
click at [1038, 306] on div ">" at bounding box center [1031, 303] width 19 height 118
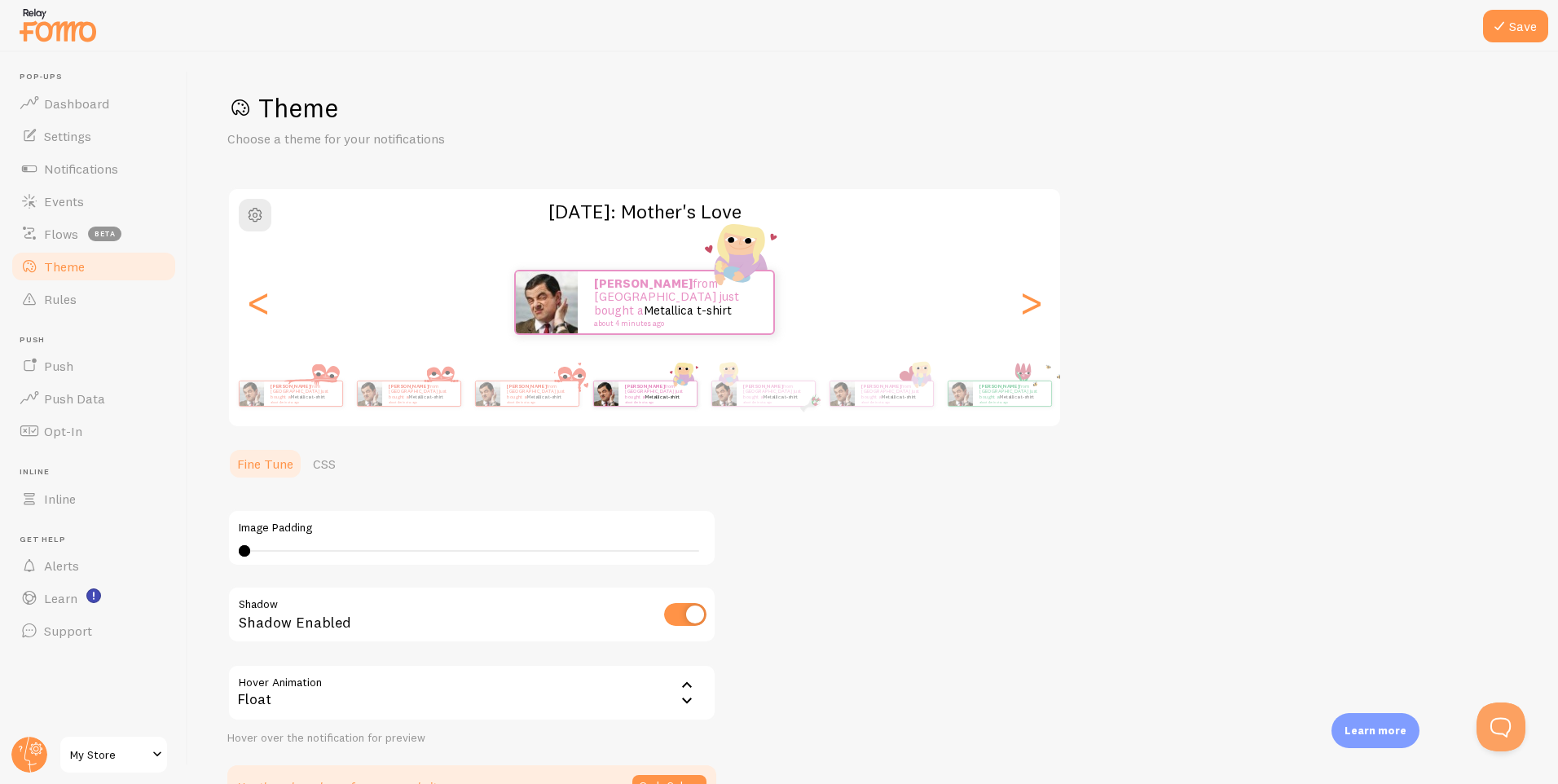
click at [239, 210] on button "button" at bounding box center [255, 215] width 33 height 33
click at [252, 214] on span "button" at bounding box center [255, 215] width 19 height 19
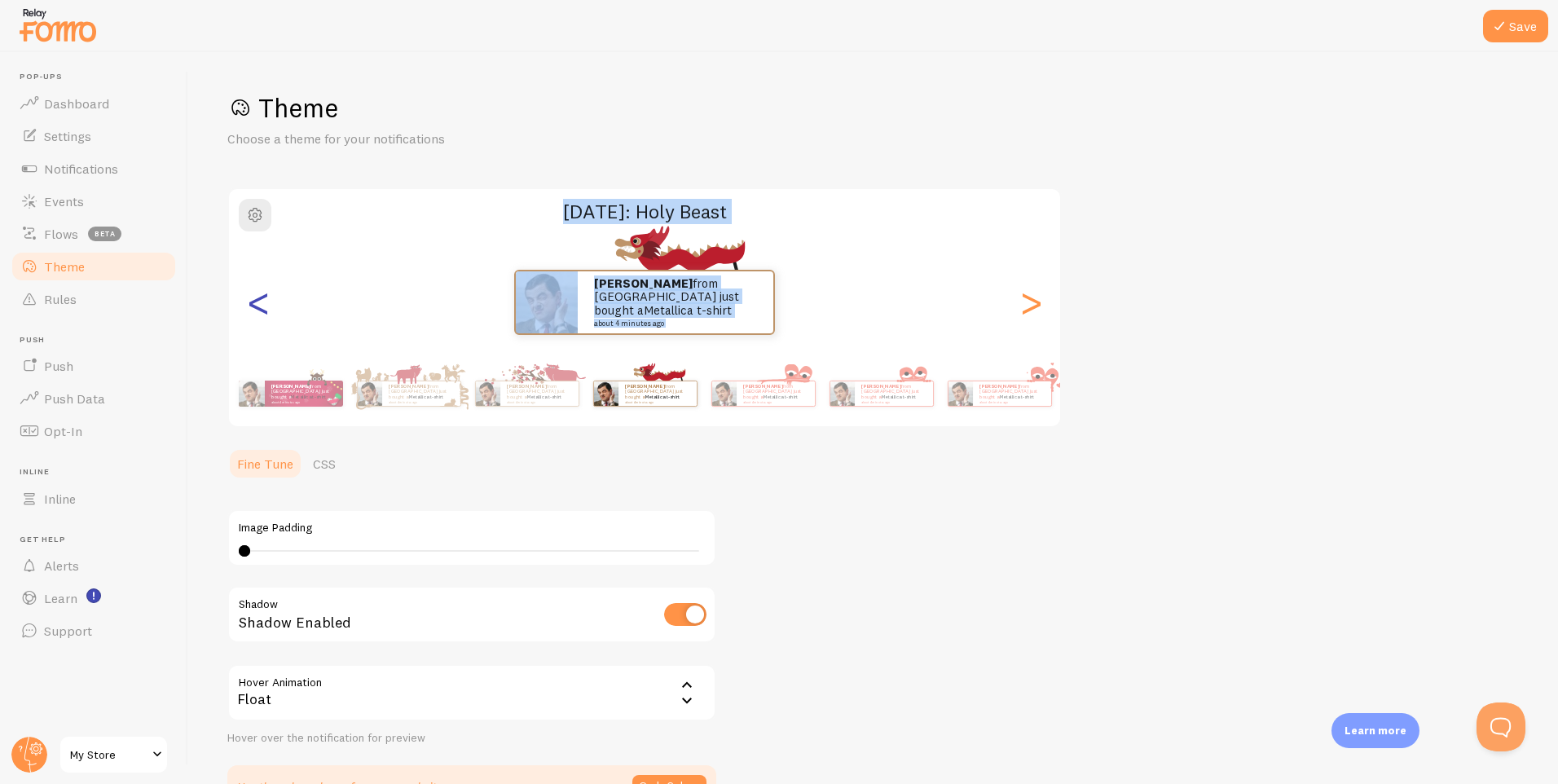
drag, startPoint x: 261, startPoint y: 269, endPoint x: 253, endPoint y: 283, distance: 16.1
drag, startPoint x: 253, startPoint y: 283, endPoint x: 252, endPoint y: 228, distance: 55.0
click at [252, 230] on button "button" at bounding box center [255, 215] width 33 height 33
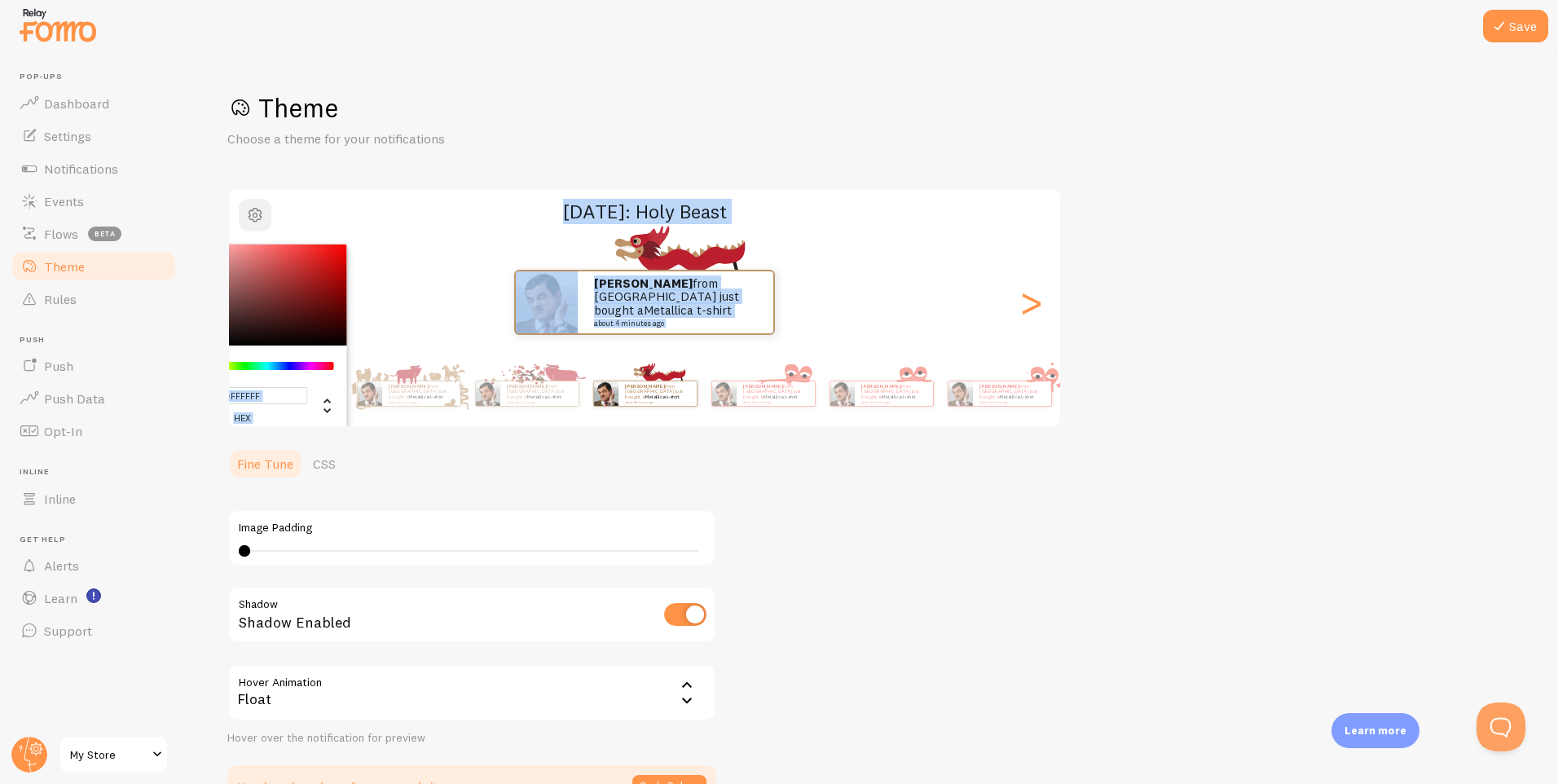
click at [252, 228] on button "button" at bounding box center [255, 215] width 33 height 33
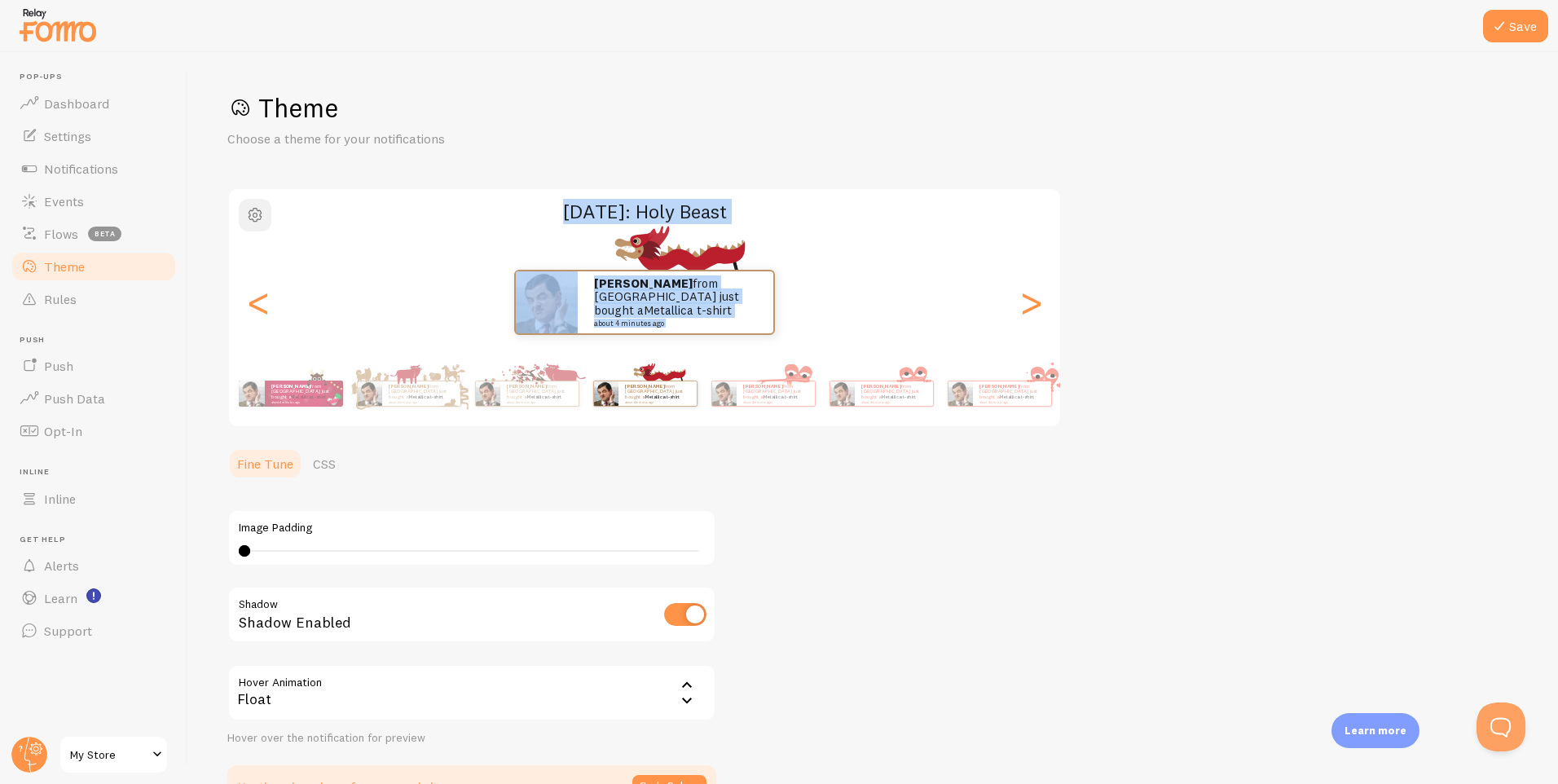
click at [268, 215] on button "button" at bounding box center [255, 215] width 33 height 33
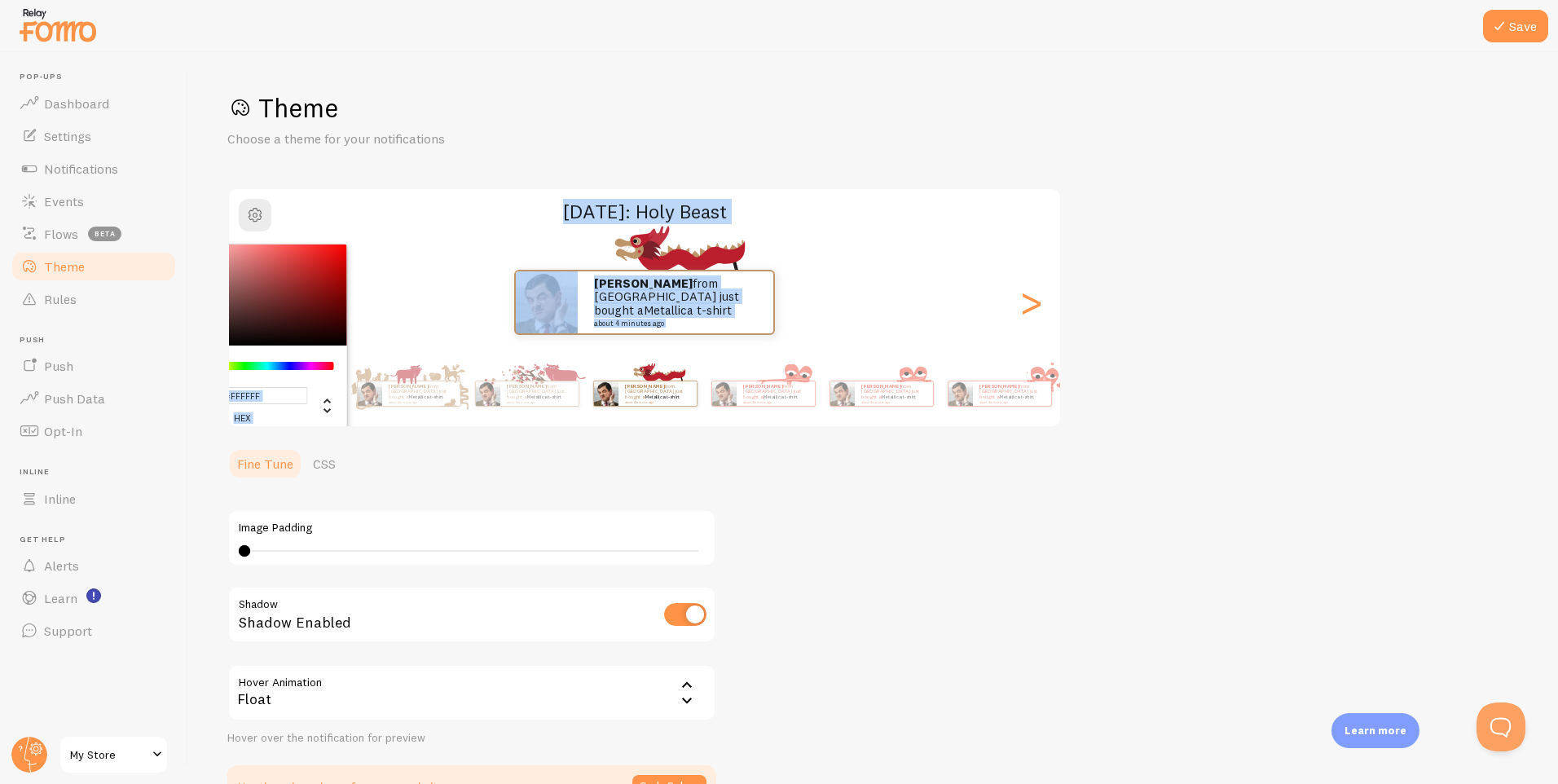
click at [274, 362] on div "Chrome color picker" at bounding box center [268, 366] width 130 height 8
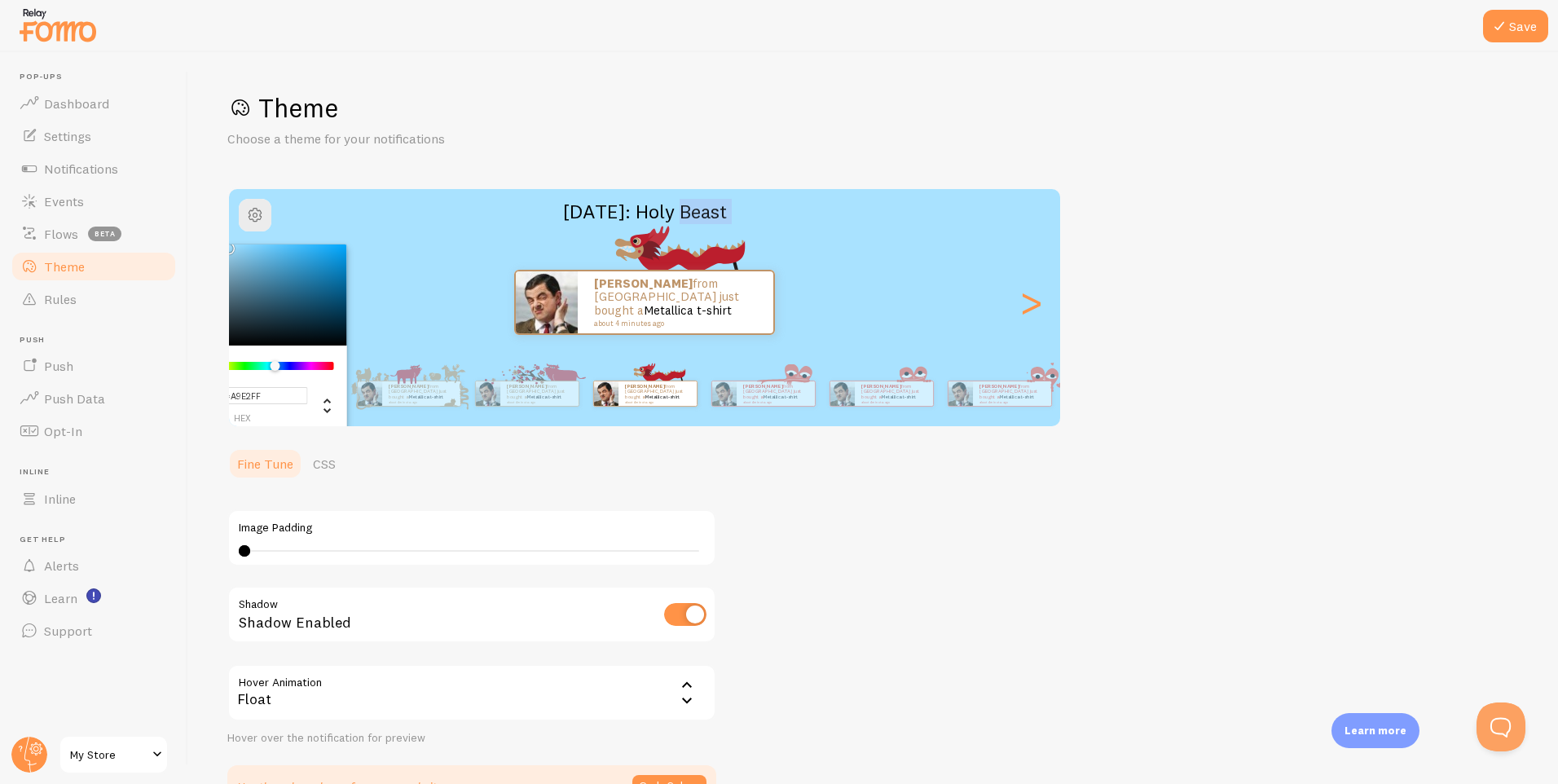
type input "#A8E2FF"
drag, startPoint x: 240, startPoint y: 322, endPoint x: 225, endPoint y: 203, distance: 119.9
click at [225, 203] on div "Save Theme Choose a theme for your notifications #A8E2FF hex 168 r 226 g 255 b …" at bounding box center [873, 418] width 1370 height 732
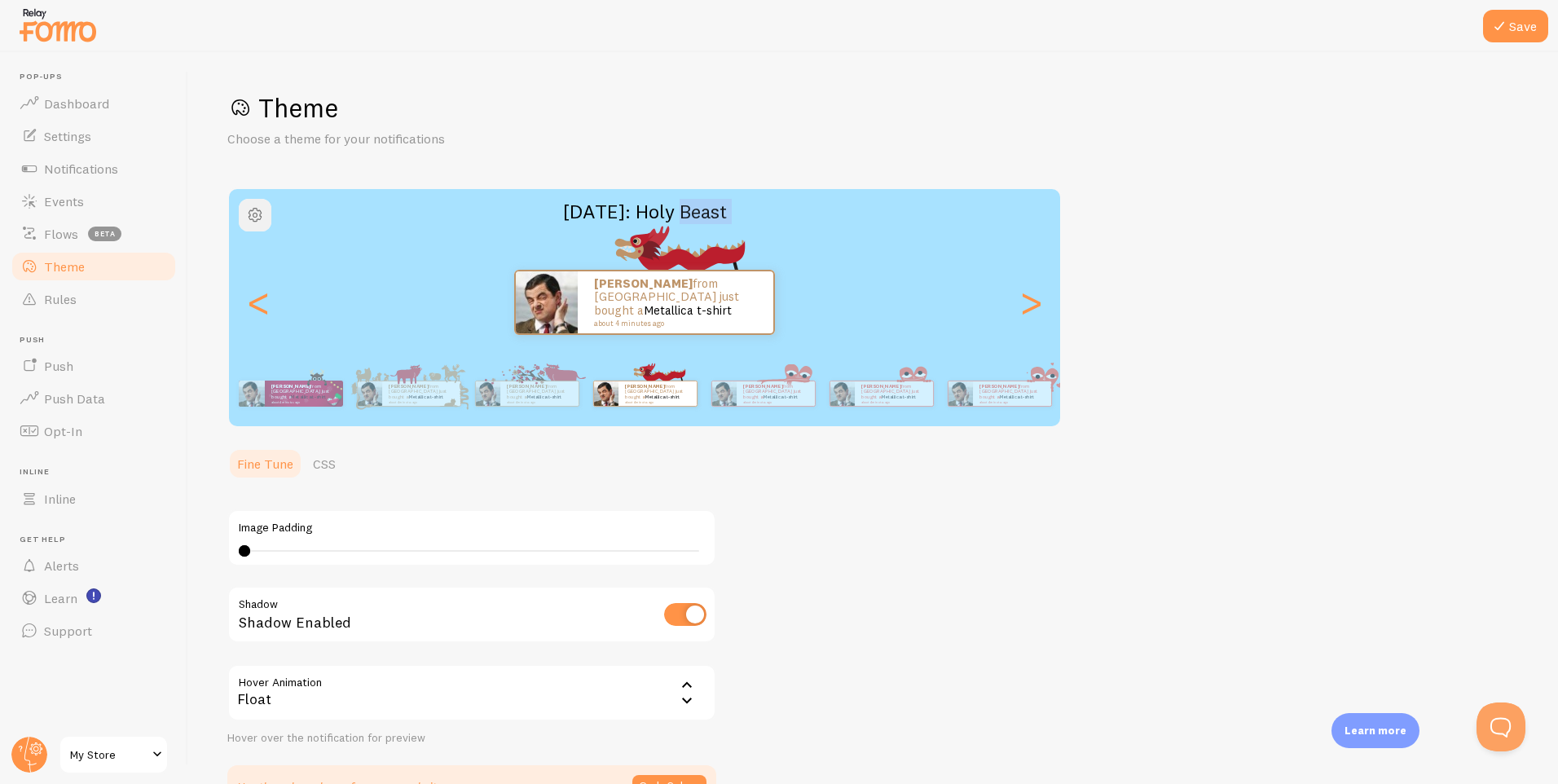
click at [254, 224] on span "button" at bounding box center [255, 215] width 19 height 19
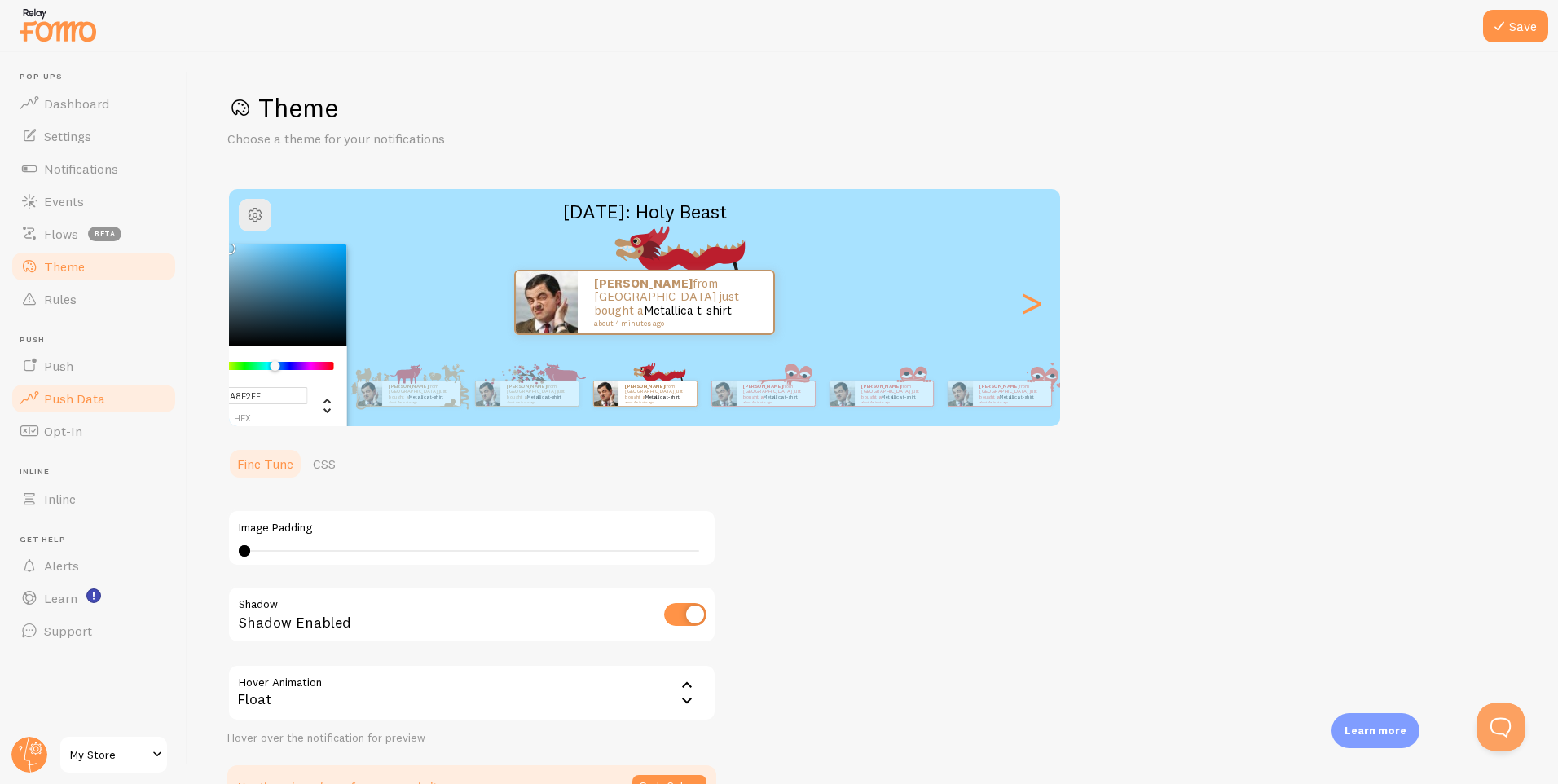
drag, startPoint x: 291, startPoint y: 388, endPoint x: 172, endPoint y: 389, distance: 119.0
click at [172, 389] on main "Pop-ups Dashboard Settings Notifications Events Flows beta Theme Rules [GEOGRAP…" at bounding box center [779, 418] width 1558 height 732
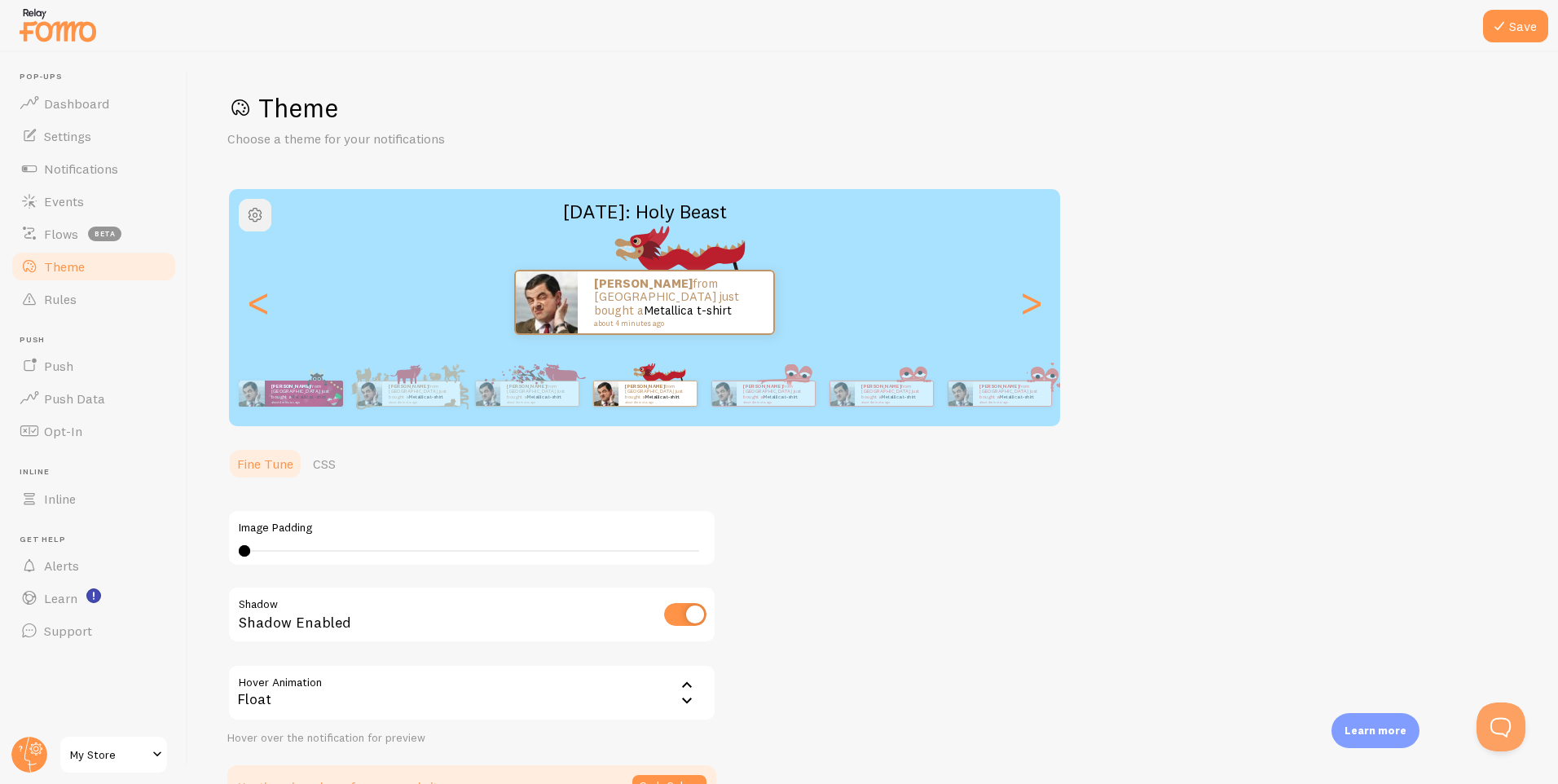
click at [257, 223] on span "button" at bounding box center [255, 215] width 19 height 19
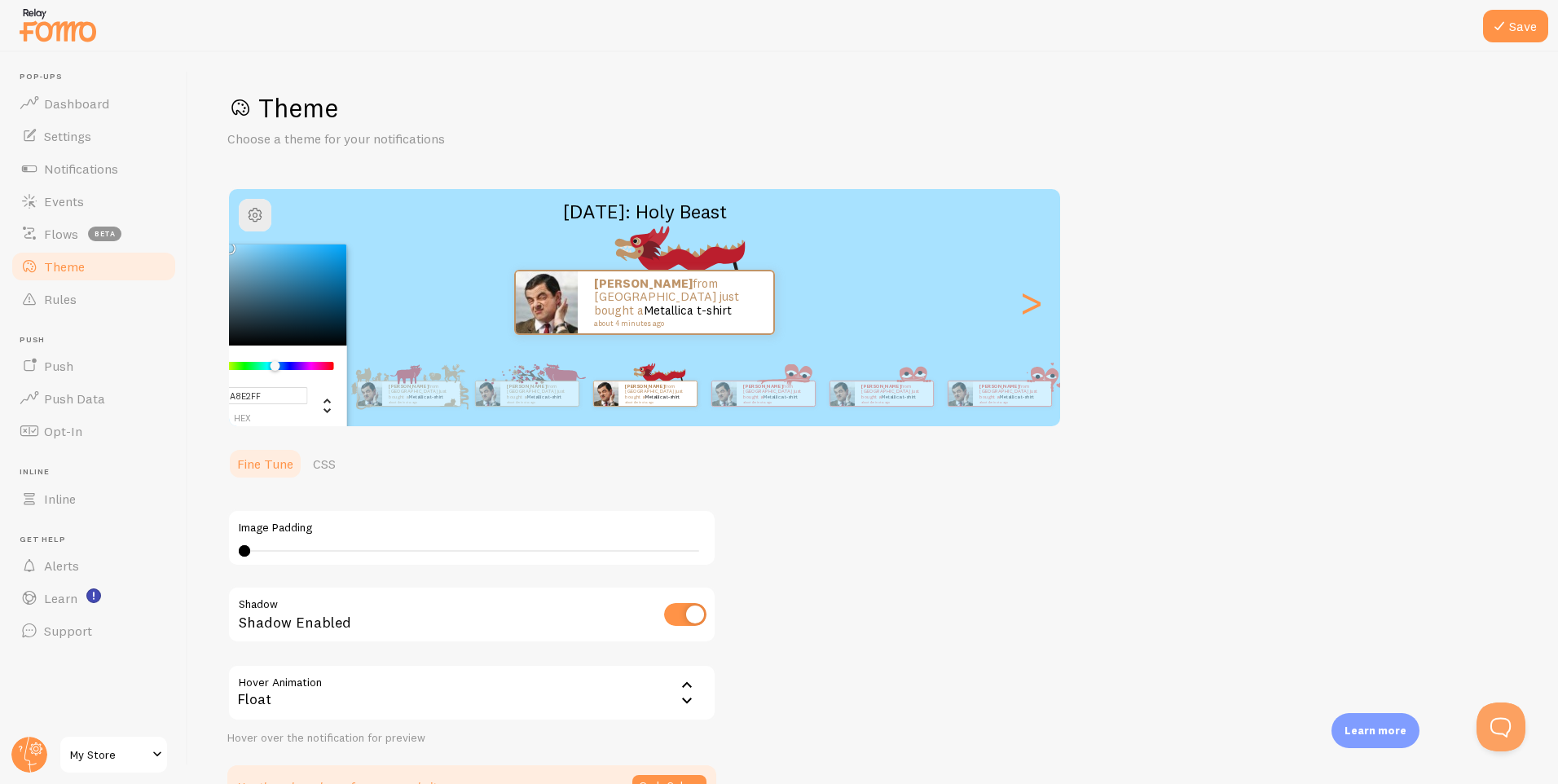
click at [268, 394] on input "#A8E2FF" at bounding box center [242, 395] width 131 height 17
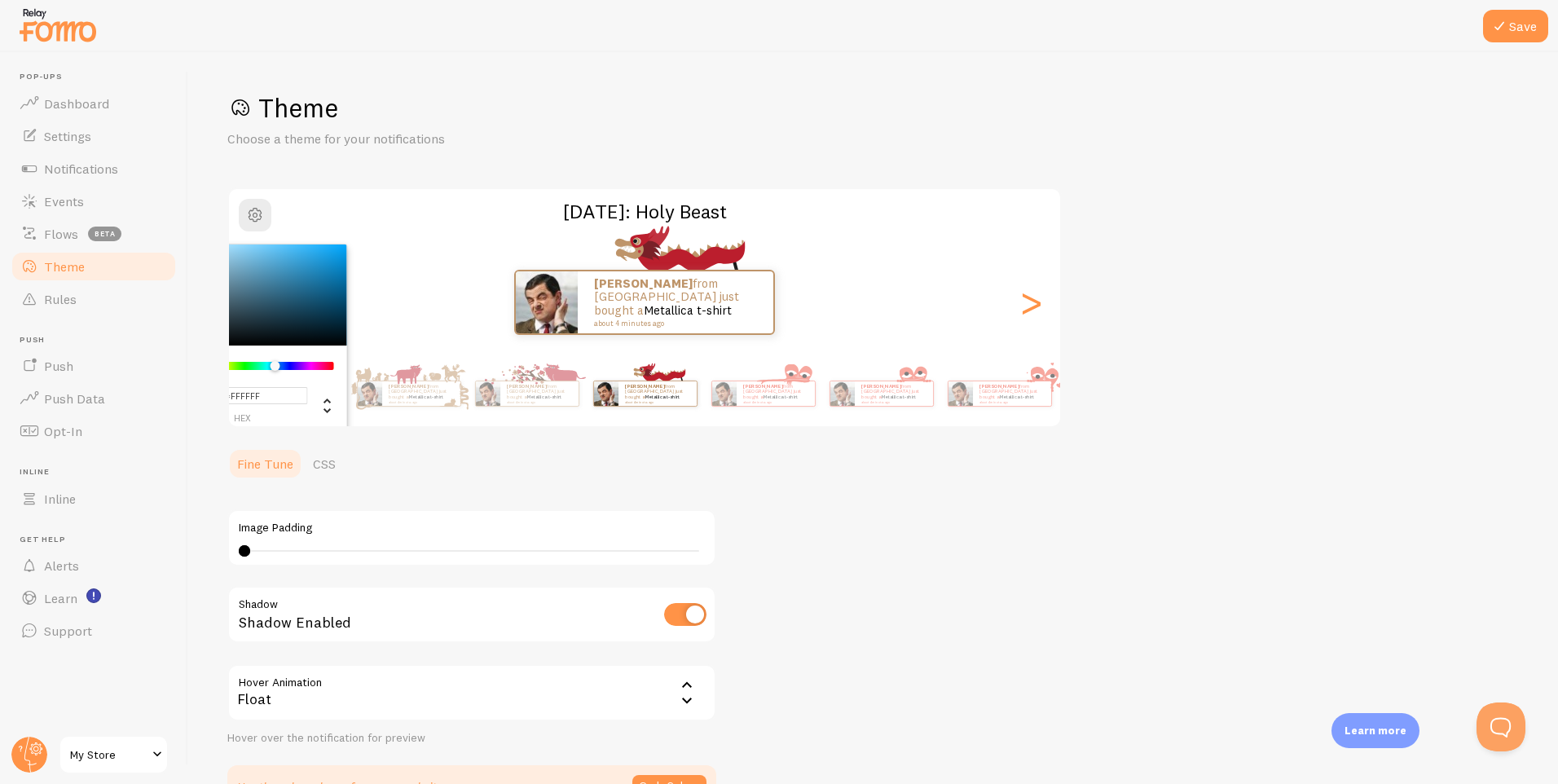
type input "#FFFFFF"
click at [956, 540] on div "Theme Choose a theme for your notifications #FFFFFF hex 255 r 255 g 255 b 200 h…" at bounding box center [873, 450] width 1292 height 717
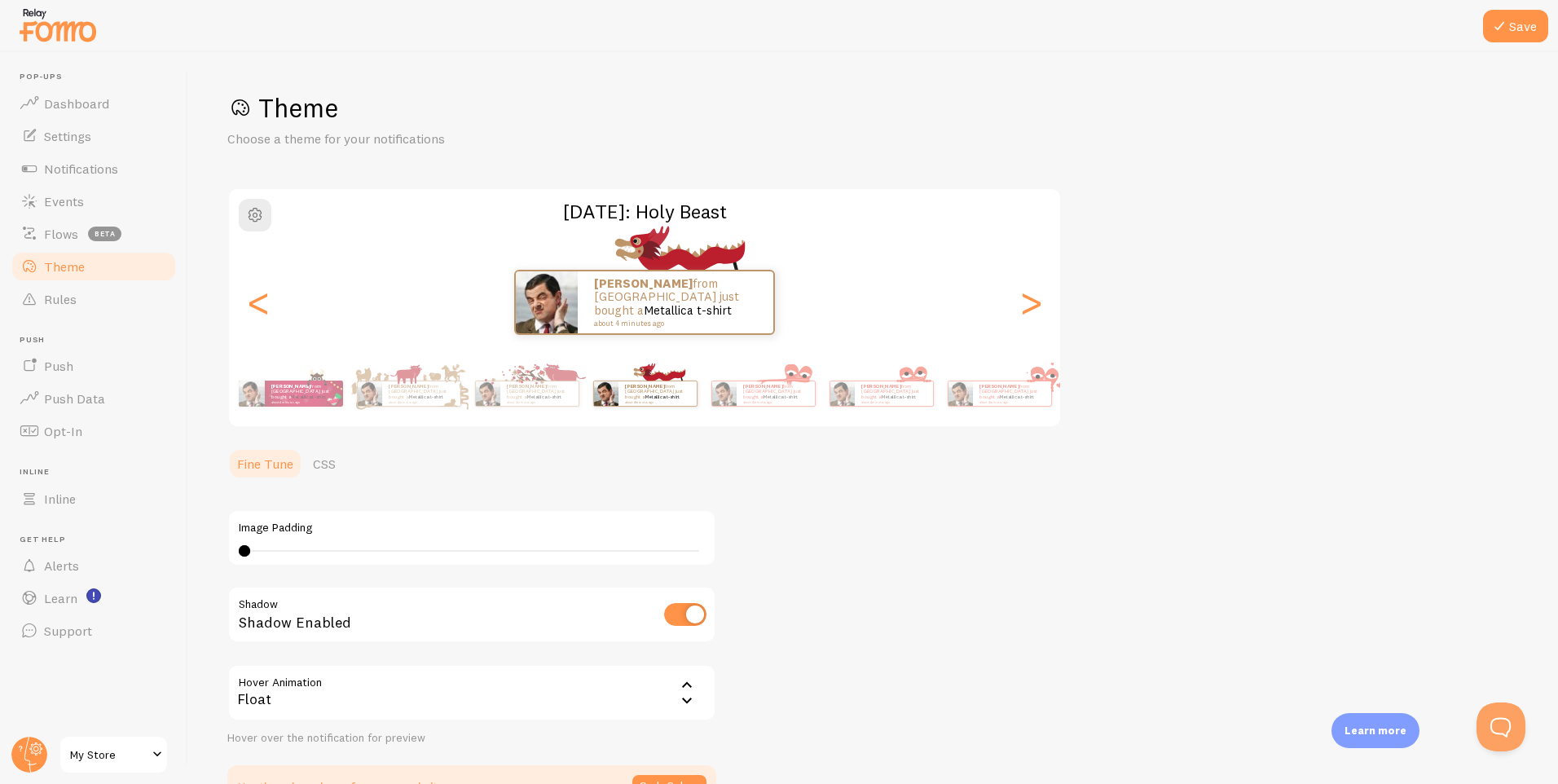
click at [632, 389] on div "[PERSON_NAME] from [GEOGRAPHIC_DATA] just bought a Metallica t-shirt about 4 mi…" at bounding box center [644, 394] width 105 height 45
click at [633, 394] on p "[PERSON_NAME] from [GEOGRAPHIC_DATA] just bought a Metallica t-shirt about 4 mi…" at bounding box center [658, 393] width 66 height 20
click at [745, 383] on div "[PERSON_NAME] from [GEOGRAPHIC_DATA] just bought a Metallica t-shirt about 4 mi…" at bounding box center [776, 393] width 78 height 24
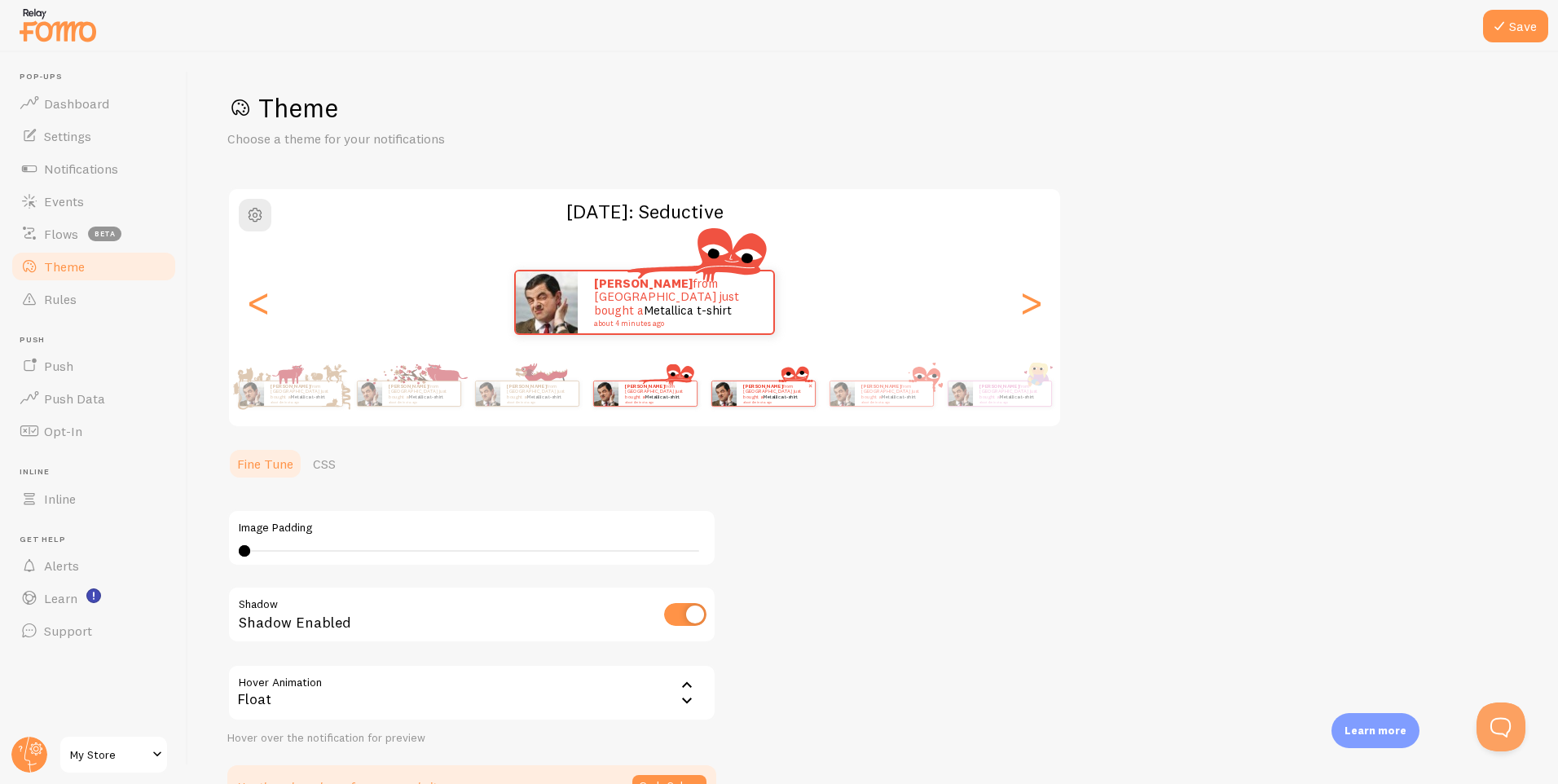
click at [794, 395] on link "Metallica t-shirt" at bounding box center [781, 397] width 35 height 7
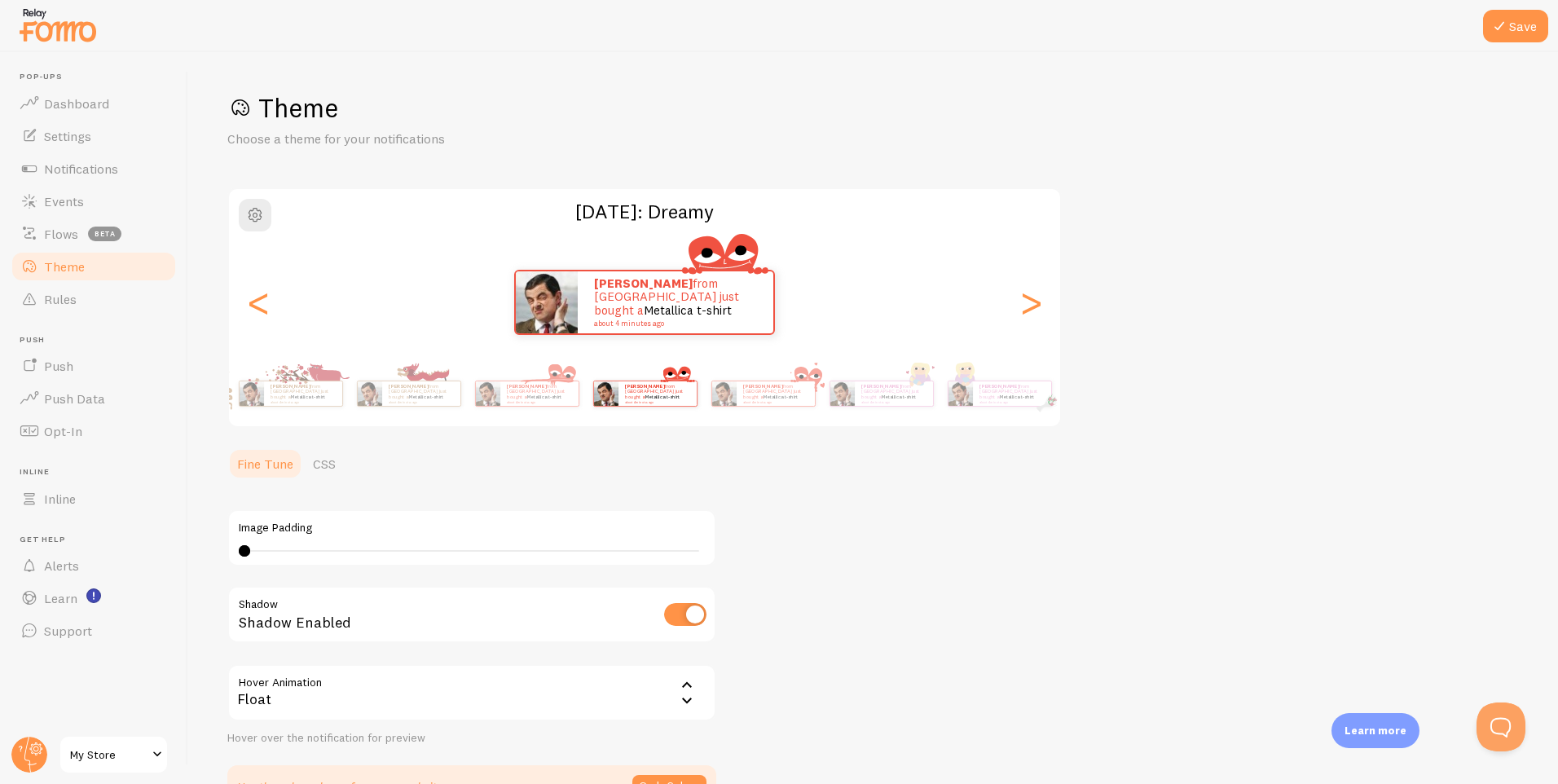
click at [827, 395] on div "[PERSON_NAME] from [GEOGRAPHIC_DATA] just bought a Metallica t-shirt about 4 mi…" at bounding box center [644, 394] width 935 height 66
click at [799, 402] on div "[PERSON_NAME] from [GEOGRAPHIC_DATA] just bought a Metallica t-shirt about 4 mi…" at bounding box center [776, 393] width 78 height 24
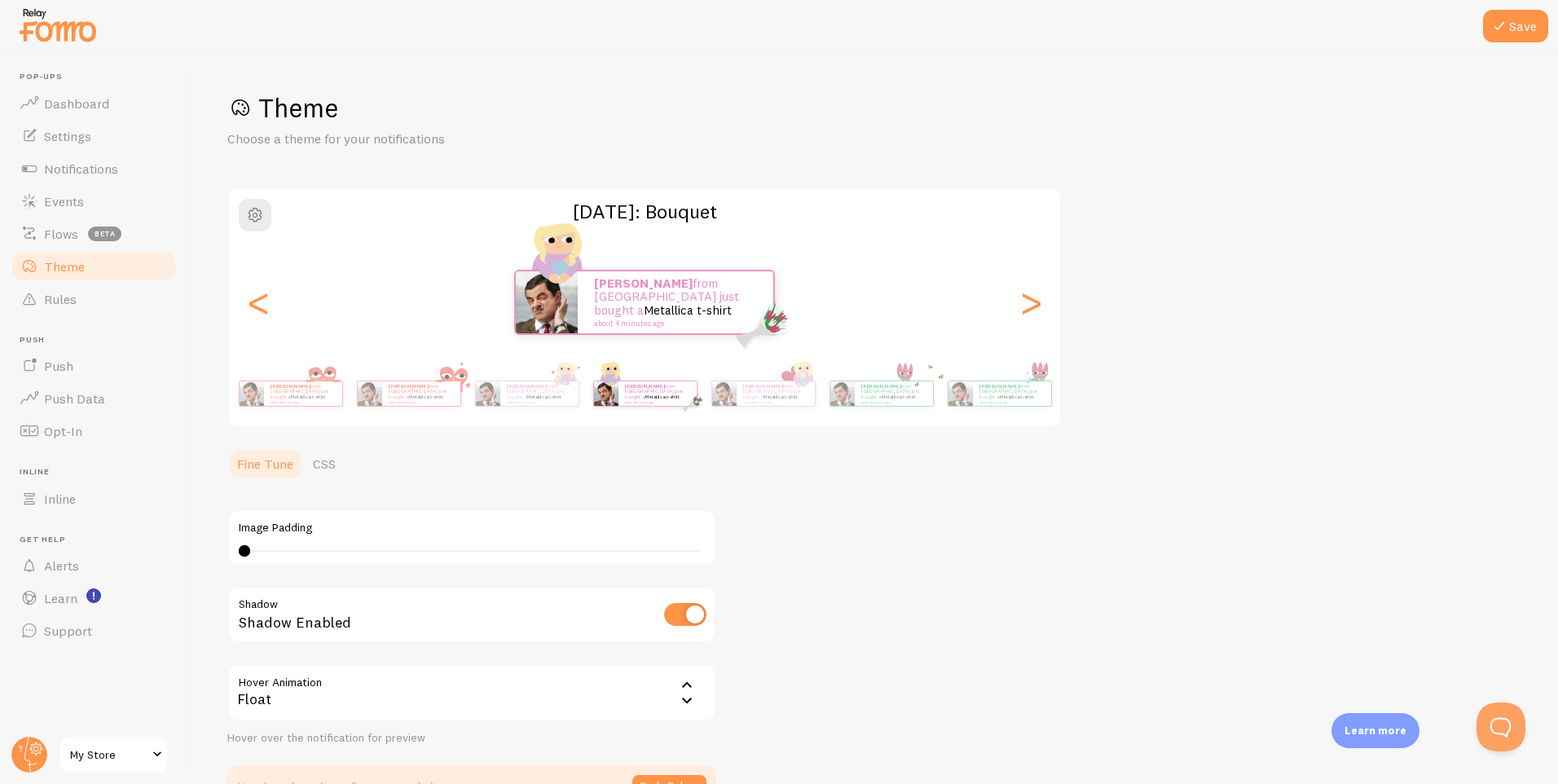
click at [886, 392] on p "[PERSON_NAME] from [GEOGRAPHIC_DATA] just bought a Metallica t-shirt about 4 mi…" at bounding box center [894, 393] width 66 height 20
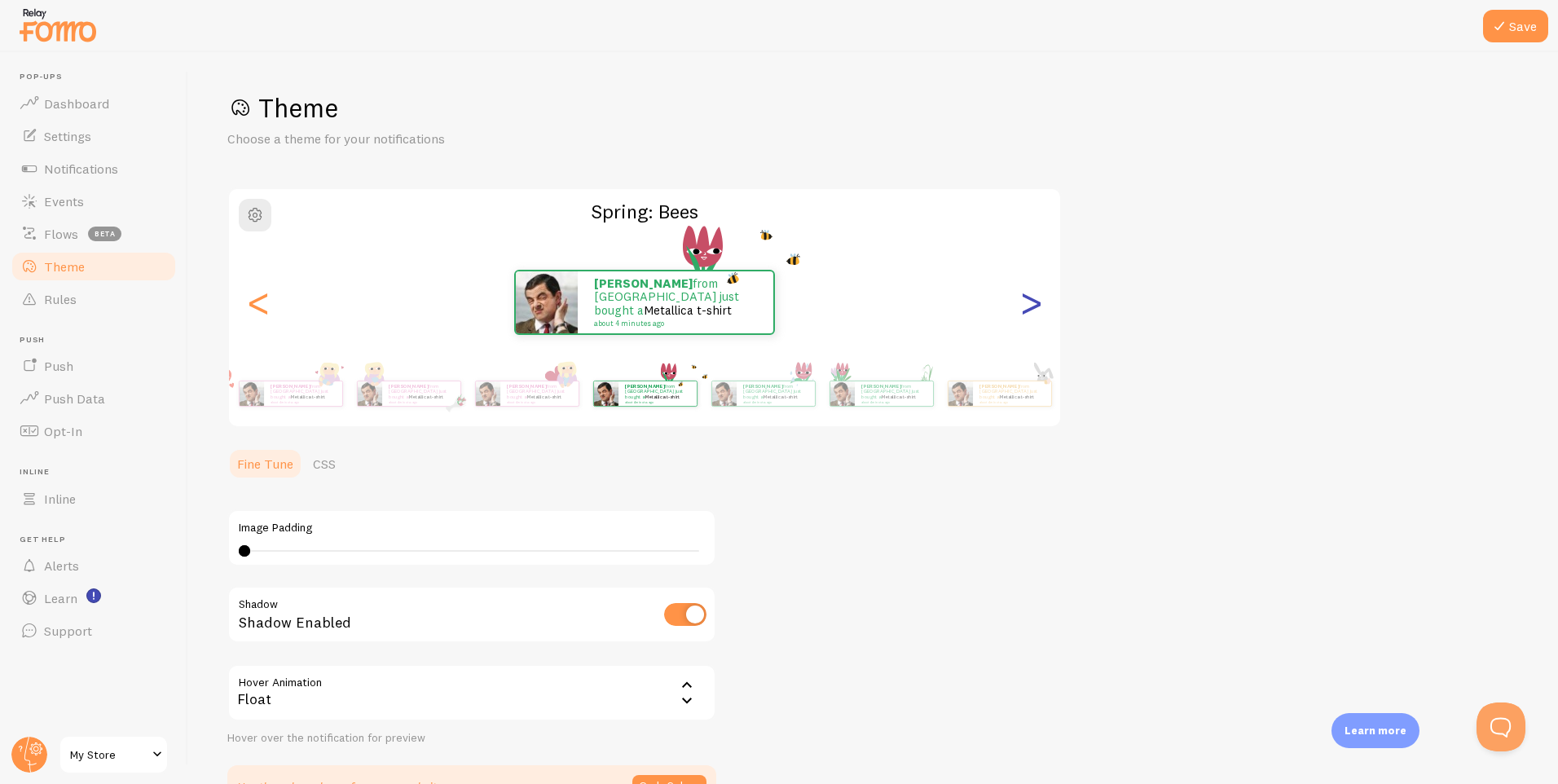
click at [1029, 325] on div ">" at bounding box center [1031, 303] width 19 height 118
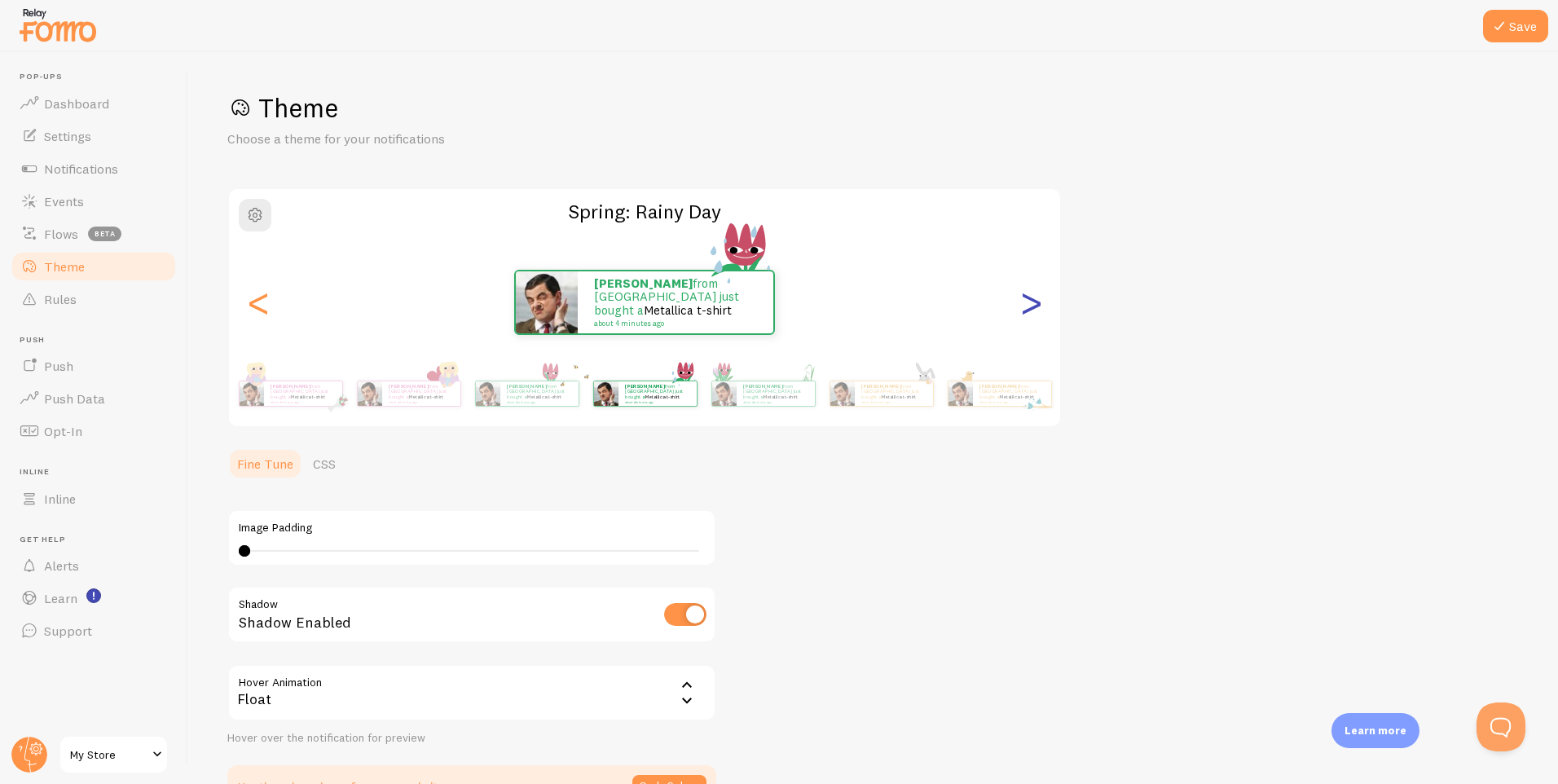
click at [1029, 325] on div ">" at bounding box center [1031, 303] width 19 height 118
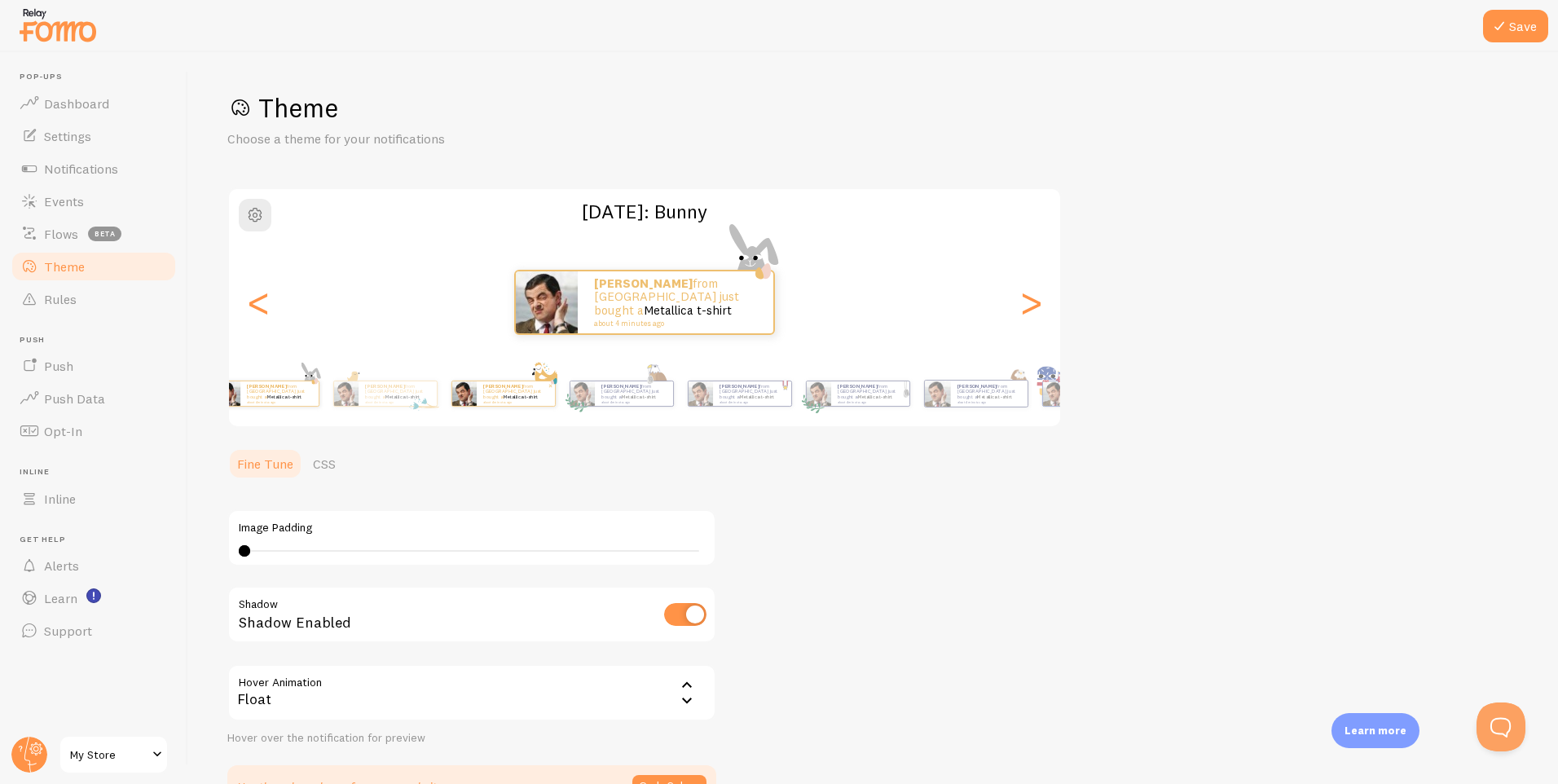
click at [399, 358] on div "[DATE]: [PERSON_NAME] from [GEOGRAPHIC_DATA] just bought a Metallica t-shirt ab…" at bounding box center [644, 308] width 835 height 241
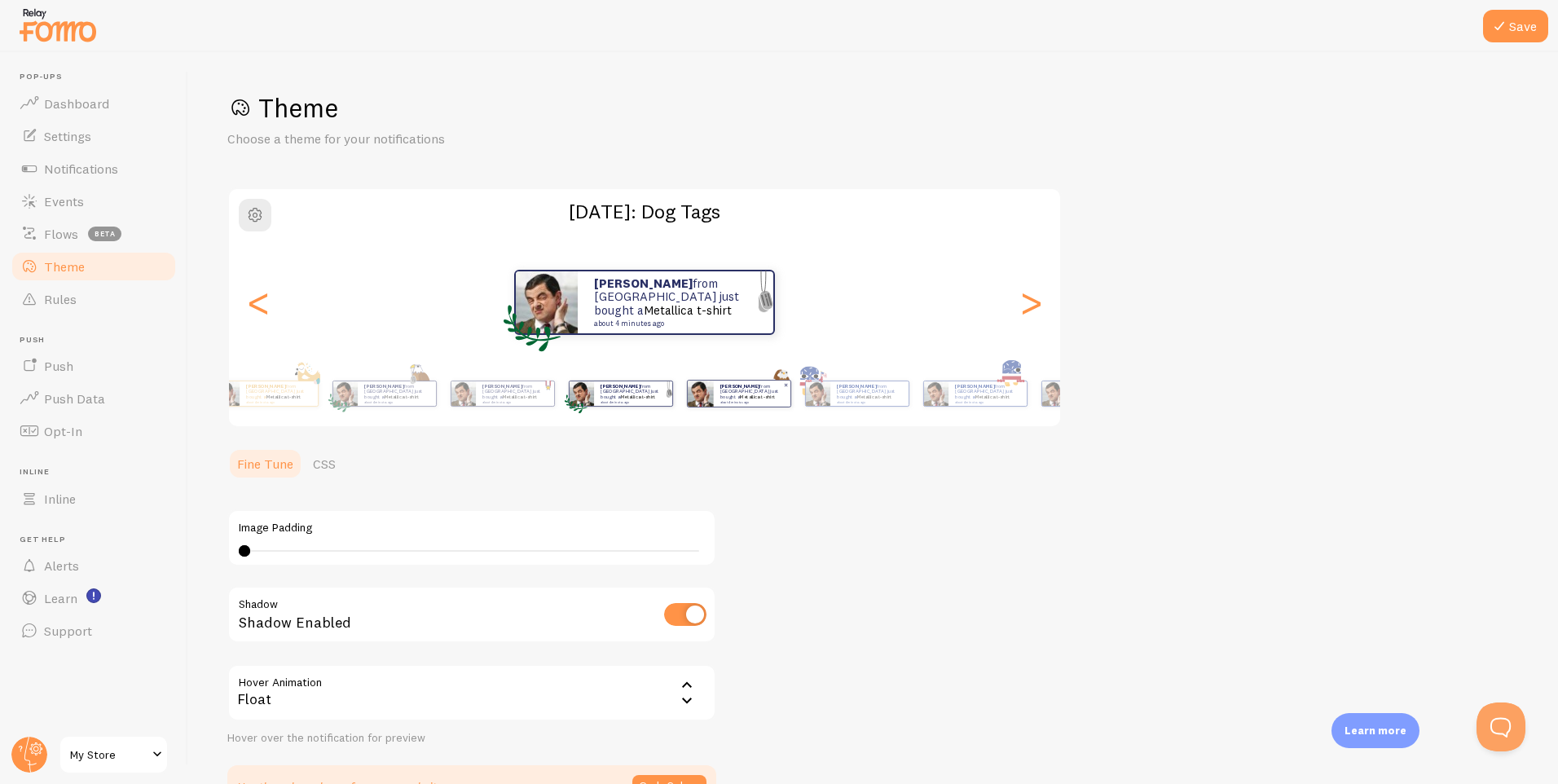
click at [242, 329] on div "[DATE]: Dog Tags [PERSON_NAME] from [GEOGRAPHIC_DATA] just bought a Metallica t…" at bounding box center [644, 308] width 835 height 241
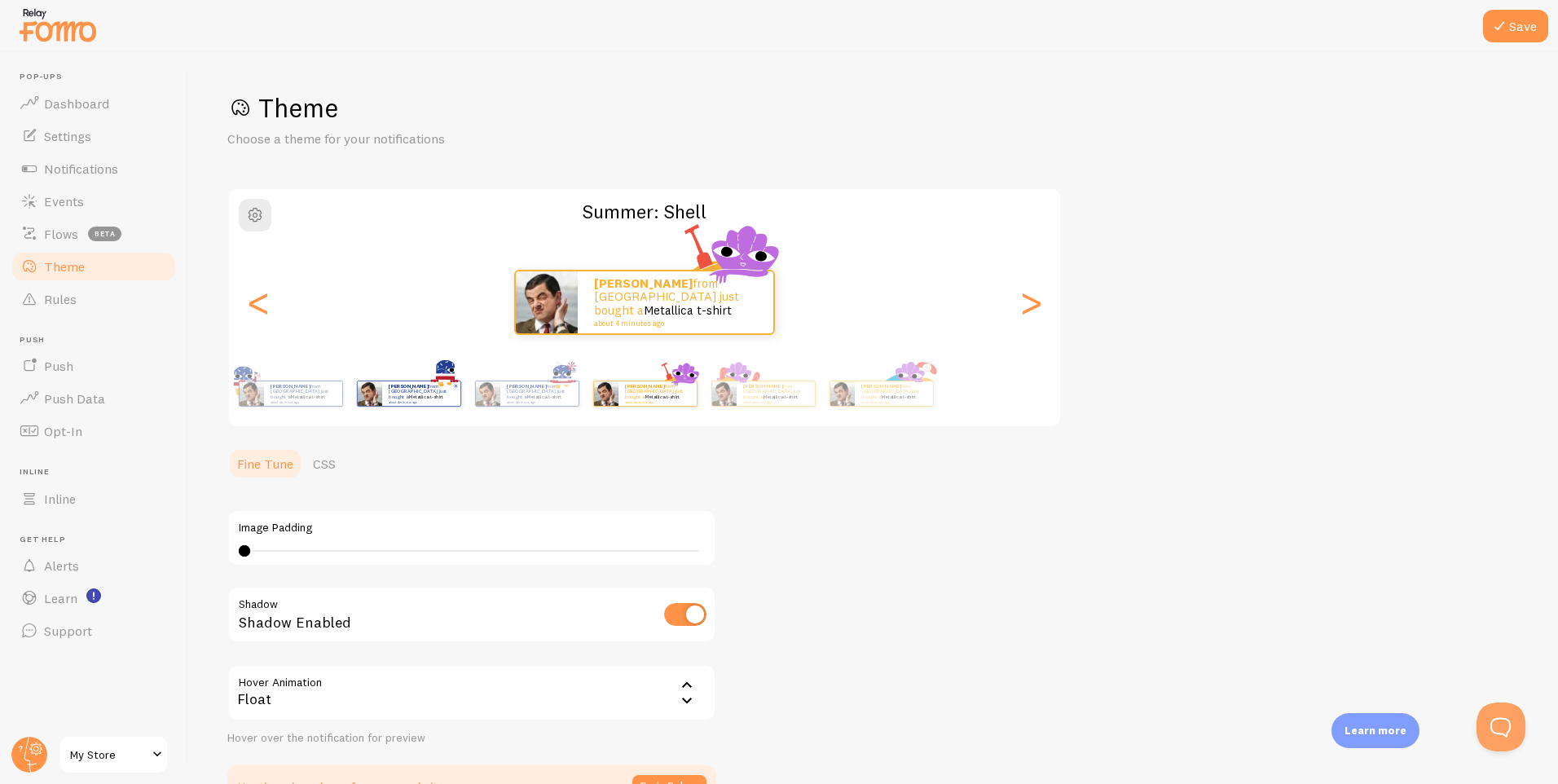
click at [1345, 397] on div "Theme Choose a theme for your notifications Summer: Shell [PERSON_NAME] from [G…" at bounding box center [873, 450] width 1292 height 717
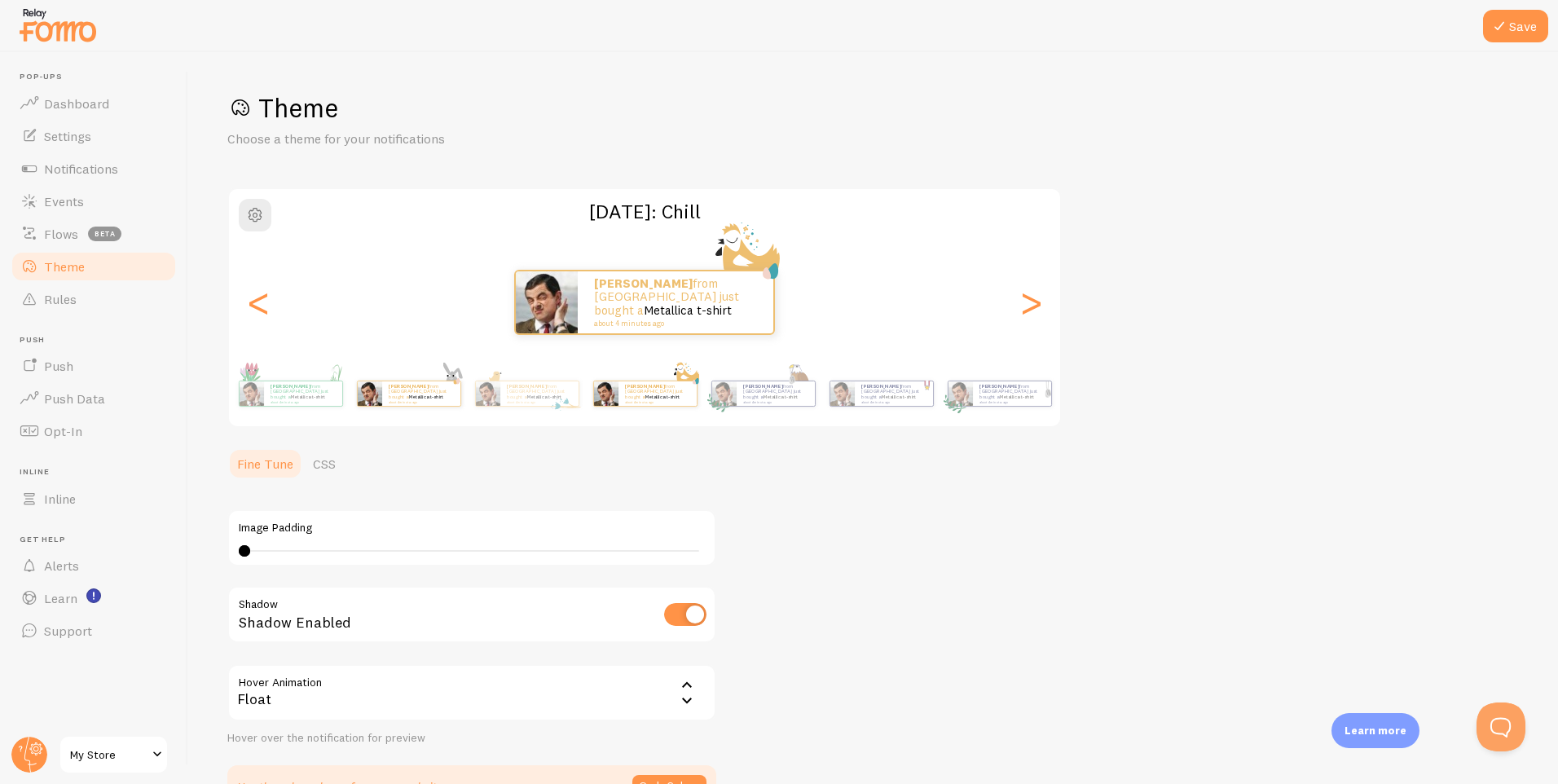
click at [461, 412] on div "[PERSON_NAME] from [GEOGRAPHIC_DATA] just bought a Metallica t-shirt about 4 mi…" at bounding box center [408, 394] width 105 height 45
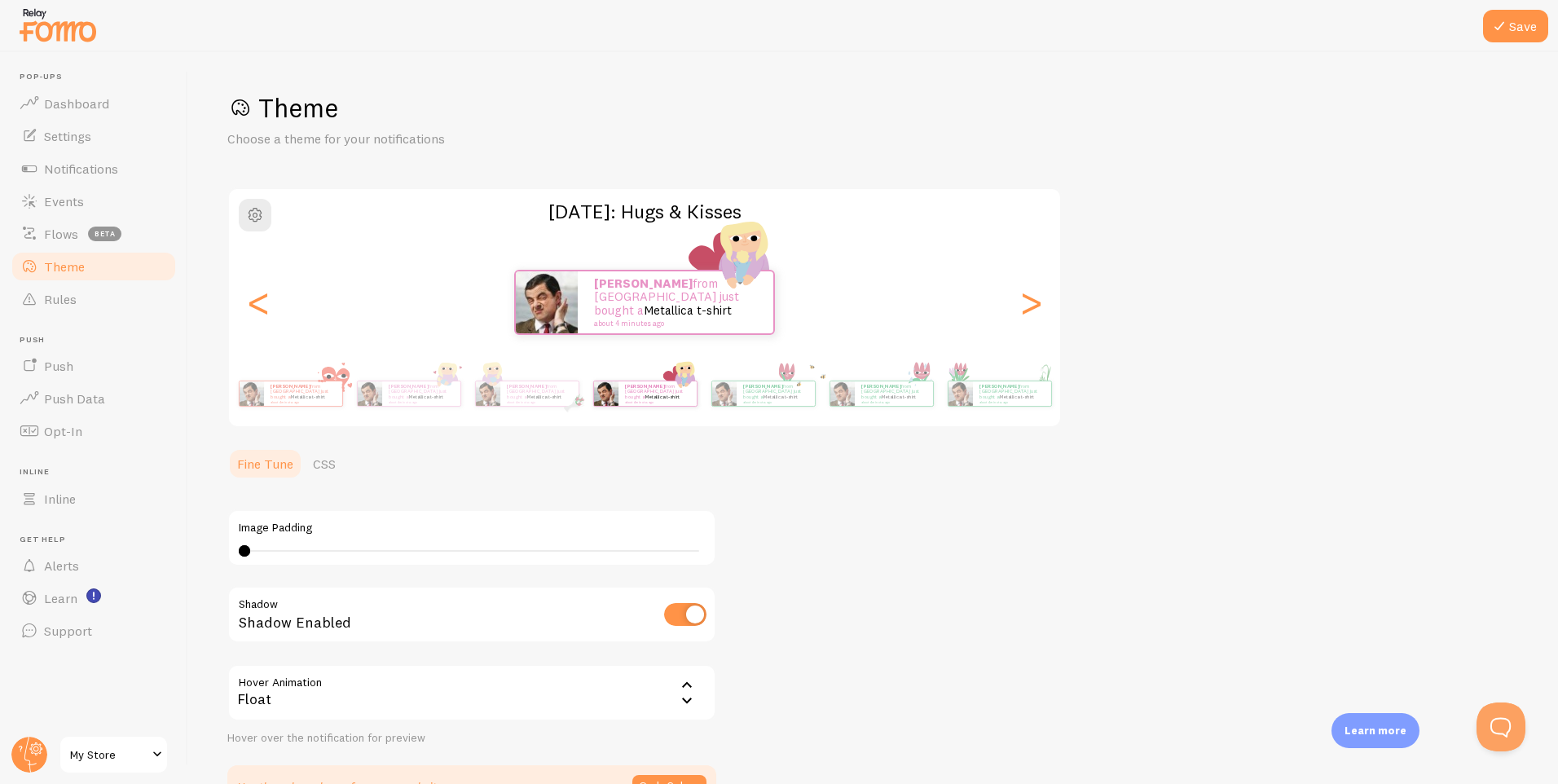
click at [1110, 398] on div "Theme Choose a theme for your notifications [DATE]: Hugs & Kisses [PERSON_NAME]…" at bounding box center [873, 450] width 1292 height 717
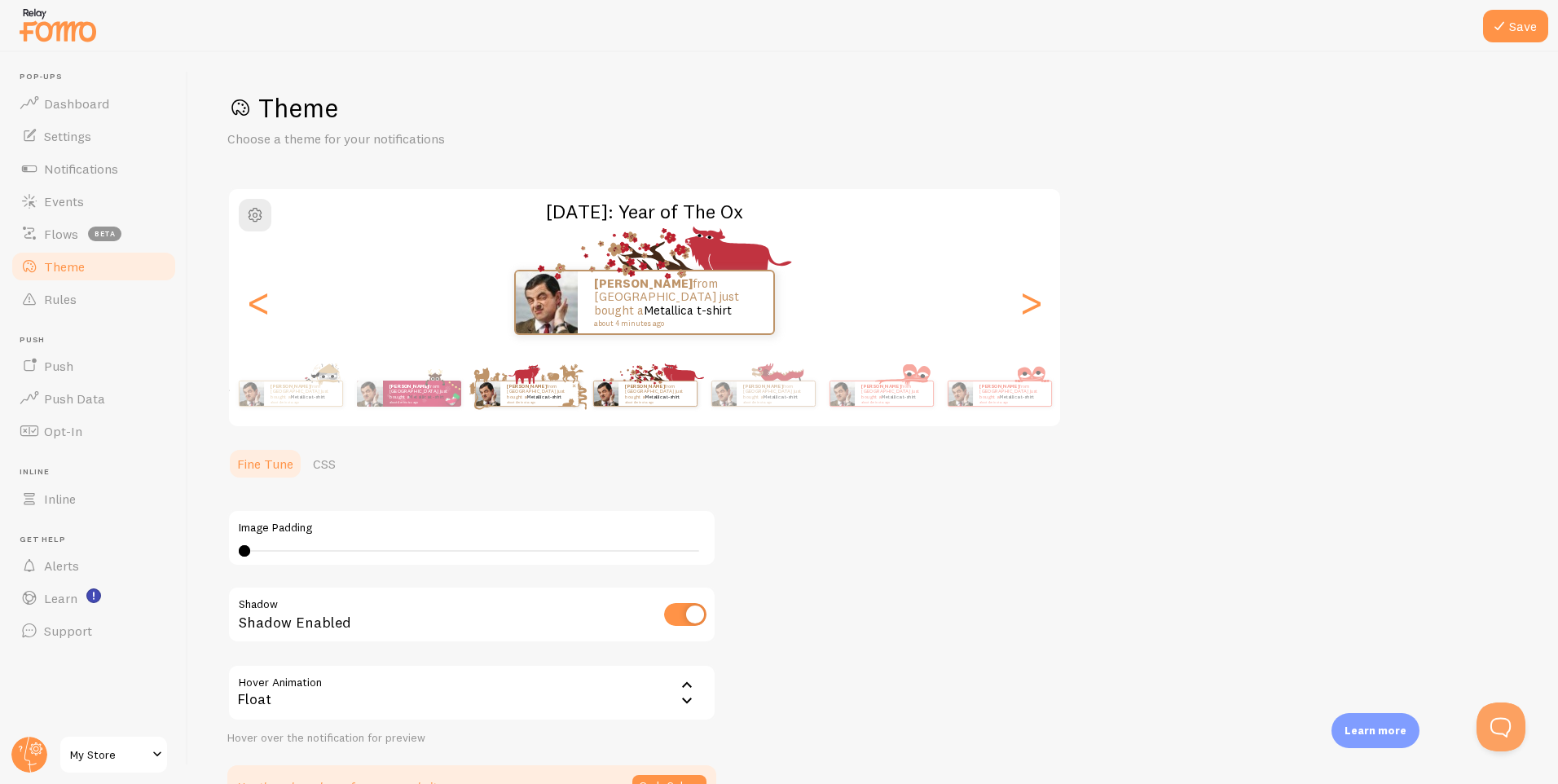
click at [580, 395] on div "[PERSON_NAME] from [GEOGRAPHIC_DATA] just bought a Metallica t-shirt about 4 mi…" at bounding box center [527, 393] width 104 height 26
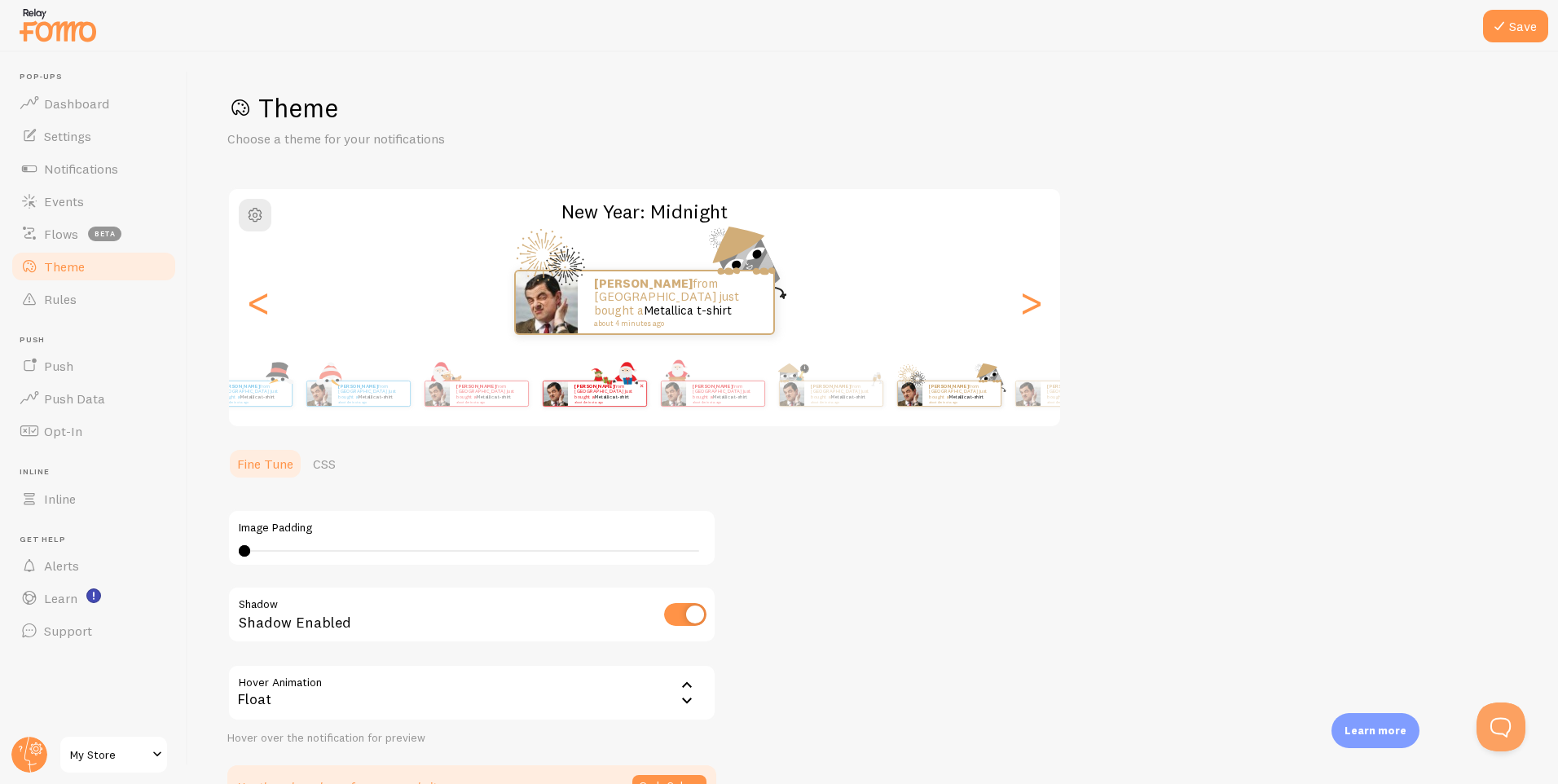
click at [646, 397] on div "[PERSON_NAME] from [GEOGRAPHIC_DATA] just bought a Metallica t-shirt about 4 mi…" at bounding box center [607, 393] width 78 height 24
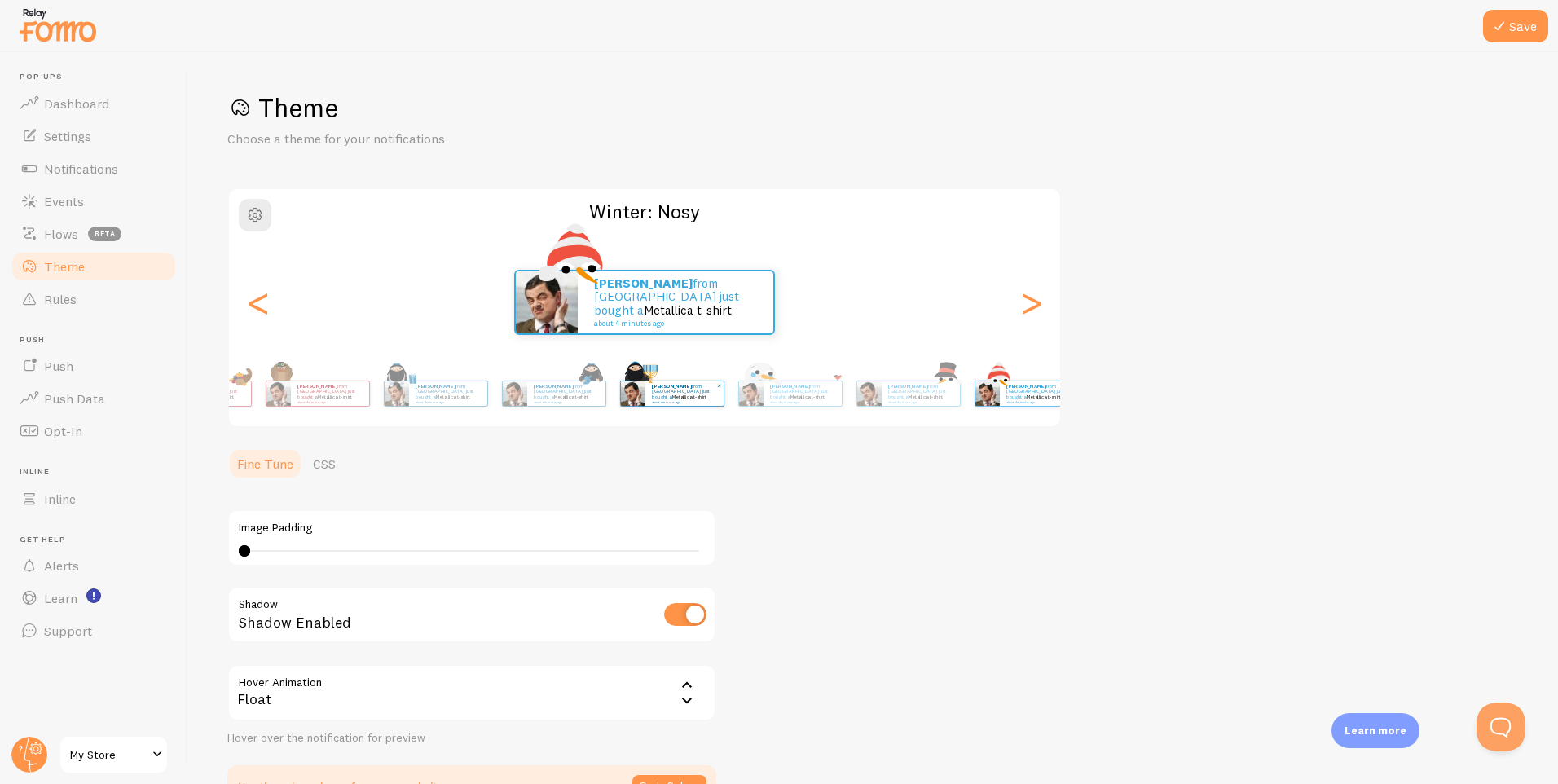
click at [1077, 391] on div "Theme Choose a theme for your notifications Winter: Nosy [PERSON_NAME] from [GE…" at bounding box center [873, 450] width 1292 height 717
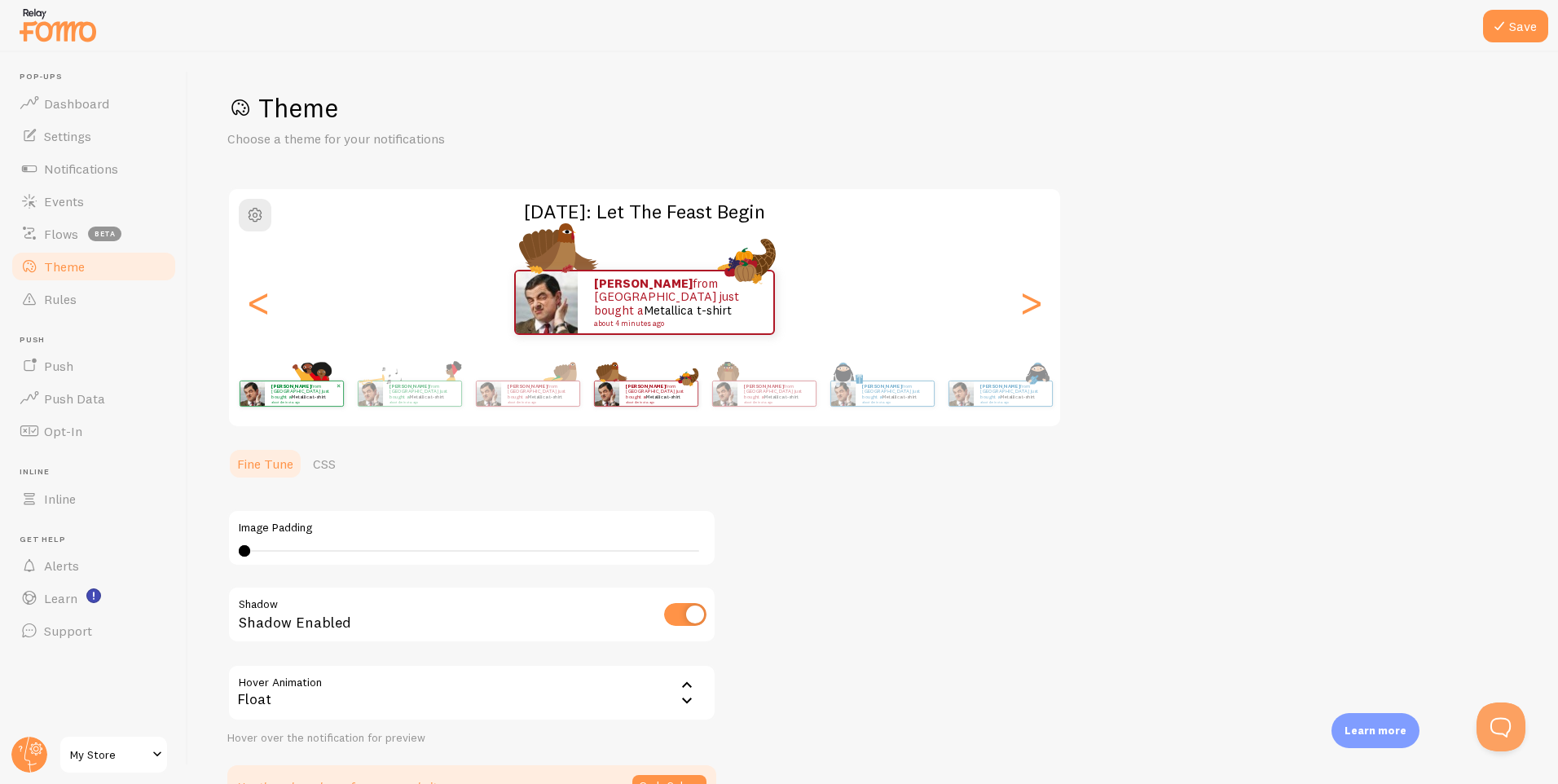
click at [626, 425] on div "[PERSON_NAME] from [GEOGRAPHIC_DATA] just bought a Metallica t-shirt about 4 mi…" at bounding box center [644, 394] width 935 height 66
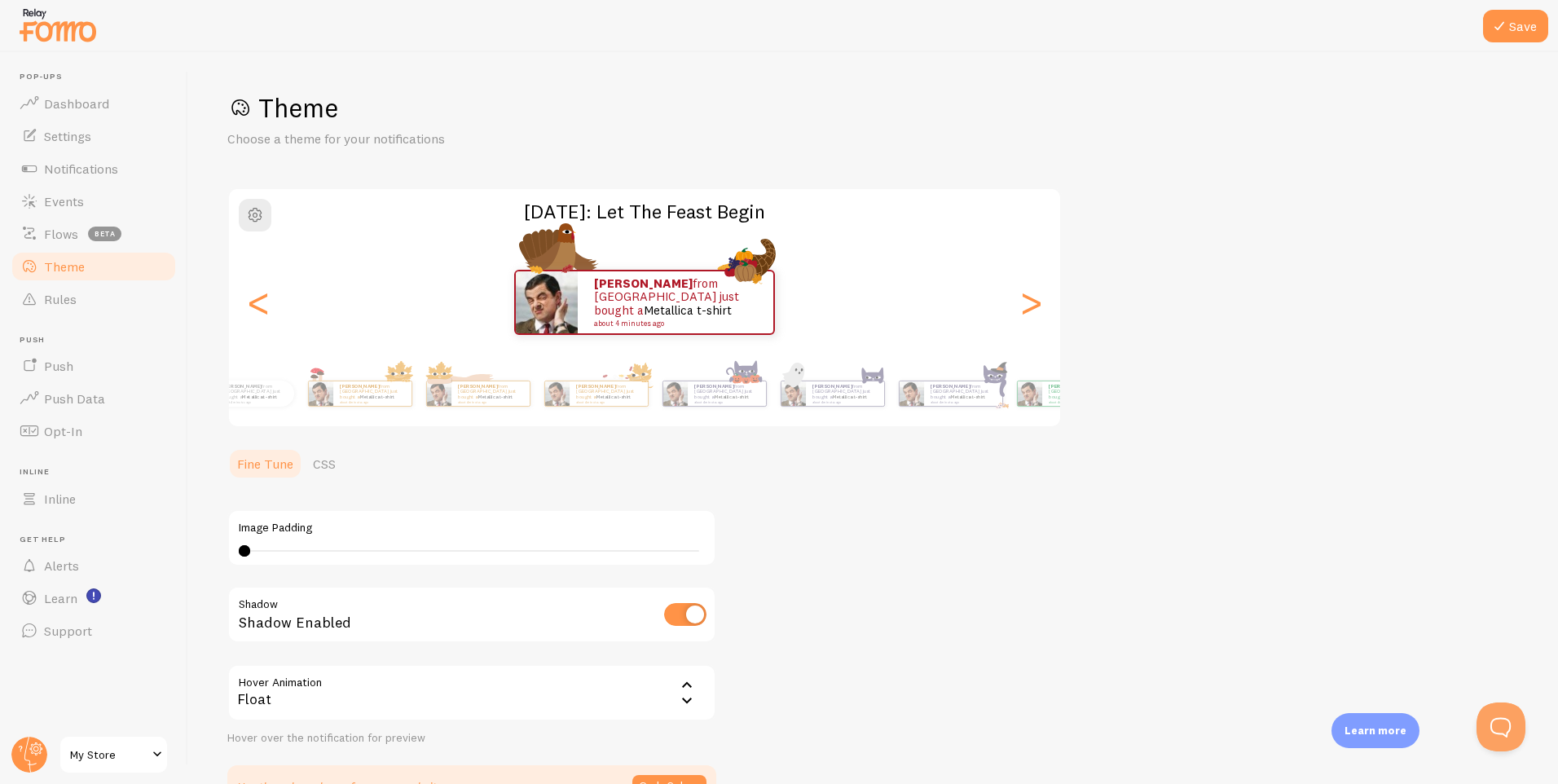
click at [1399, 401] on div "Theme Choose a theme for your notifications [DATE]: Let The Feast Begin [PERSON…" at bounding box center [873, 450] width 1292 height 717
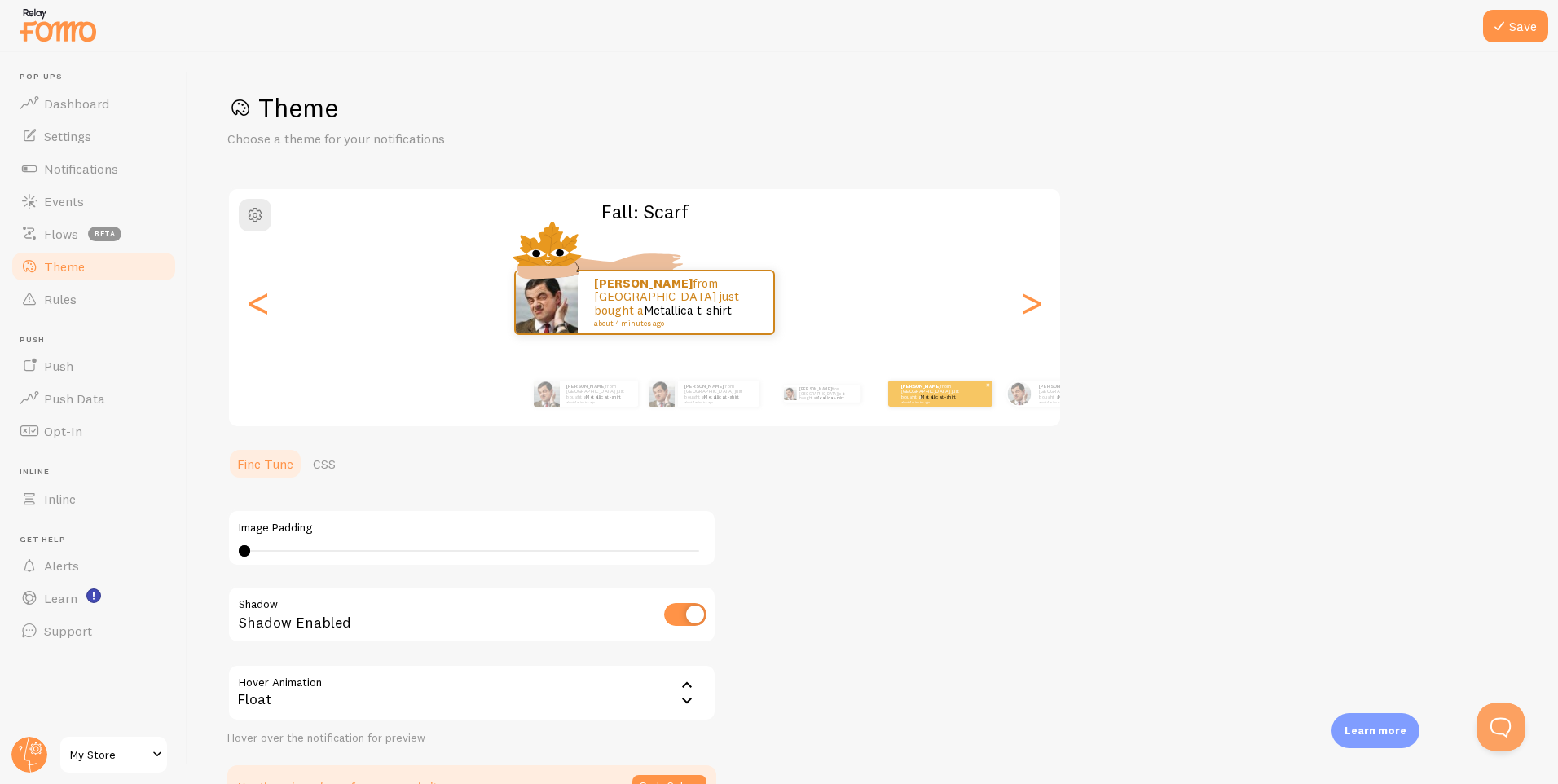
click at [929, 400] on small "about 4 minutes ago" at bounding box center [934, 402] width 64 height 3
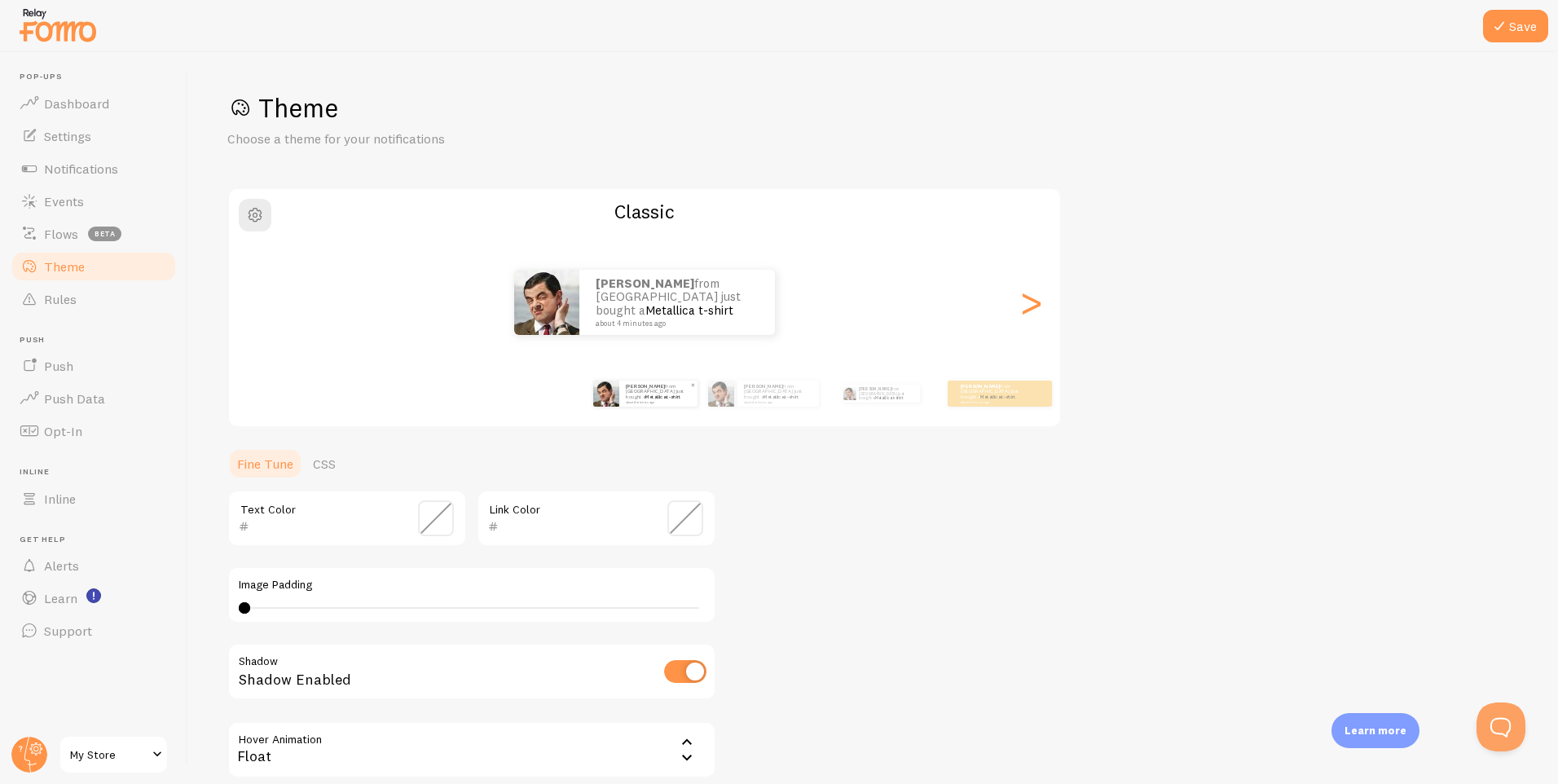
click at [622, 398] on div "[PERSON_NAME] from [GEOGRAPHIC_DATA] just bought a Metallica t-shirt about 4 mi…" at bounding box center [658, 393] width 78 height 26
click at [739, 400] on div "[PERSON_NAME] from [GEOGRAPHIC_DATA] just bought a Metallica t-shirt about 4 mi…" at bounding box center [778, 393] width 82 height 26
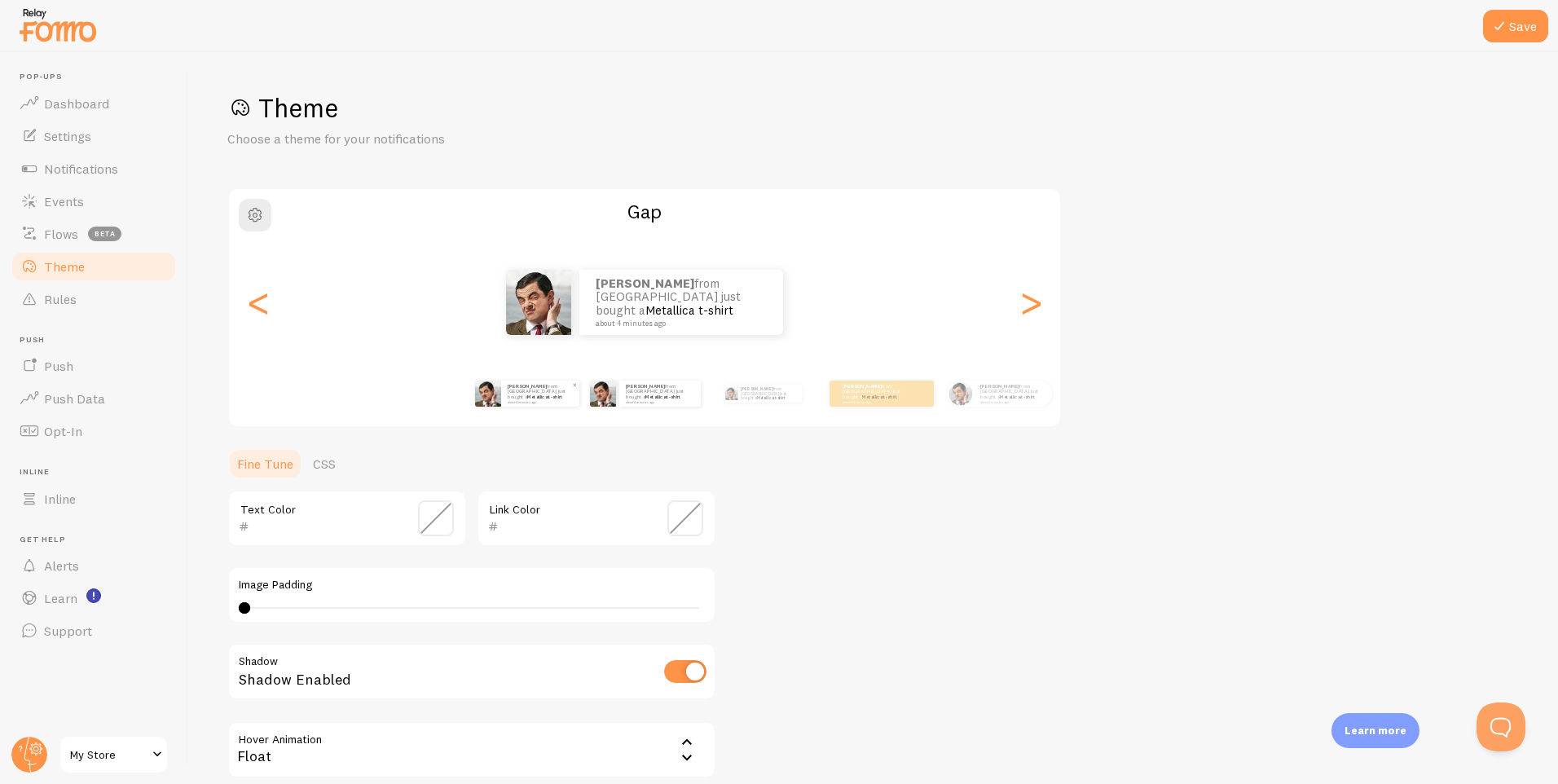
click at [518, 403] on div "[PERSON_NAME] from [GEOGRAPHIC_DATA] just bought a Metallica t-shirt about 4 mi…" at bounding box center [540, 393] width 78 height 26
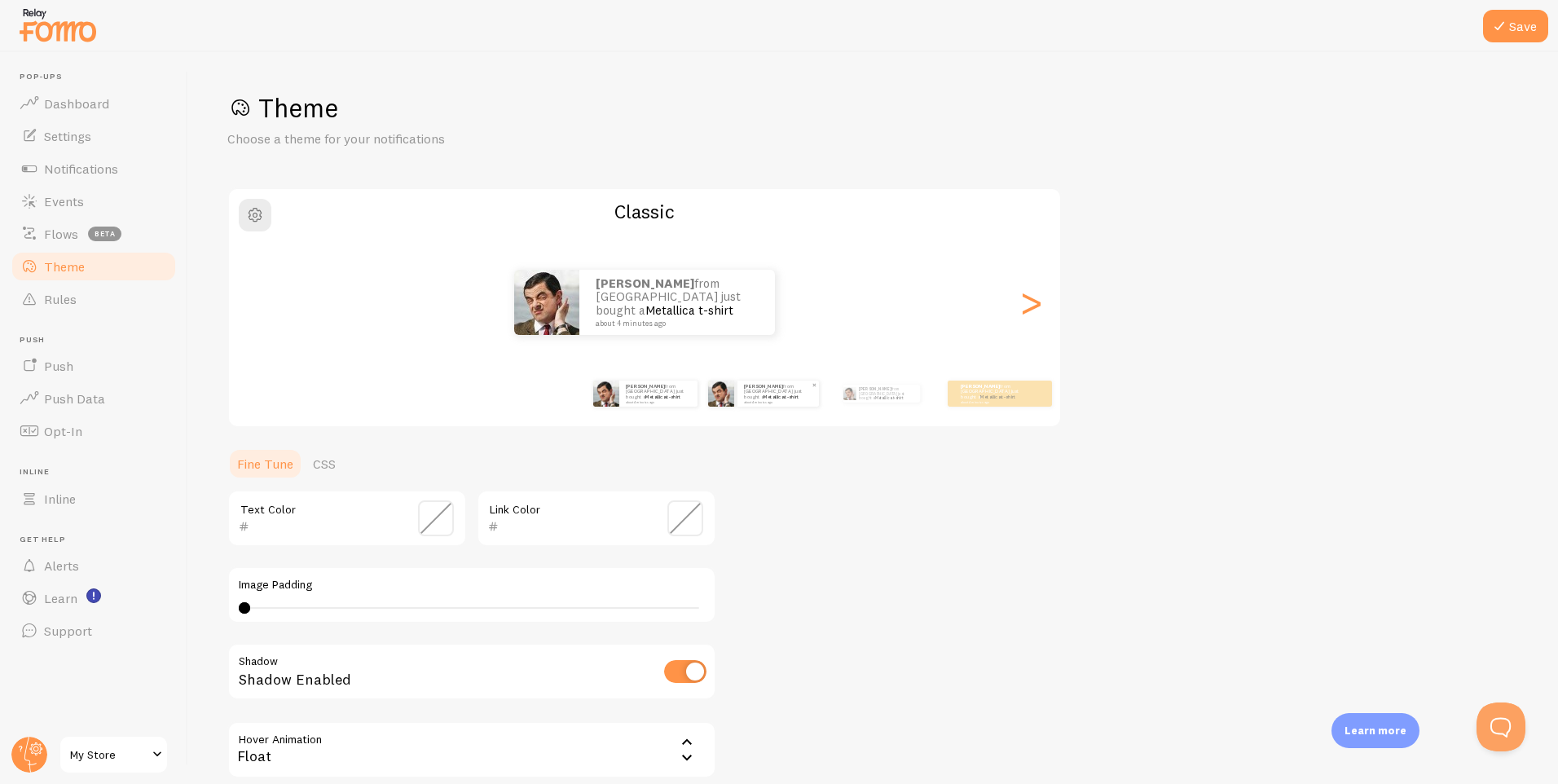
click at [754, 395] on p "[PERSON_NAME] from [GEOGRAPHIC_DATA] just bought a Metallica t-shirt about 4 mi…" at bounding box center [778, 393] width 68 height 20
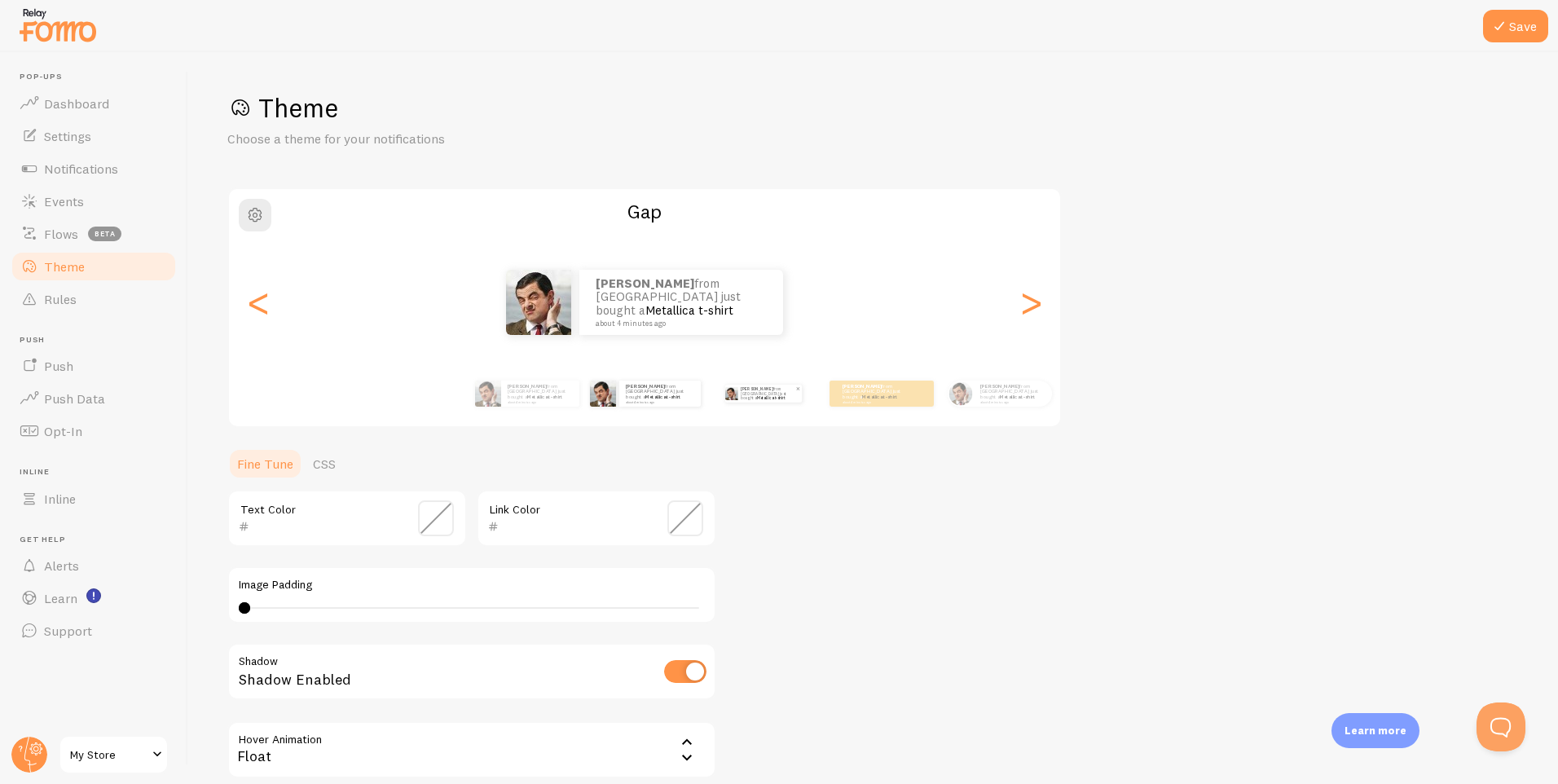
click at [795, 398] on p "[PERSON_NAME] from [GEOGRAPHIC_DATA] just bought a Metallica t-shirt about 4 mi…" at bounding box center [768, 393] width 55 height 18
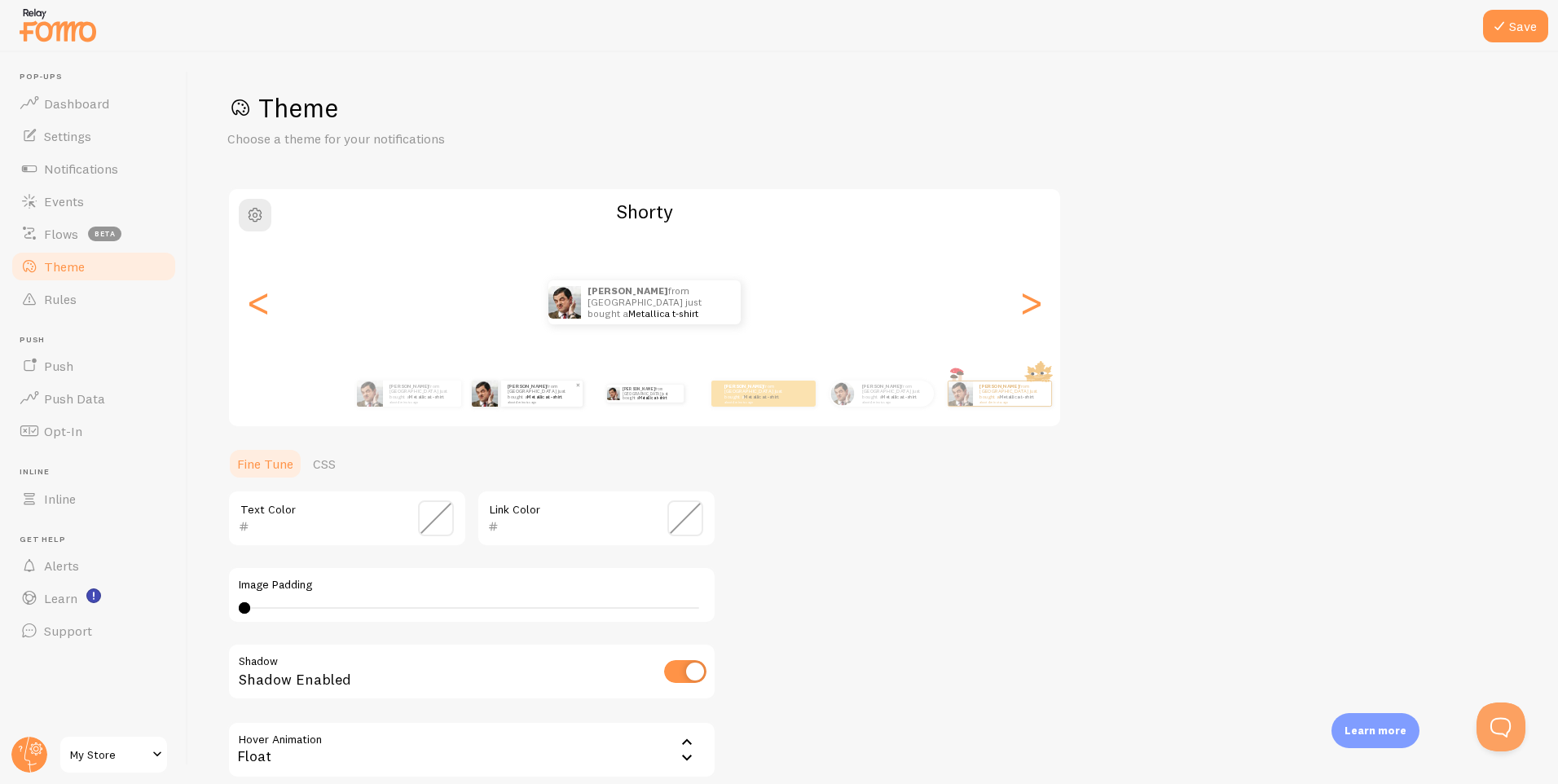
click at [528, 404] on div "[PERSON_NAME] from [GEOGRAPHIC_DATA] just bought a Metallica t-shirt about 4 mi…" at bounding box center [542, 393] width 82 height 26
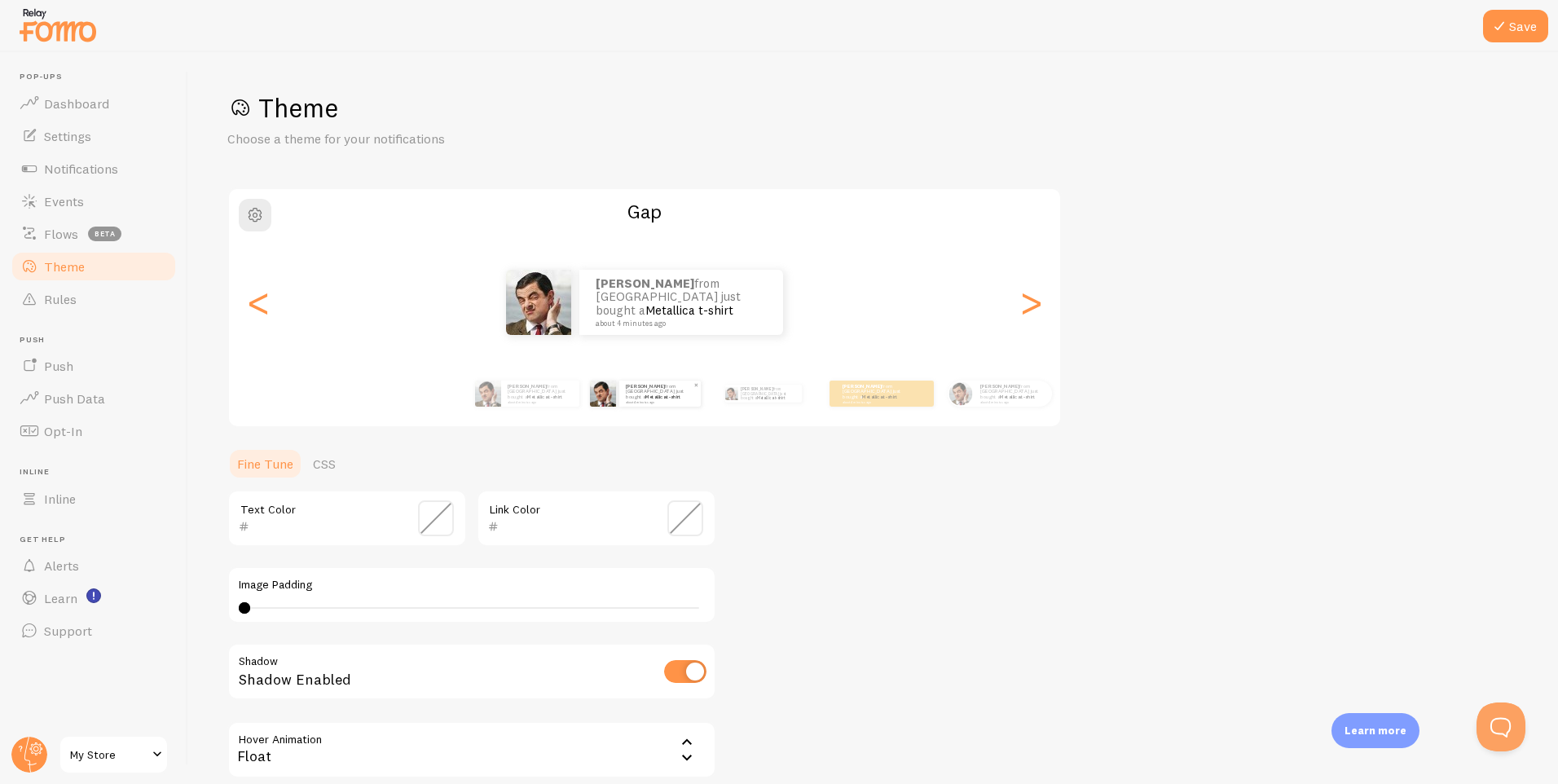
click at [619, 404] on div "[PERSON_NAME] from [GEOGRAPHIC_DATA] just bought a Metallica t-shirt about 4 mi…" at bounding box center [660, 393] width 82 height 26
click at [1517, 17] on button "Save" at bounding box center [1516, 26] width 66 height 33
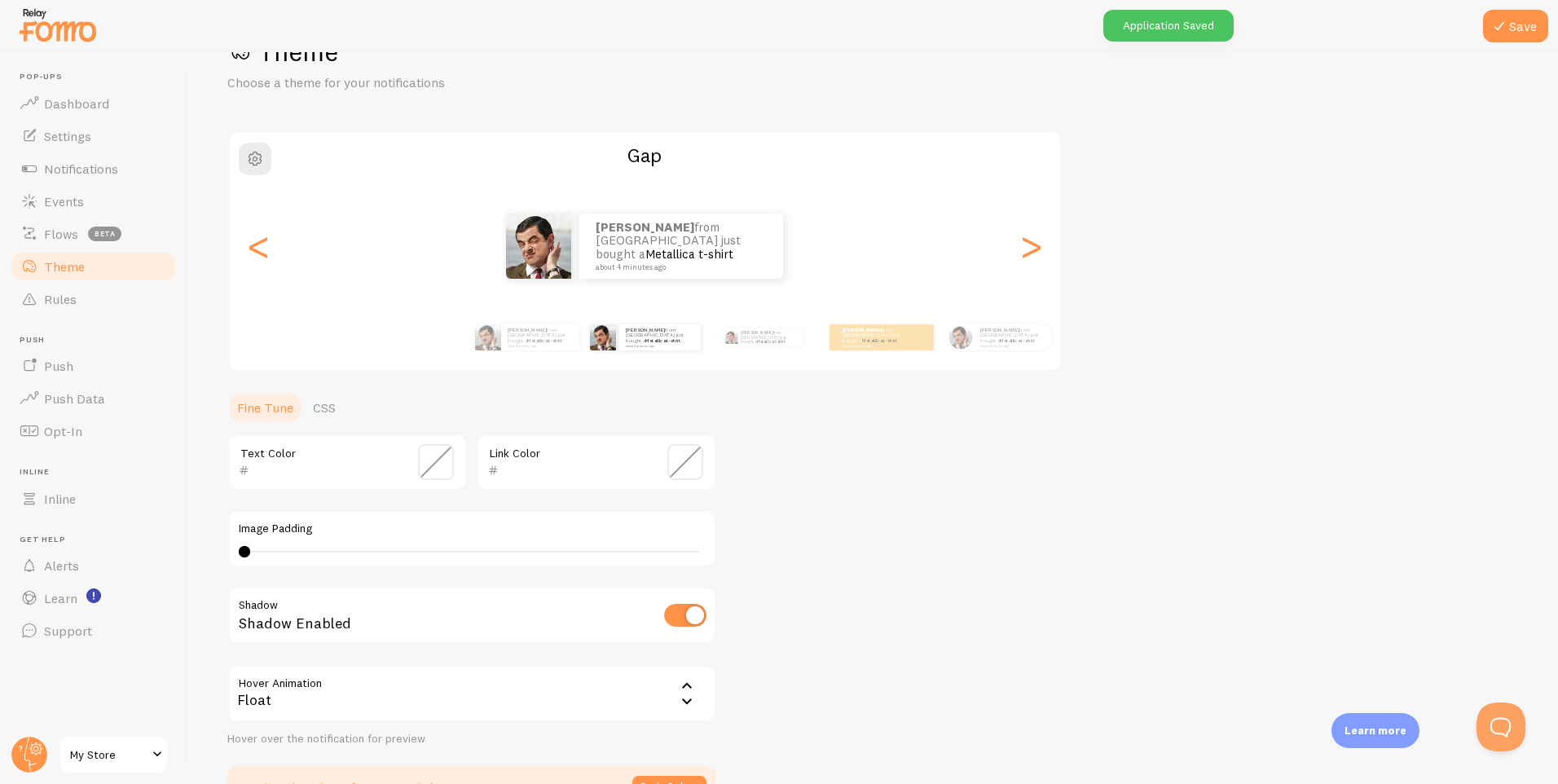
scroll to position [159, 0]
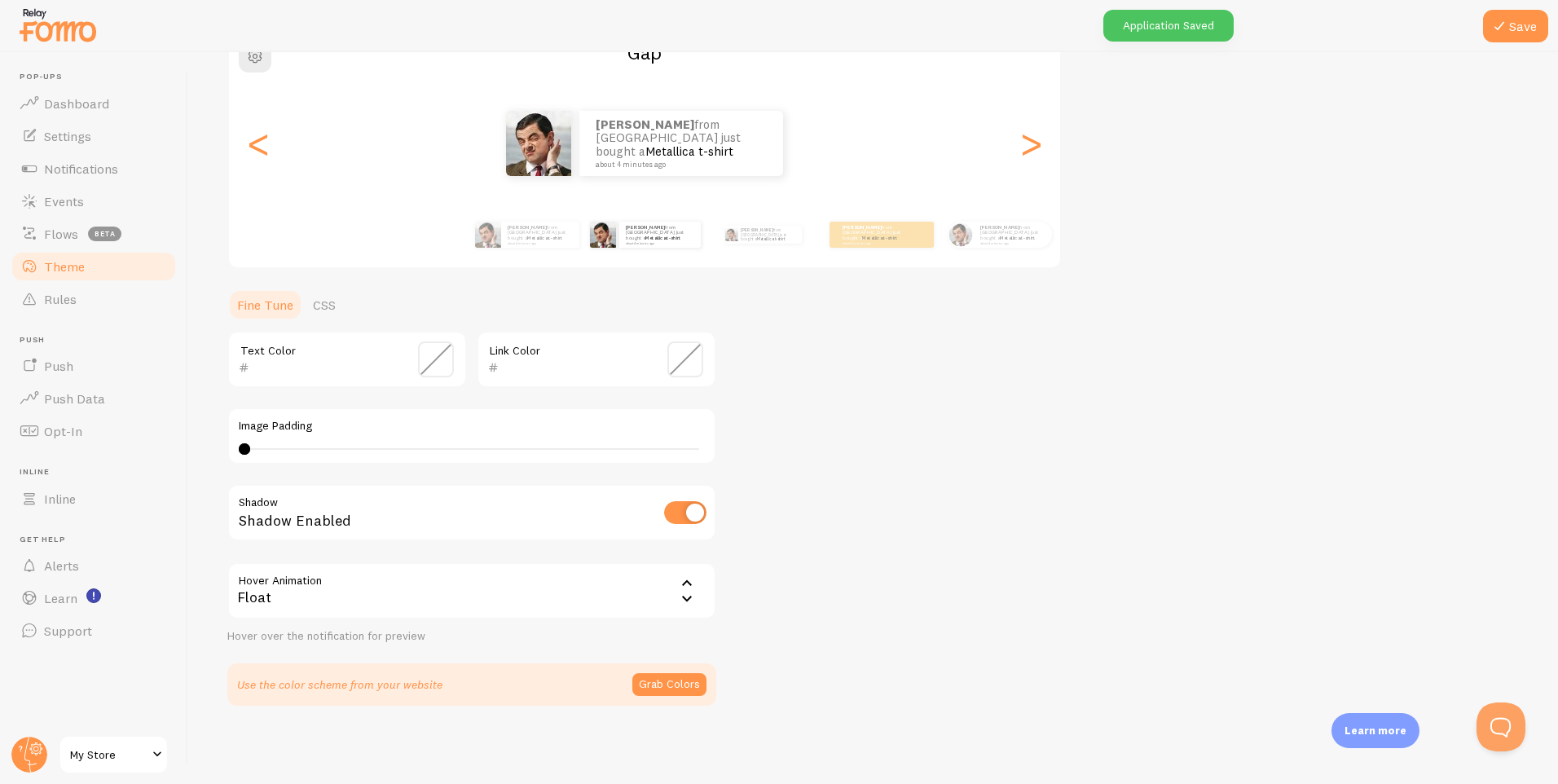
click at [542, 352] on div "Link Color" at bounding box center [596, 359] width 240 height 57
click at [345, 300] on link "CSS" at bounding box center [324, 305] width 42 height 33
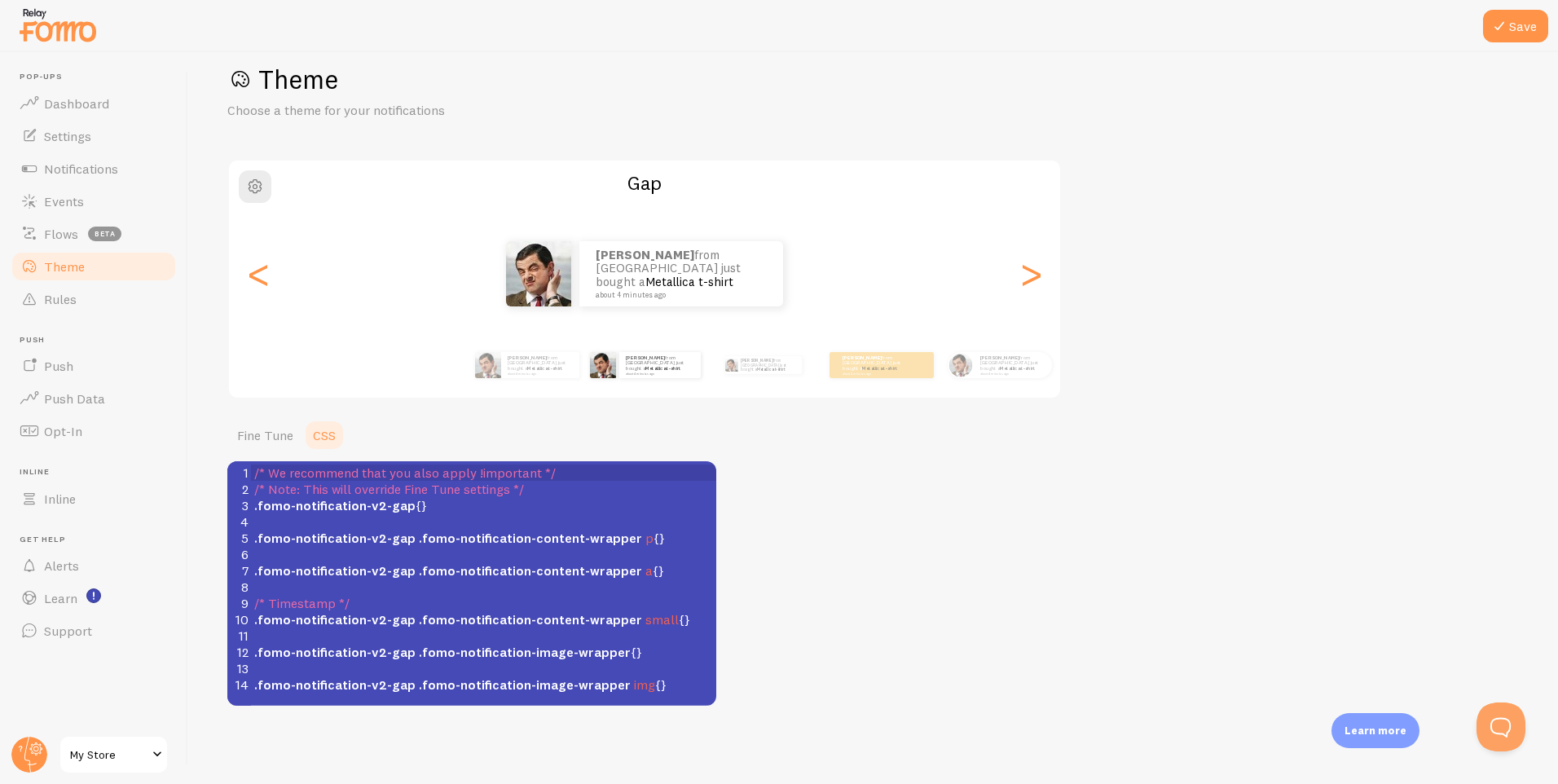
scroll to position [29, 0]
